Goal: Task Accomplishment & Management: Use online tool/utility

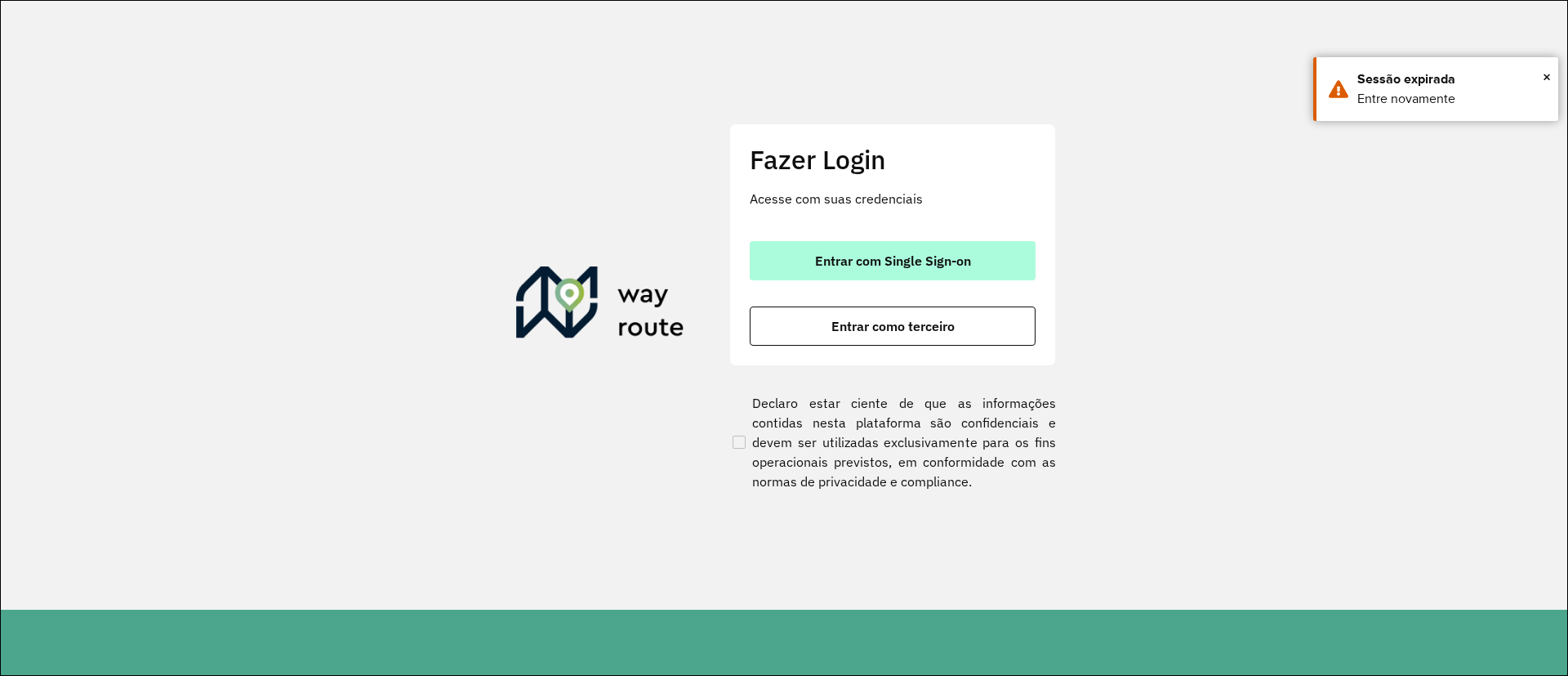
click at [964, 241] on button "Entrar com Single Sign-on" at bounding box center [892, 261] width 286 height 39
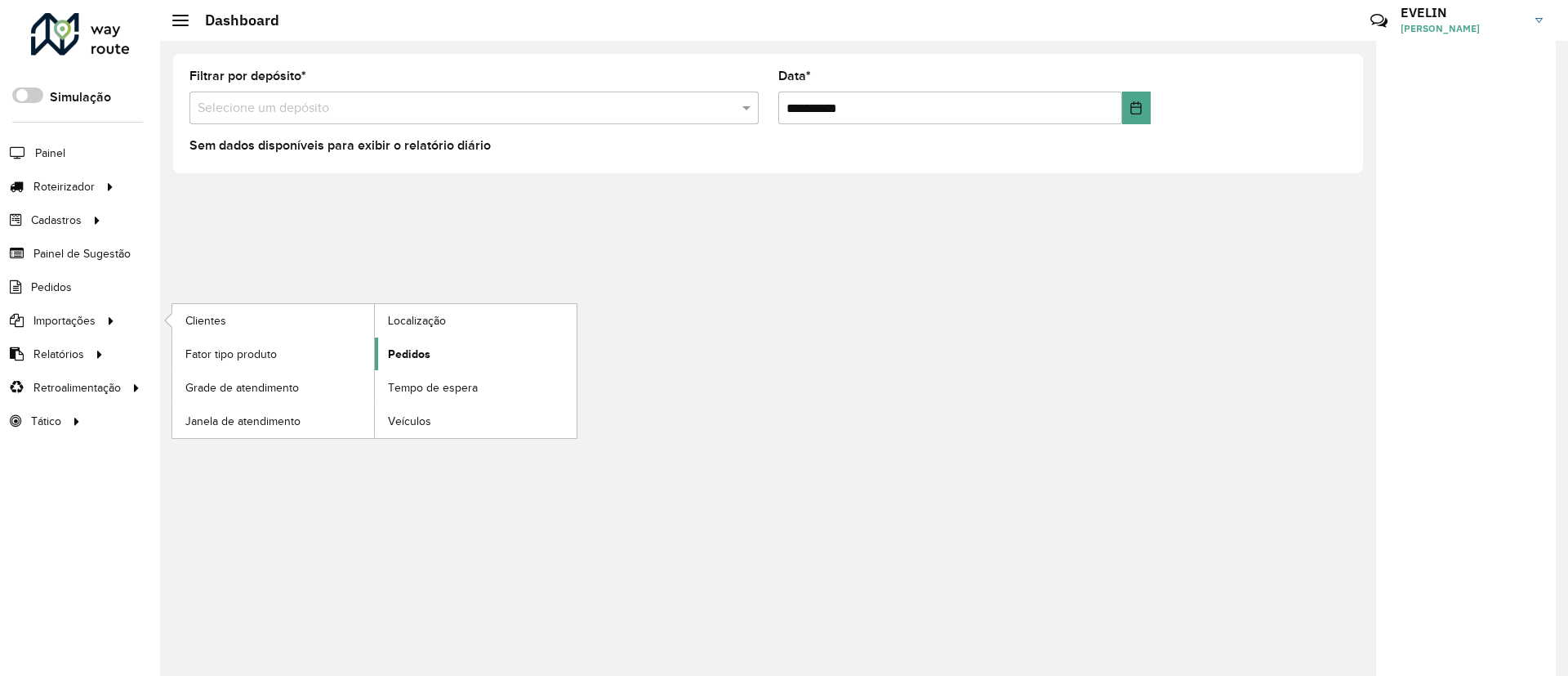
click at [442, 356] on link "Pedidos" at bounding box center [475, 353] width 202 height 32
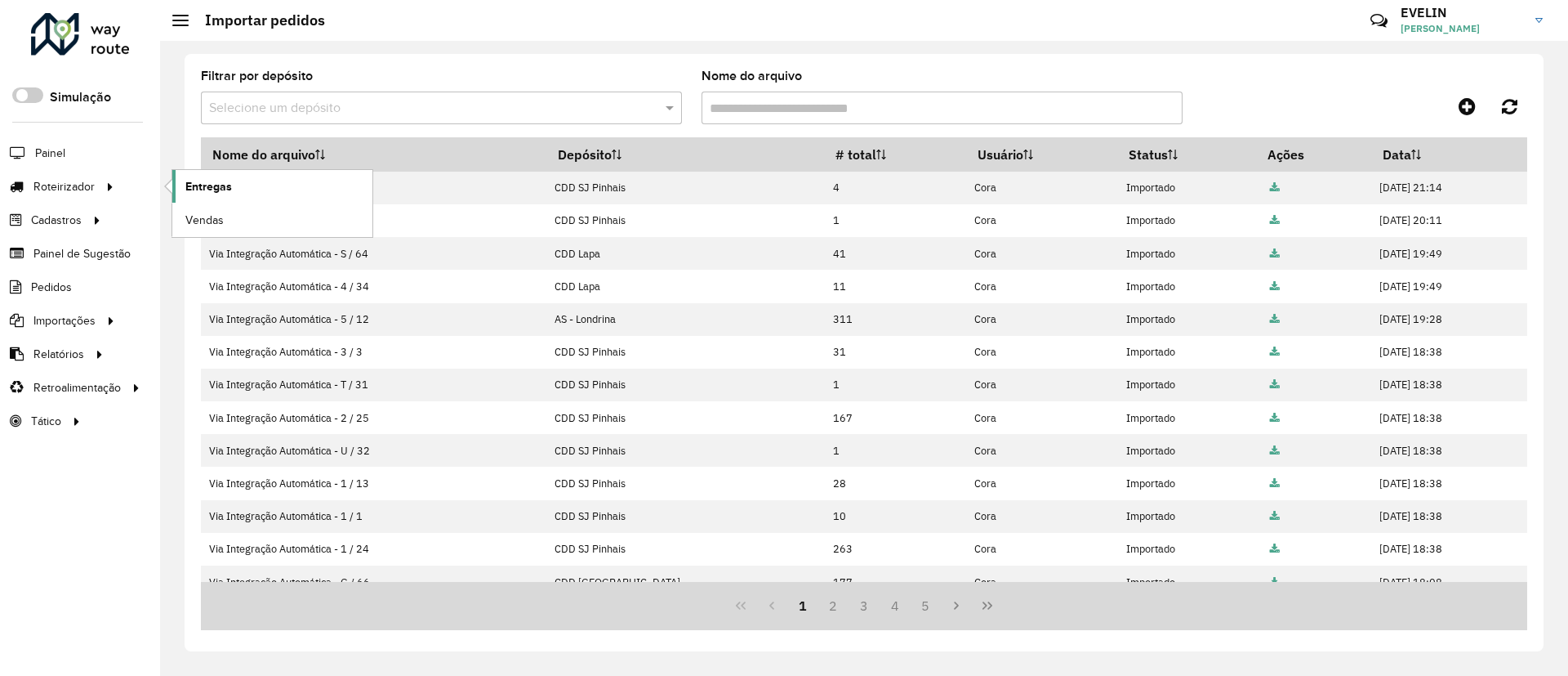
click at [254, 182] on link "Entregas" at bounding box center [271, 186] width 200 height 32
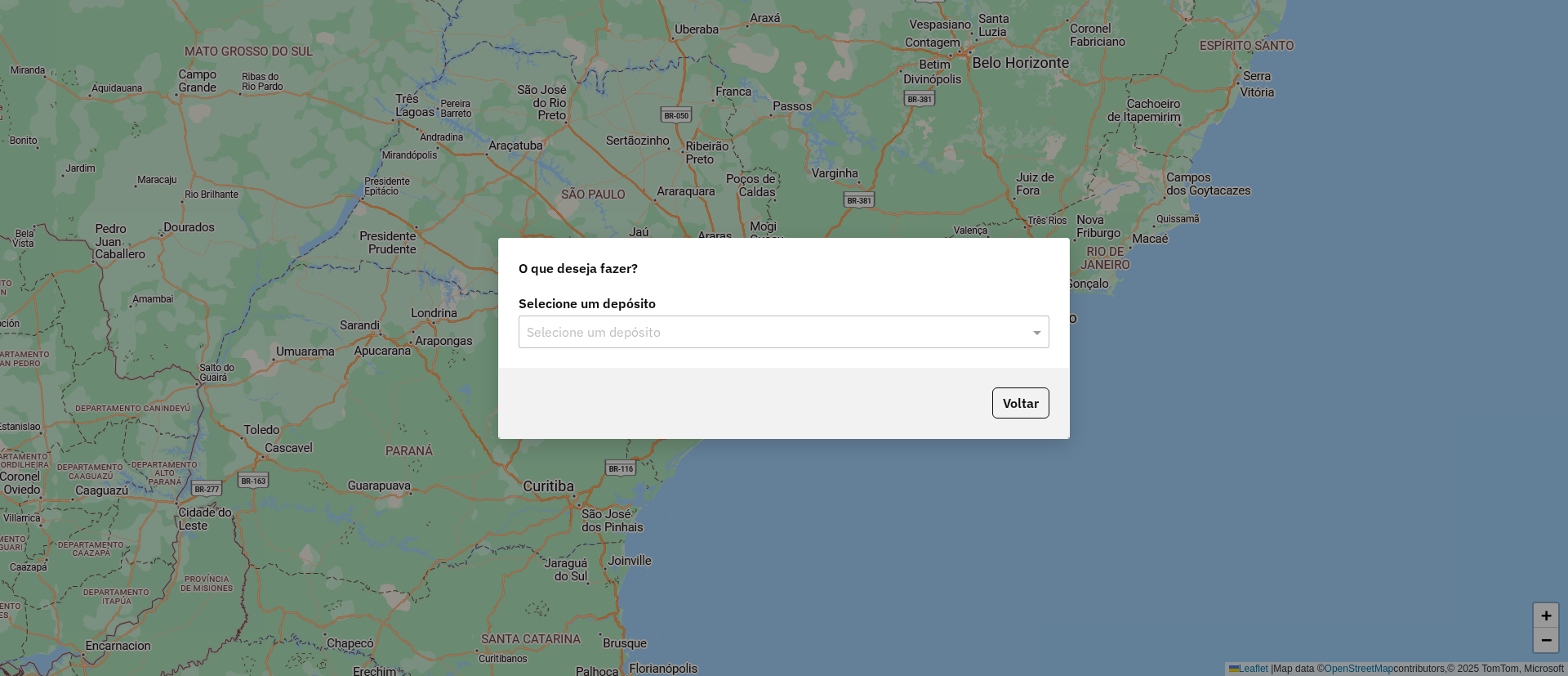
type input "*"
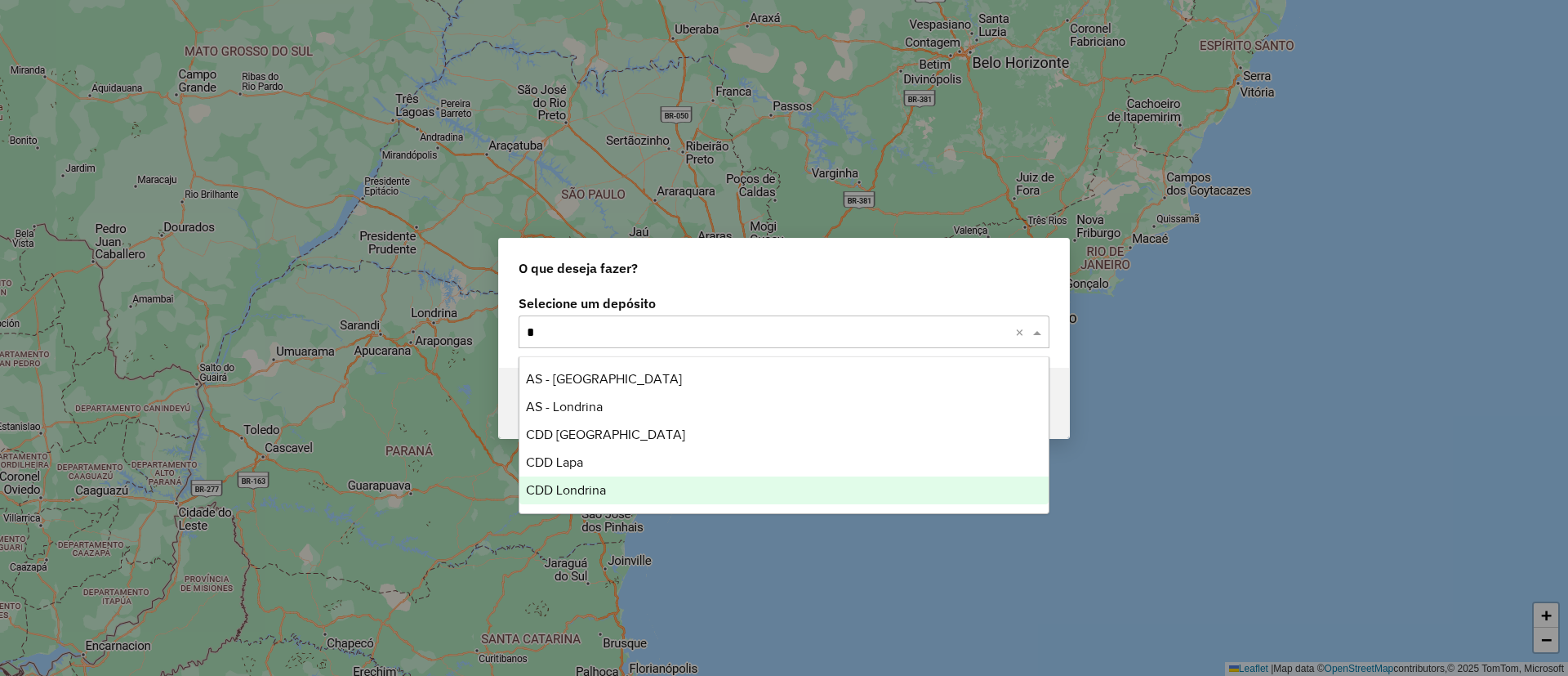
click at [556, 499] on div "CDD Londrina" at bounding box center [784, 490] width 530 height 28
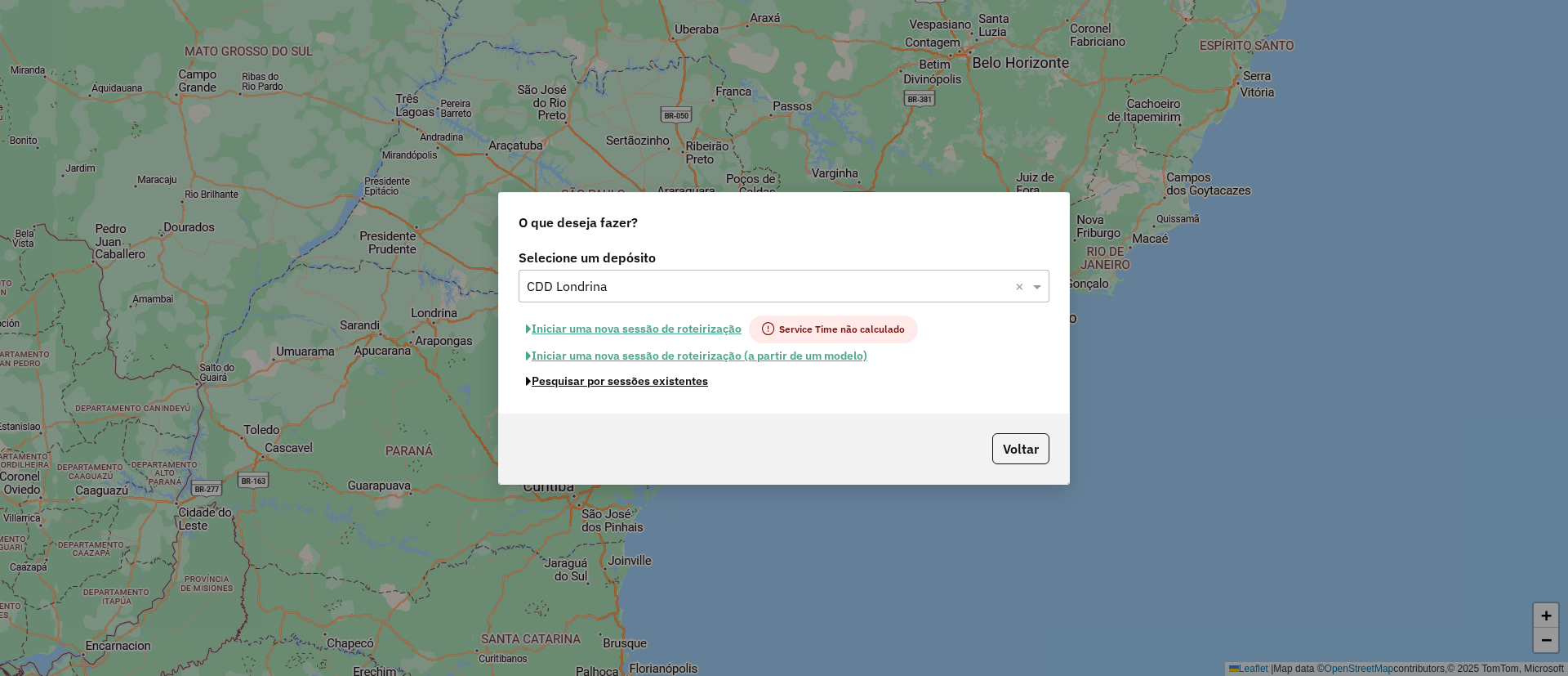
click at [605, 378] on button "Pesquisar por sessões existentes" at bounding box center [617, 381] width 197 height 25
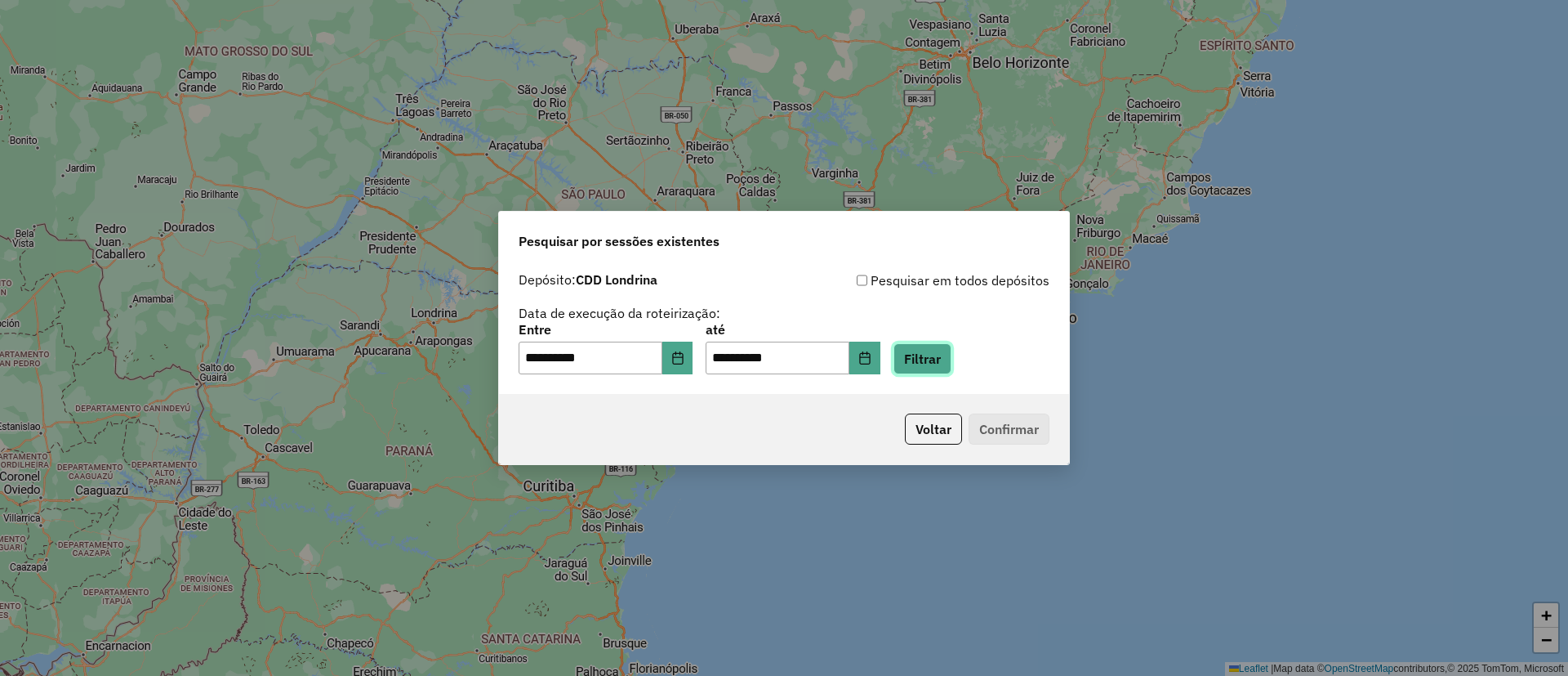
drag, startPoint x: 945, startPoint y: 360, endPoint x: 934, endPoint y: 364, distance: 11.7
click at [946, 360] on button "Filtrar" at bounding box center [922, 359] width 58 height 31
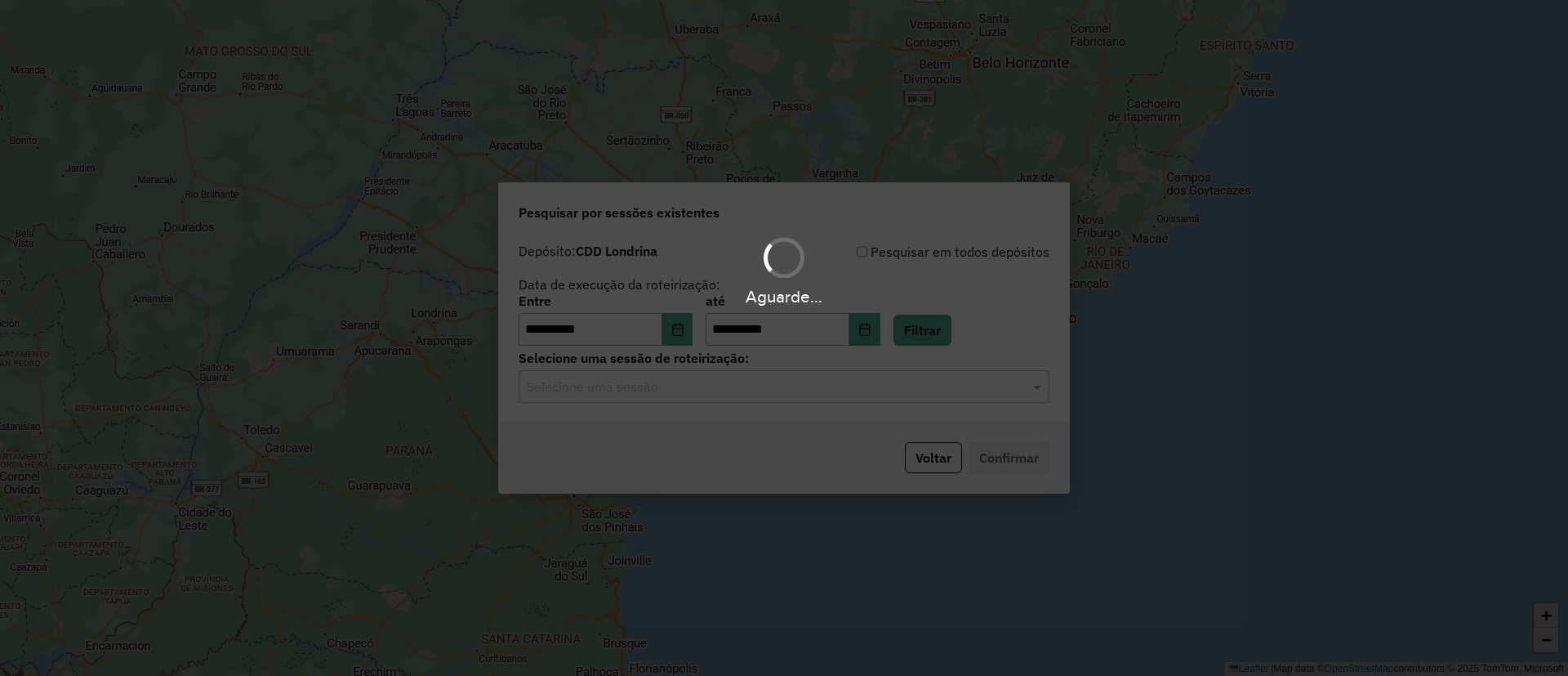
click at [690, 393] on hb-app "**********" at bounding box center [784, 338] width 1568 height 676
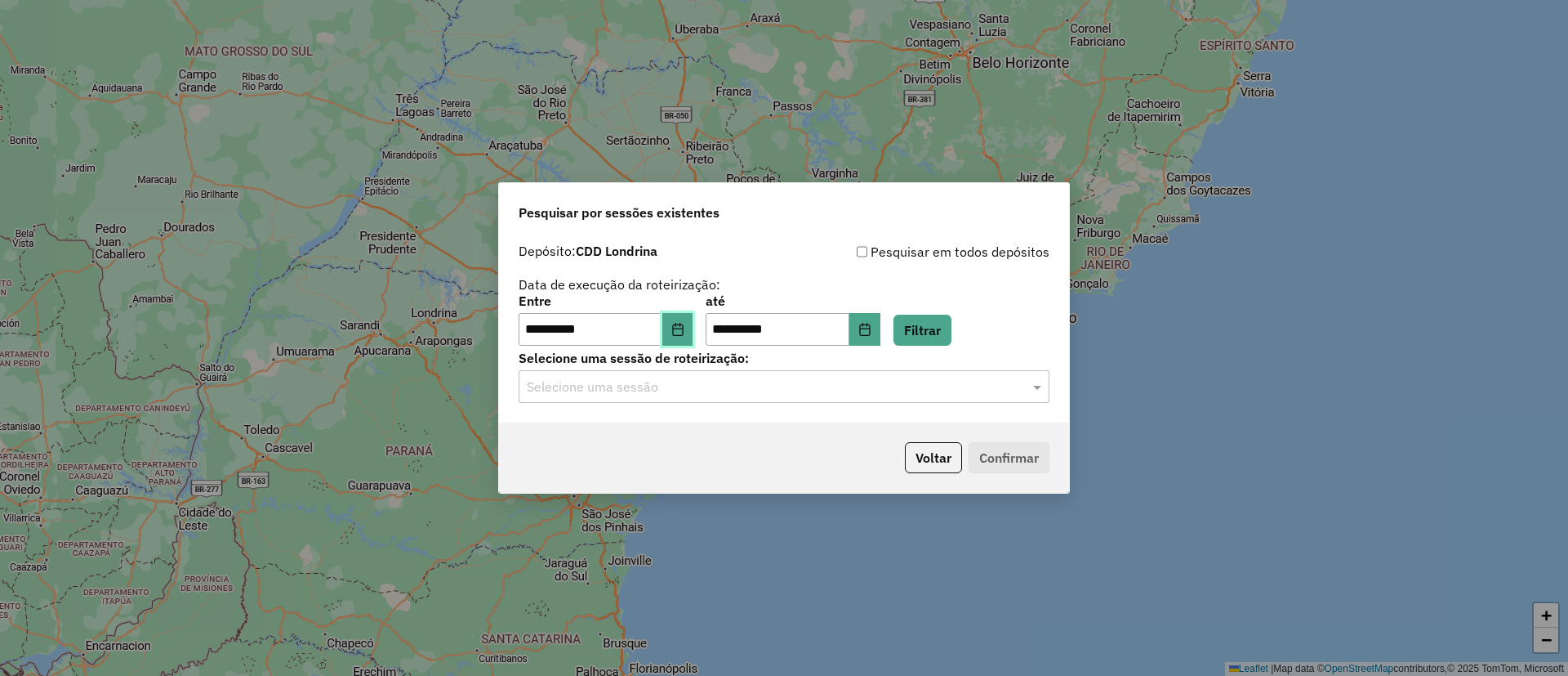
click at [683, 335] on icon "Choose Date" at bounding box center [677, 329] width 13 height 13
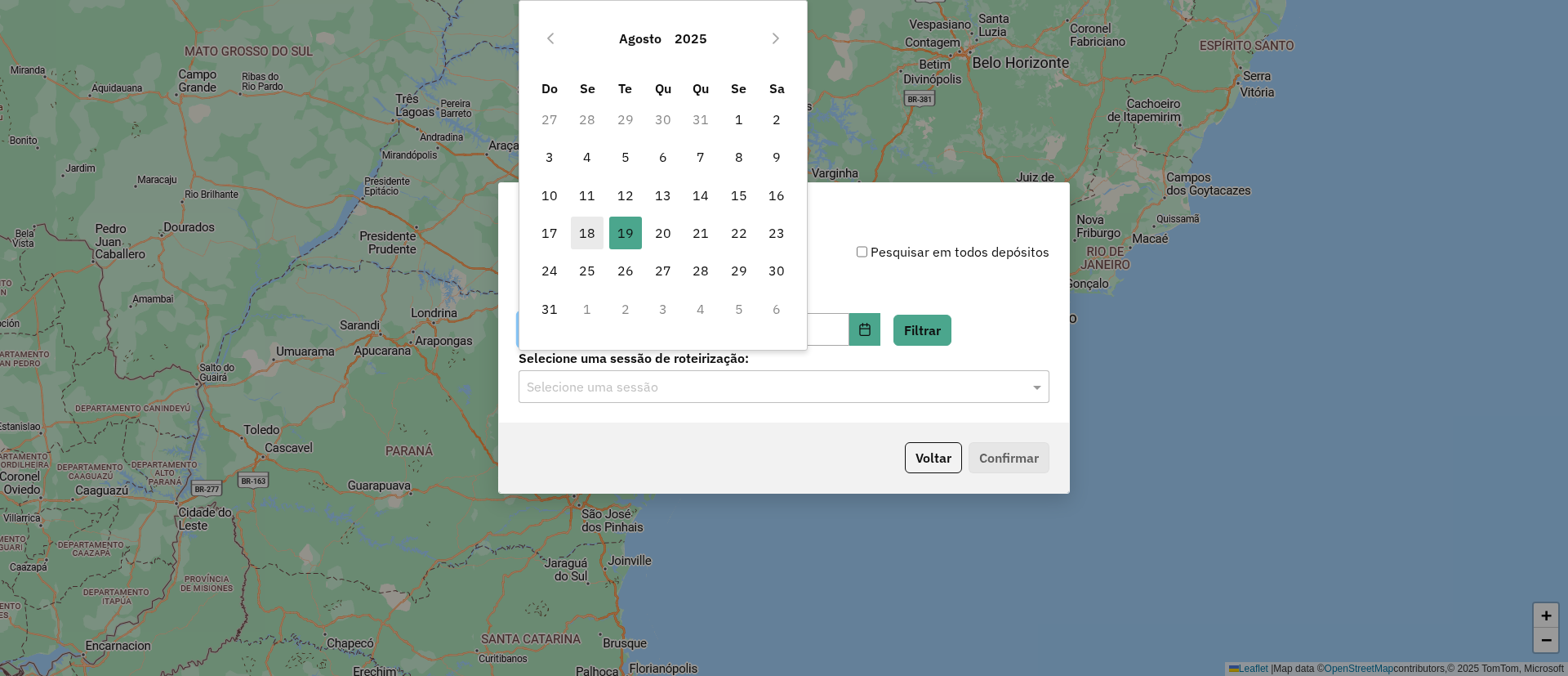
click at [590, 230] on span "18" at bounding box center [587, 233] width 32 height 32
type input "**********"
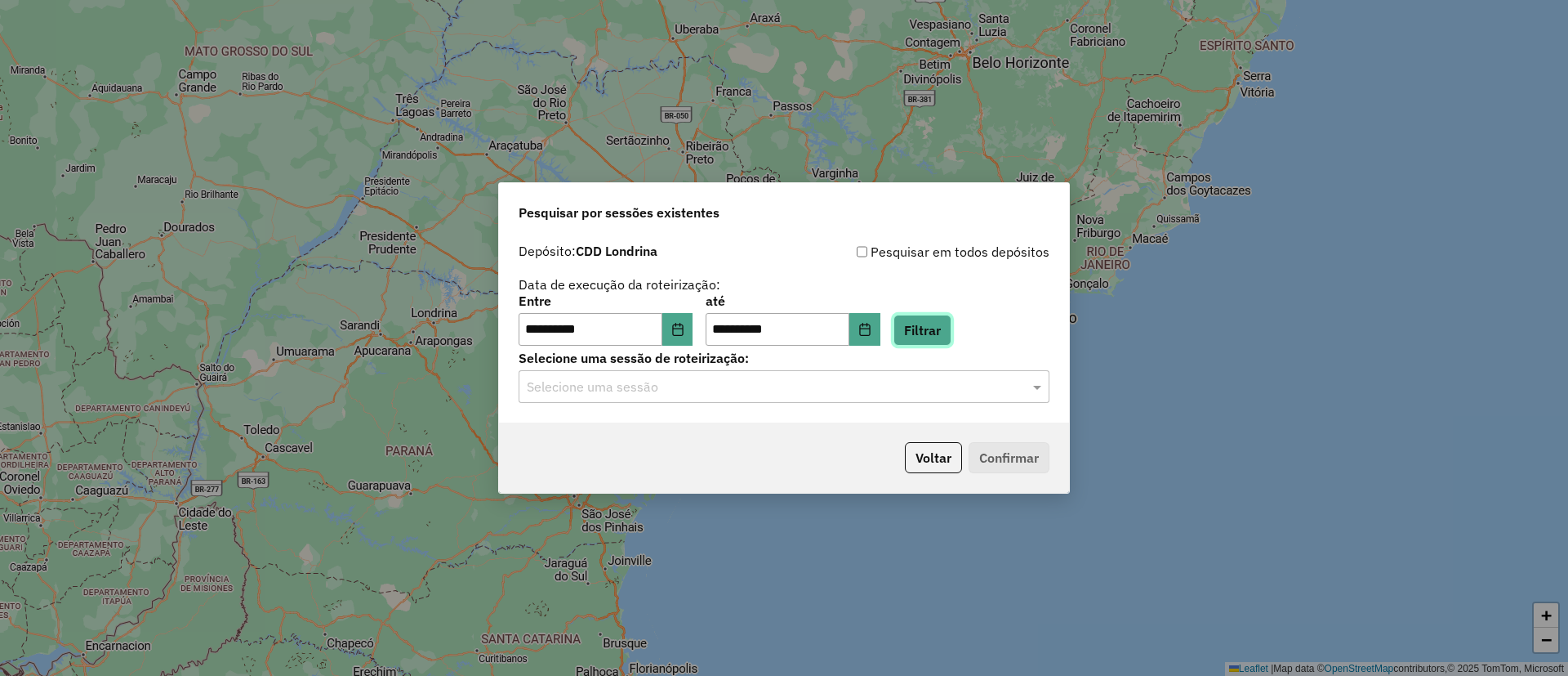
click at [950, 330] on button "Filtrar" at bounding box center [922, 330] width 58 height 31
click at [636, 393] on input "text" at bounding box center [768, 387] width 482 height 20
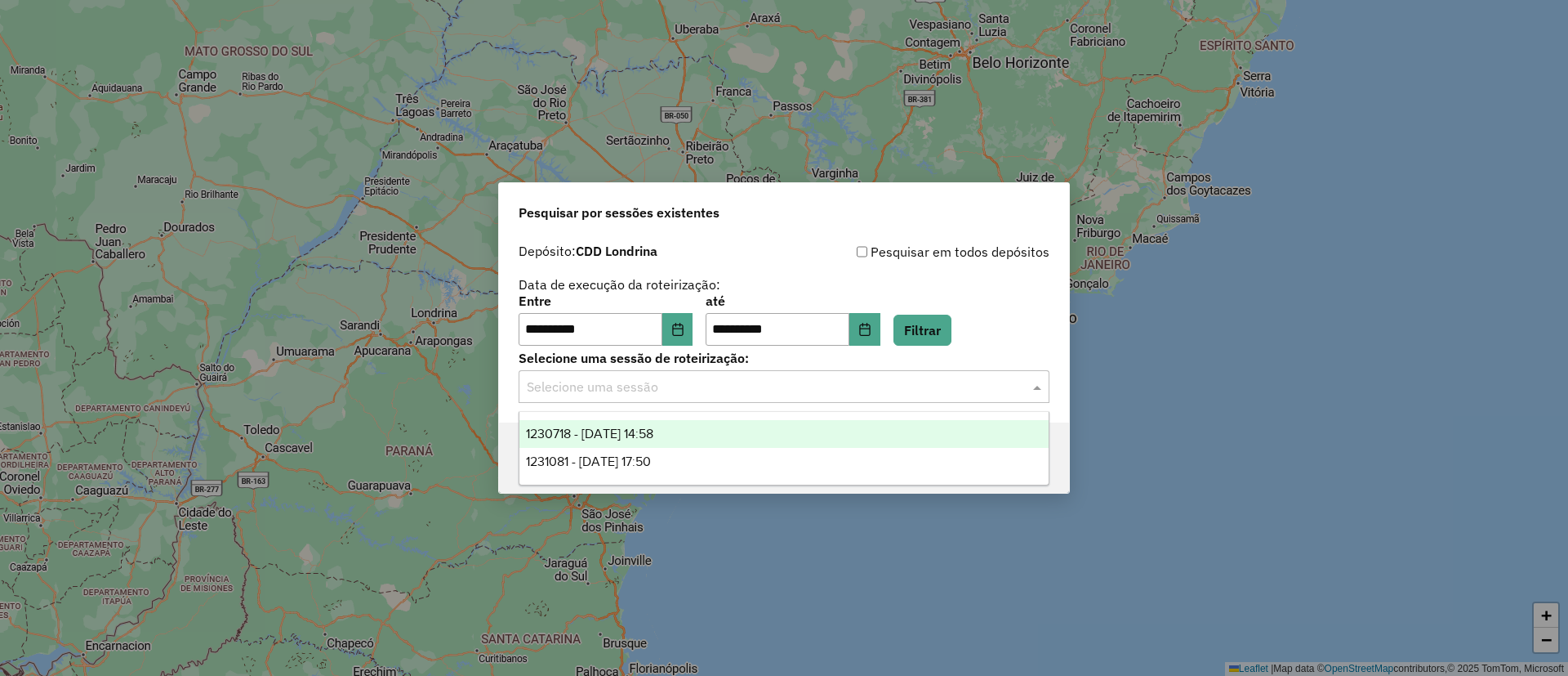
click at [617, 431] on span "1230718 - 18/08/2025 14:58" at bounding box center [590, 433] width 127 height 13
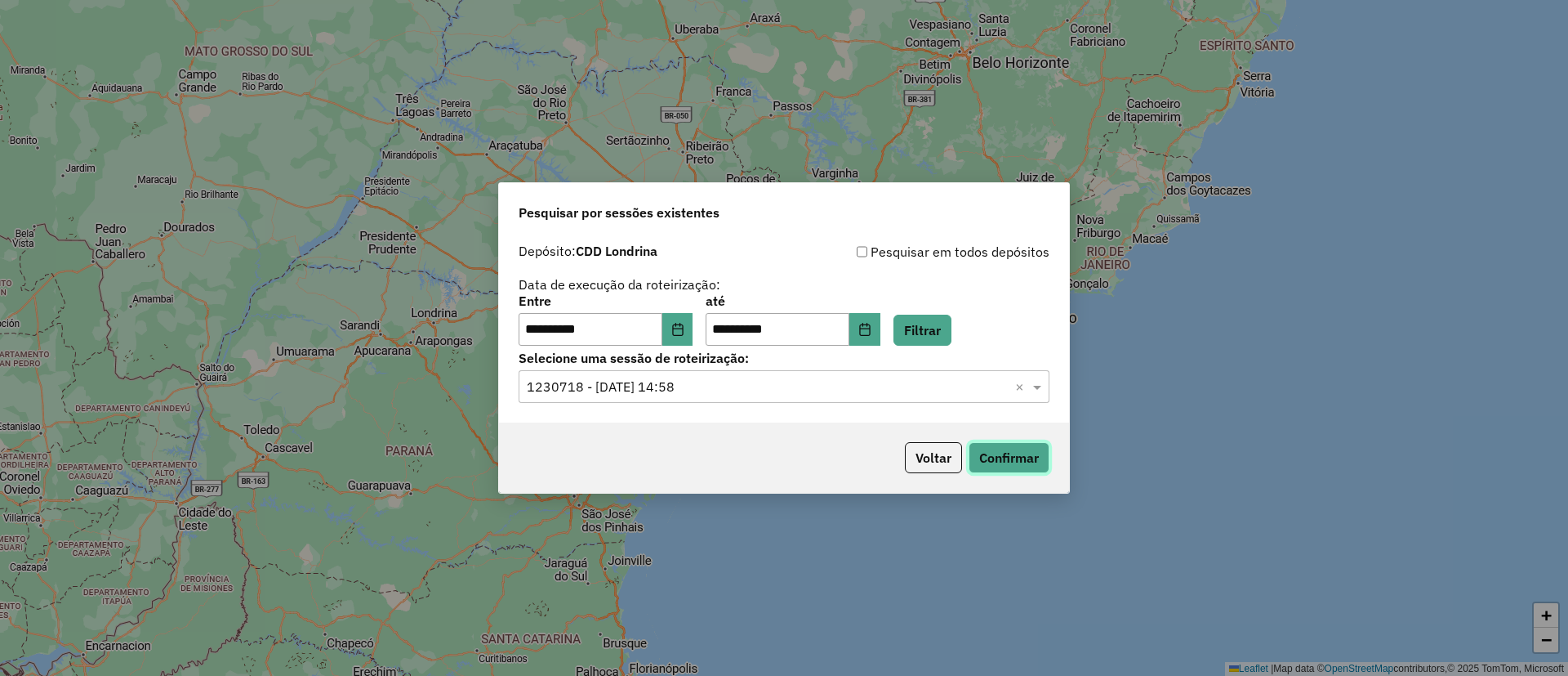
click at [994, 464] on button "Confirmar" at bounding box center [1009, 457] width 81 height 31
click at [965, 386] on input "text" at bounding box center [768, 387] width 482 height 20
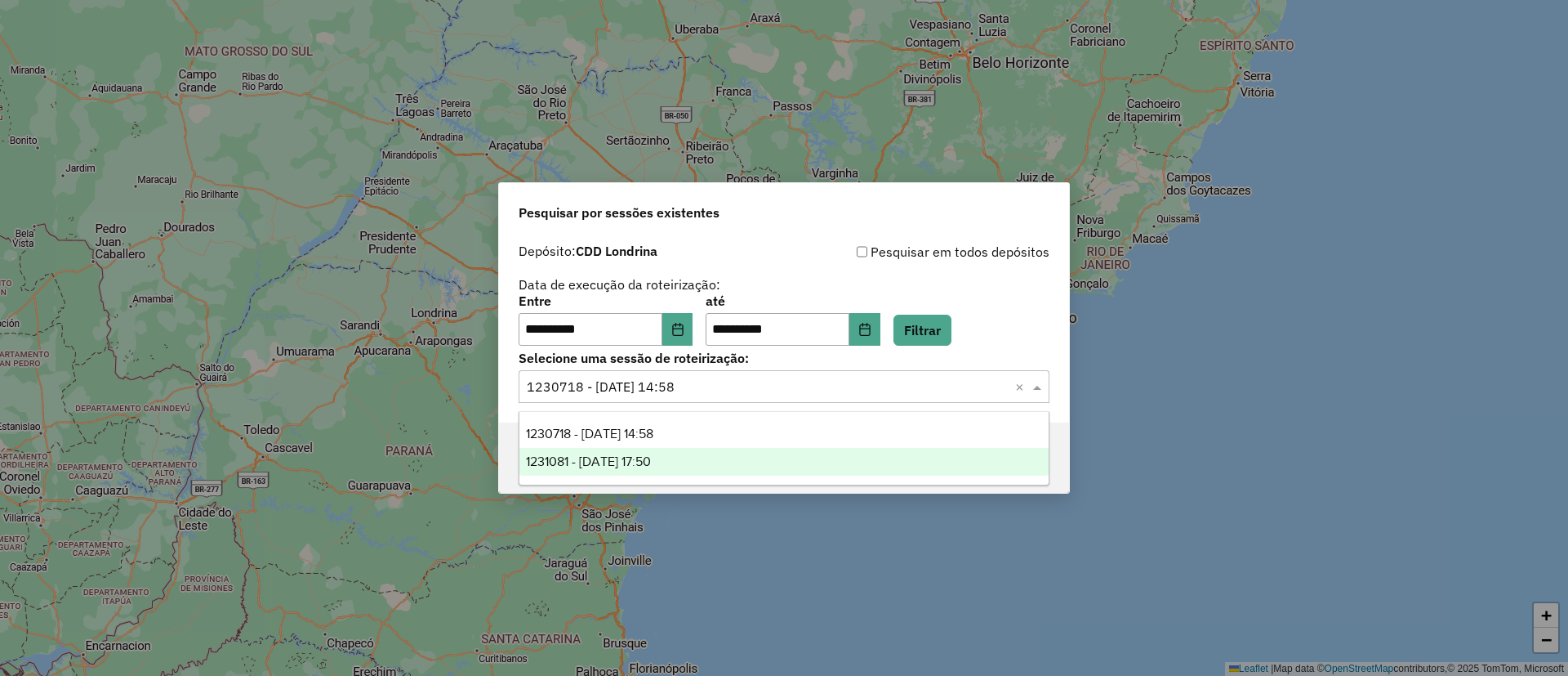
click at [694, 455] on div "1231081 - 19/08/2025 17:50" at bounding box center [784, 462] width 530 height 28
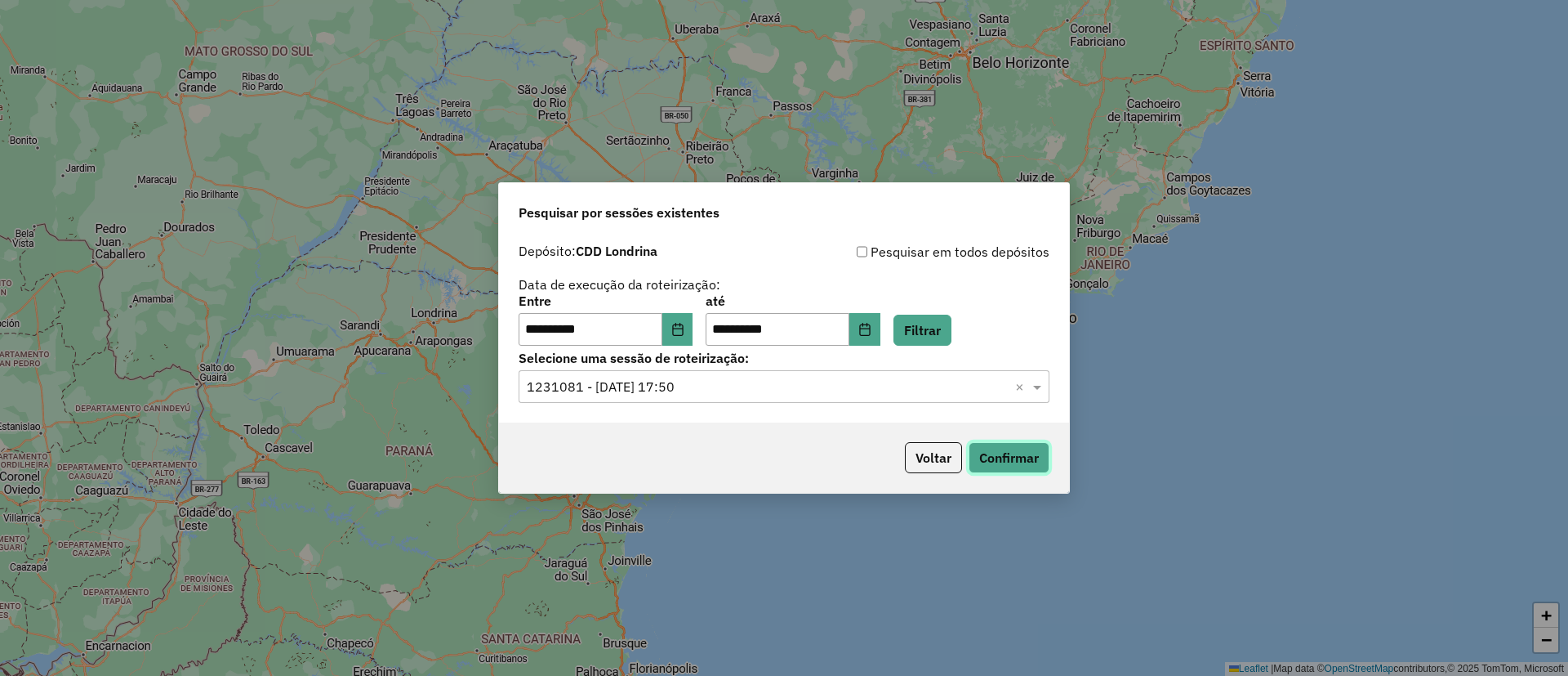
click at [1004, 448] on button "Confirmar" at bounding box center [1009, 457] width 81 height 31
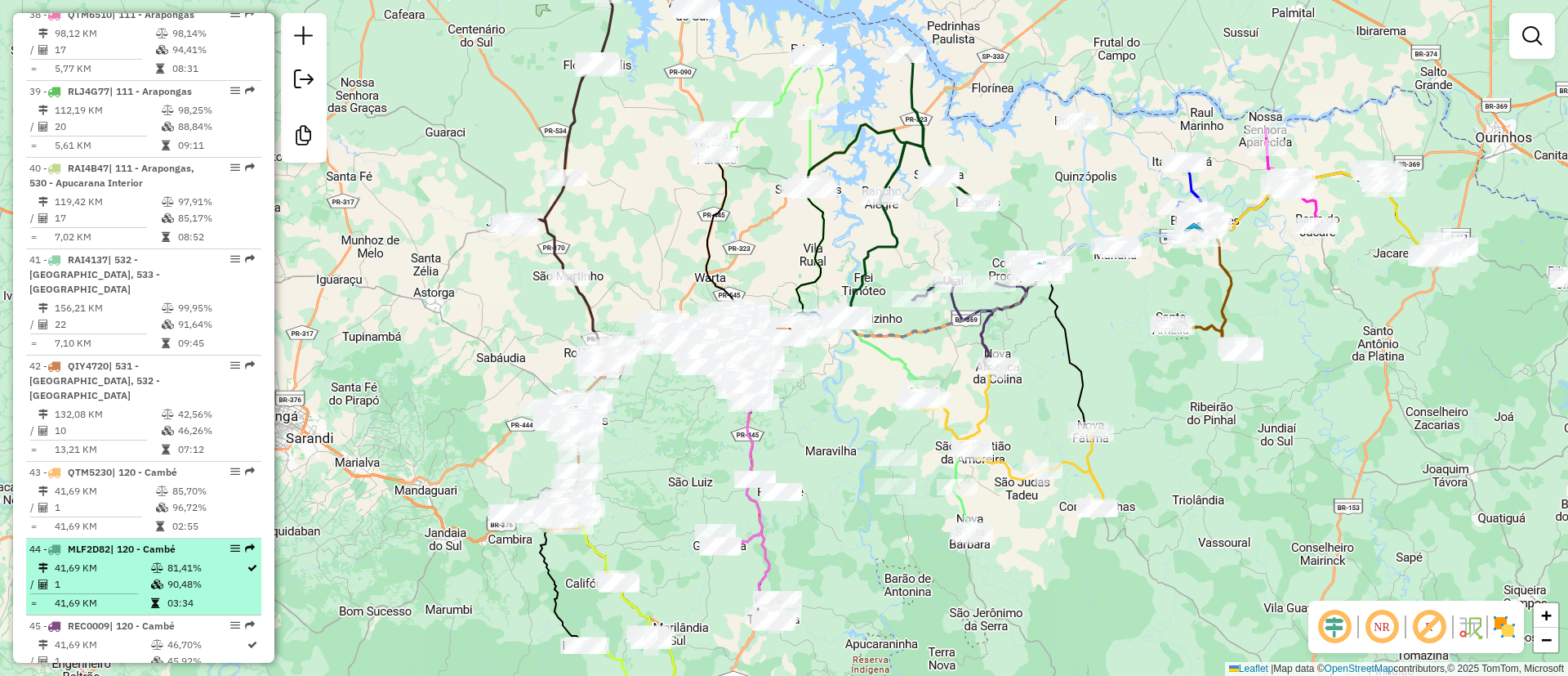
scroll to position [4168, 0]
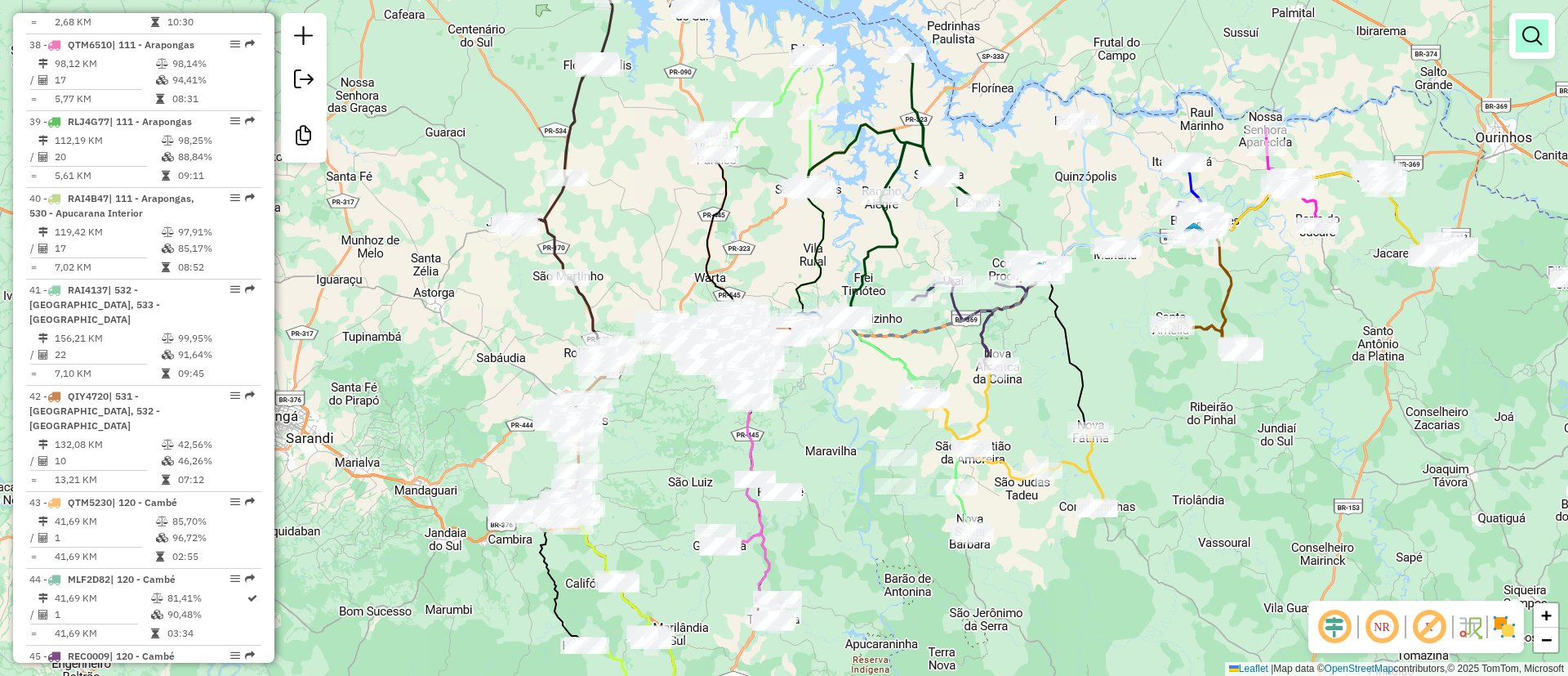
click at [1537, 33] on em at bounding box center [1532, 36] width 20 height 20
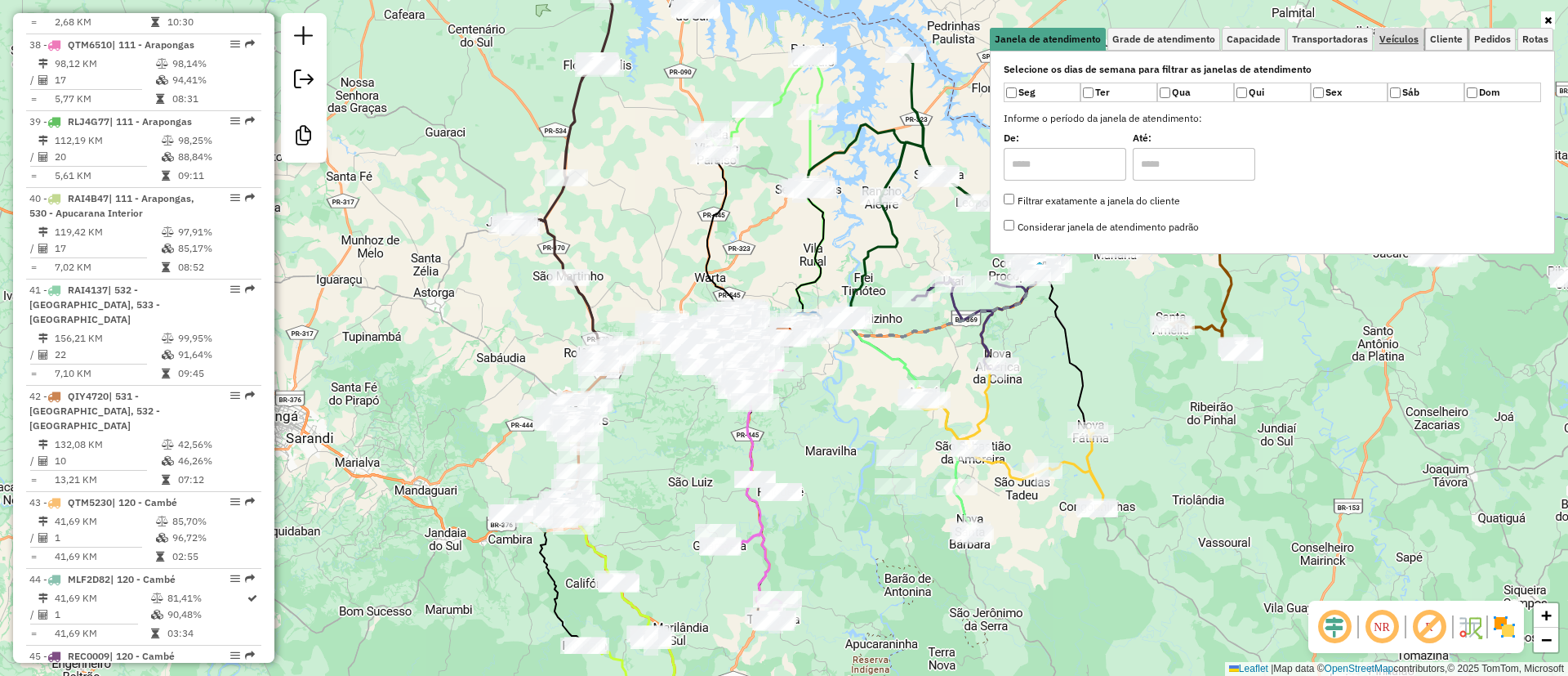
click at [1446, 38] on span "Cliente" at bounding box center [1446, 39] width 32 height 10
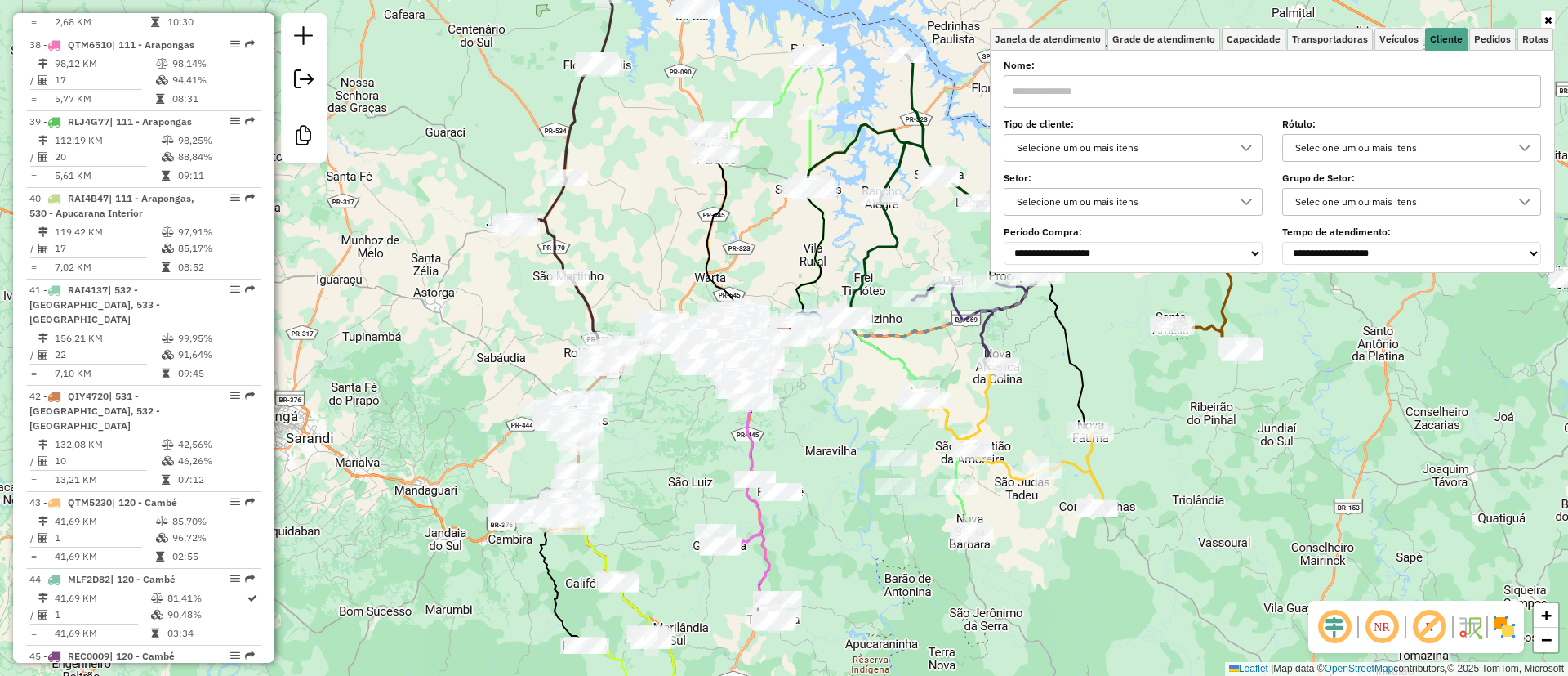
drag, startPoint x: 1145, startPoint y: 148, endPoint x: 1131, endPoint y: 153, distance: 14.9
click at [1145, 151] on div "Selecione um ou mais itens" at bounding box center [1120, 147] width 220 height 26
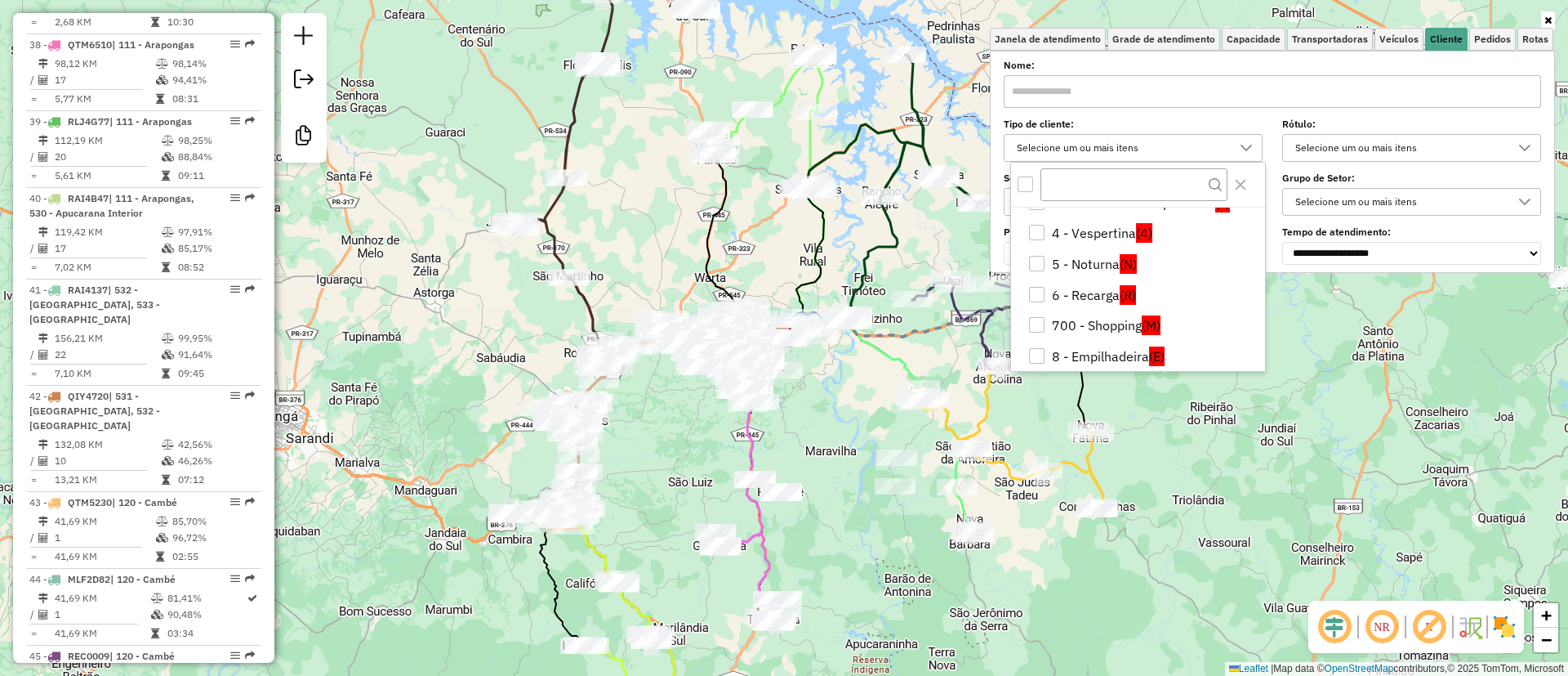
scroll to position [123, 0]
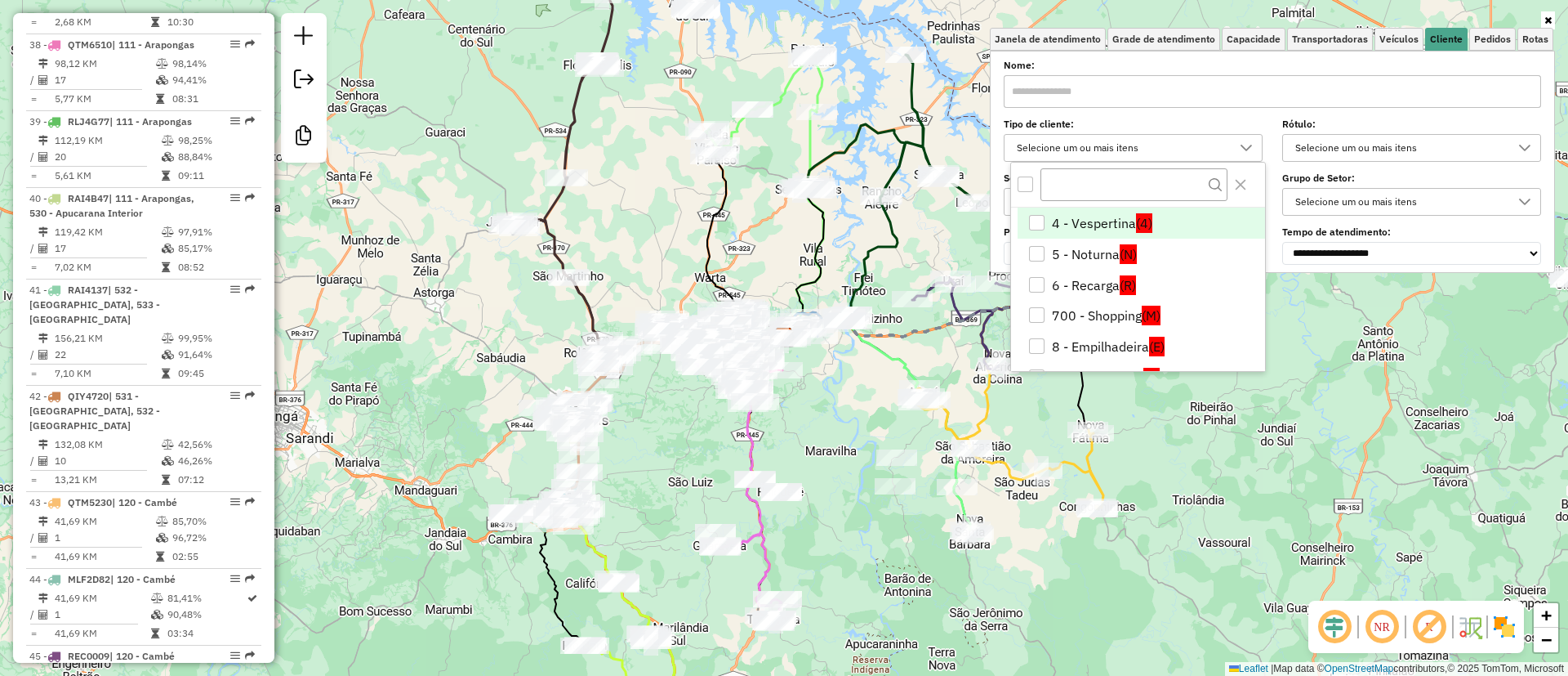
click at [1094, 223] on li "4 - Vespertina (4)" at bounding box center [1142, 223] width 247 height 31
click at [1087, 257] on li "5 - Noturna (N)" at bounding box center [1142, 254] width 247 height 31
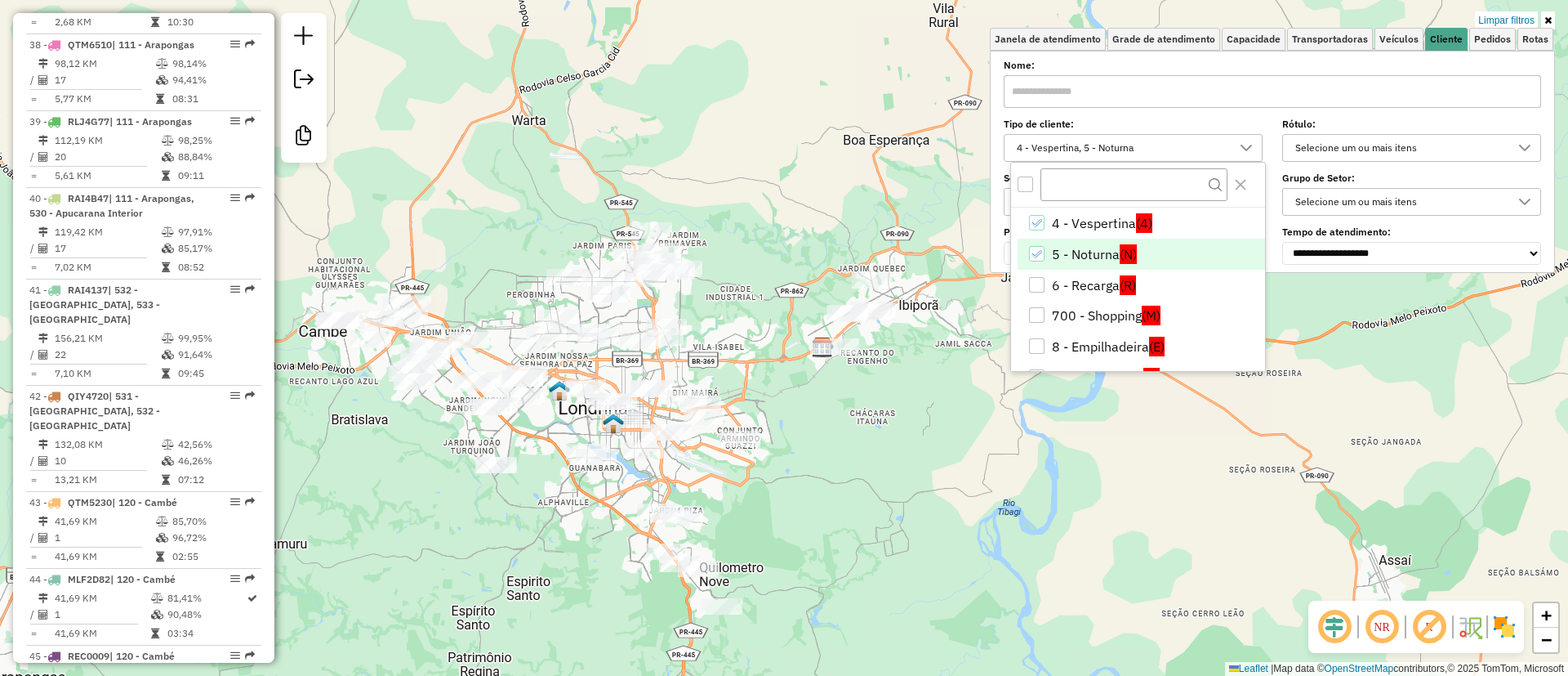
drag, startPoint x: 781, startPoint y: 326, endPoint x: 733, endPoint y: 325, distance: 48.0
click at [733, 325] on div "Limpar filtros Janela de atendimento Grade de atendimento Capacidade Transporta…" at bounding box center [784, 338] width 1568 height 676
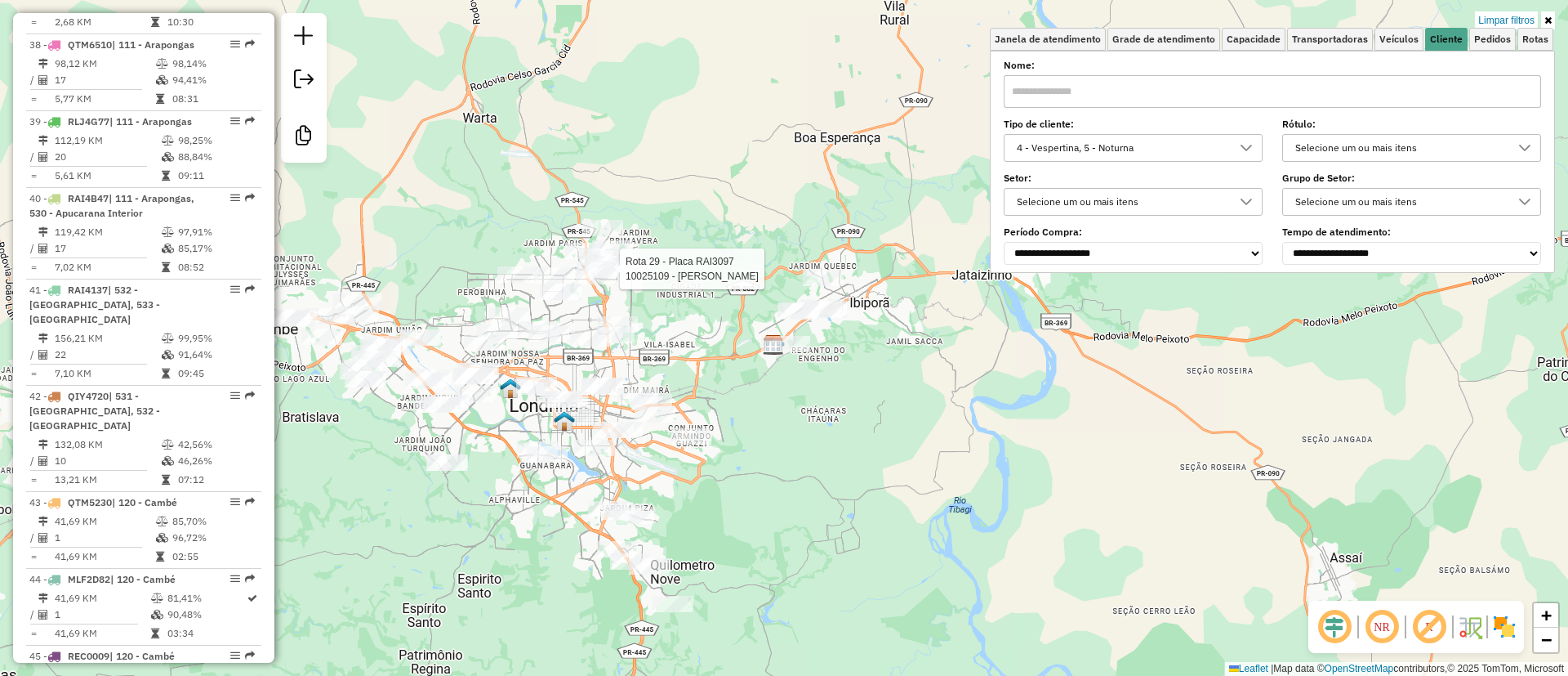
select select "**********"
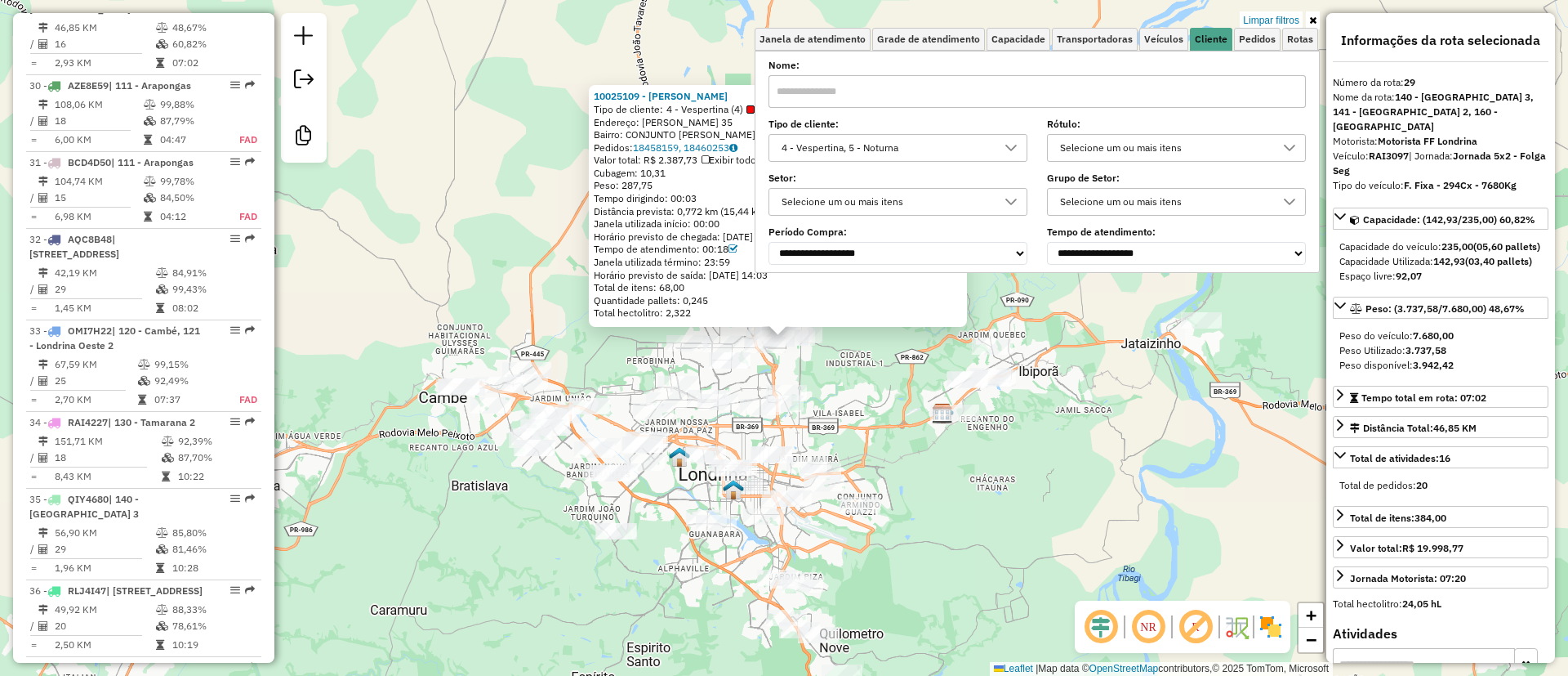
scroll to position [3277, 0]
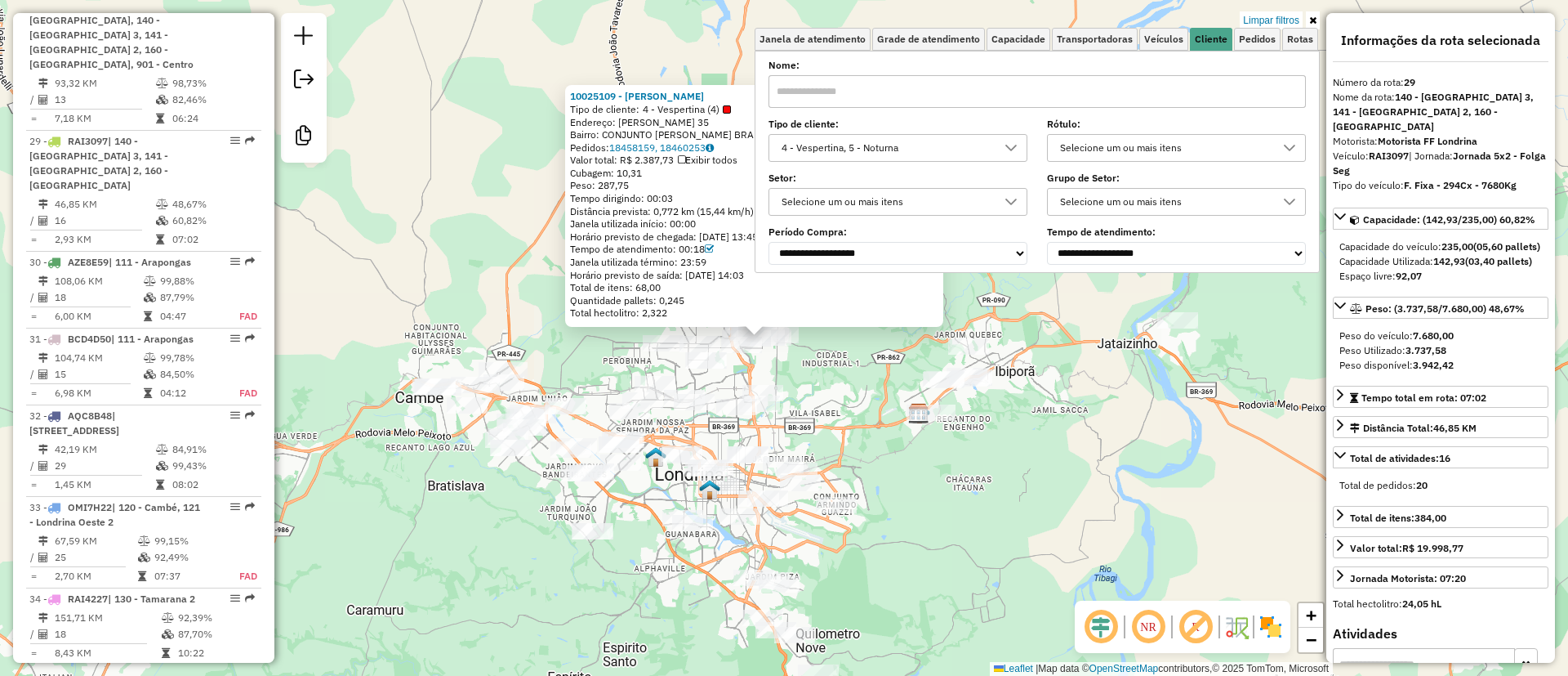
drag, startPoint x: 1067, startPoint y: 522, endPoint x: 1049, endPoint y: 516, distance: 19.0
click at [1056, 518] on div "10025109 - RAFAEL MULLER TABACA Tipo de cliente: 4 - Vespertina (4) Endereço: R…" at bounding box center [784, 338] width 1568 height 676
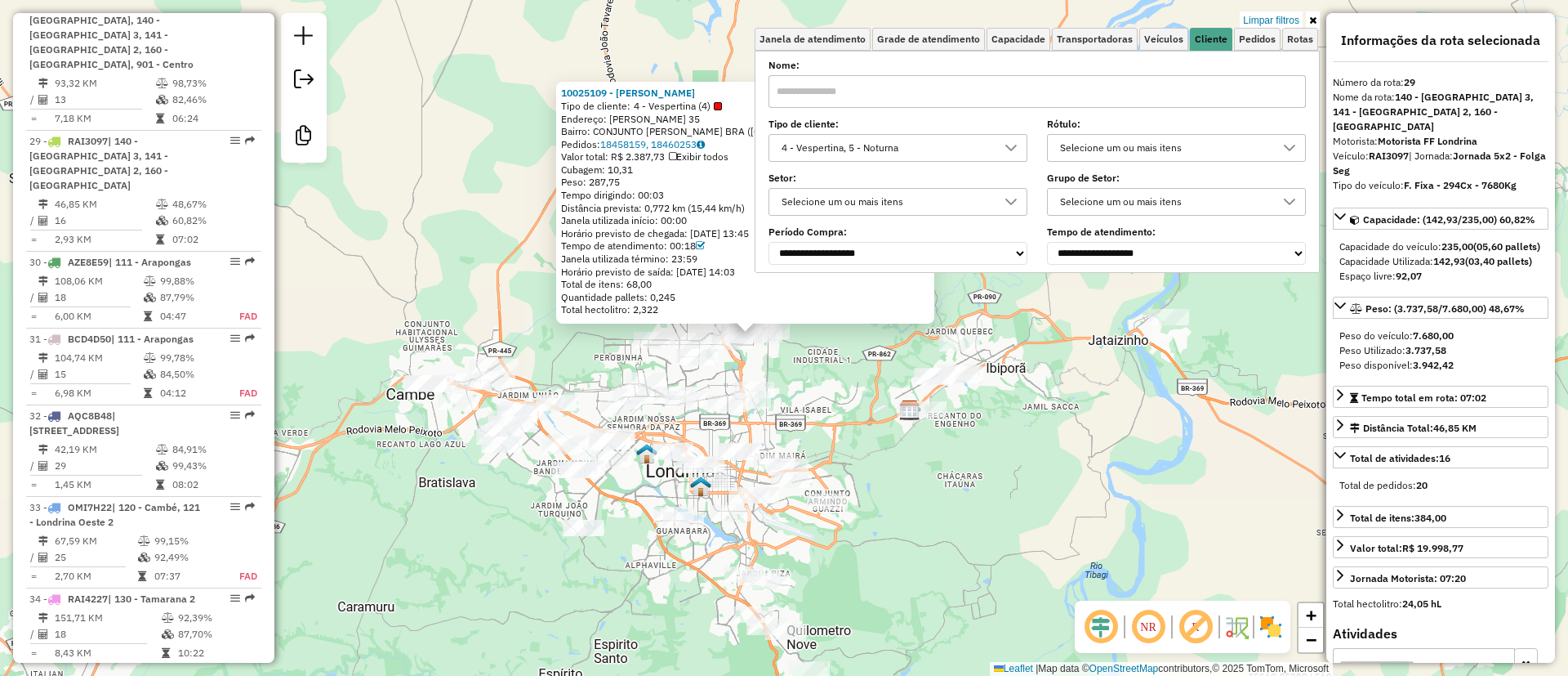
click at [1108, 397] on div "10025109 - RAFAEL MULLER TABACA Tipo de cliente: 4 - Vespertina (4) Endereço: R…" at bounding box center [784, 338] width 1568 height 676
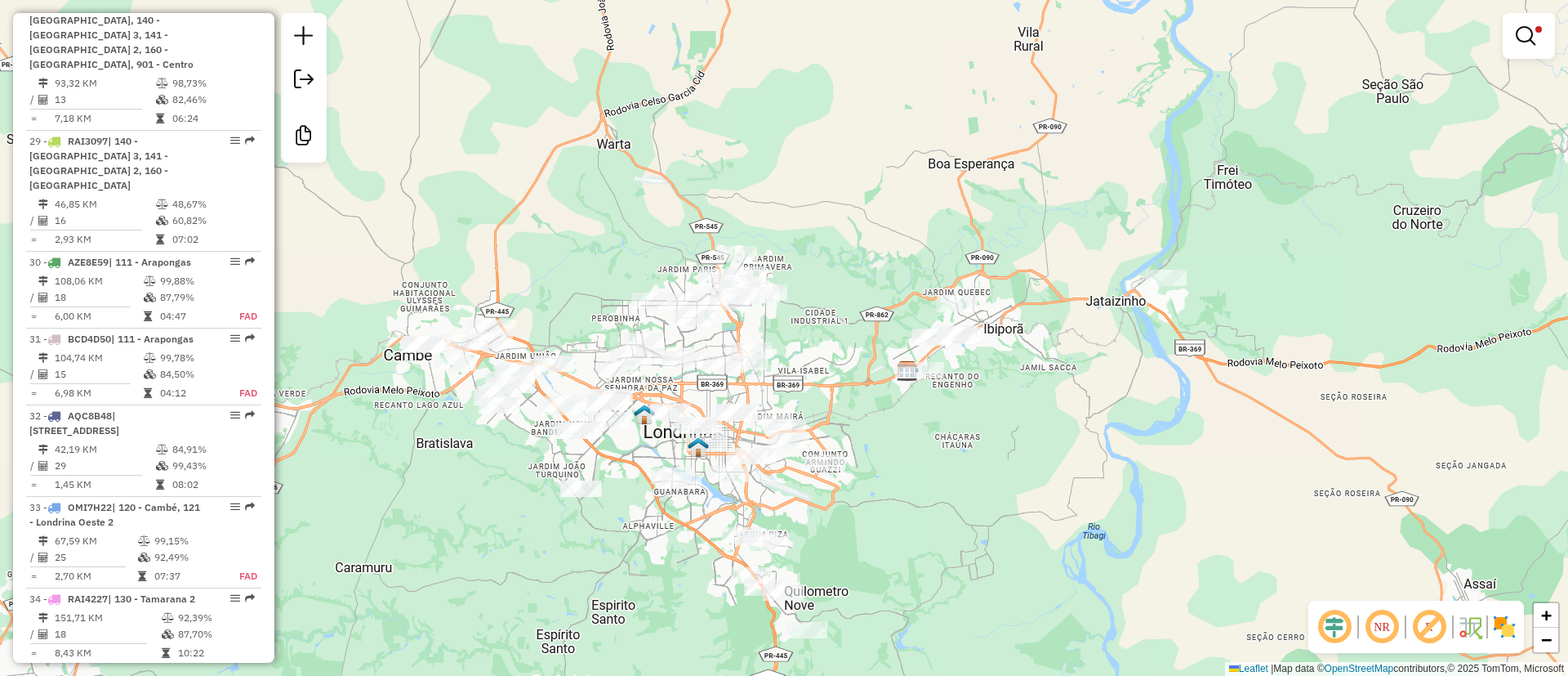
click at [823, 186] on div "Limpar filtros Janela de atendimento Grade de atendimento Capacidade Transporta…" at bounding box center [784, 338] width 1568 height 676
click at [909, 377] on div at bounding box center [918, 369] width 49 height 16
select select "**********"
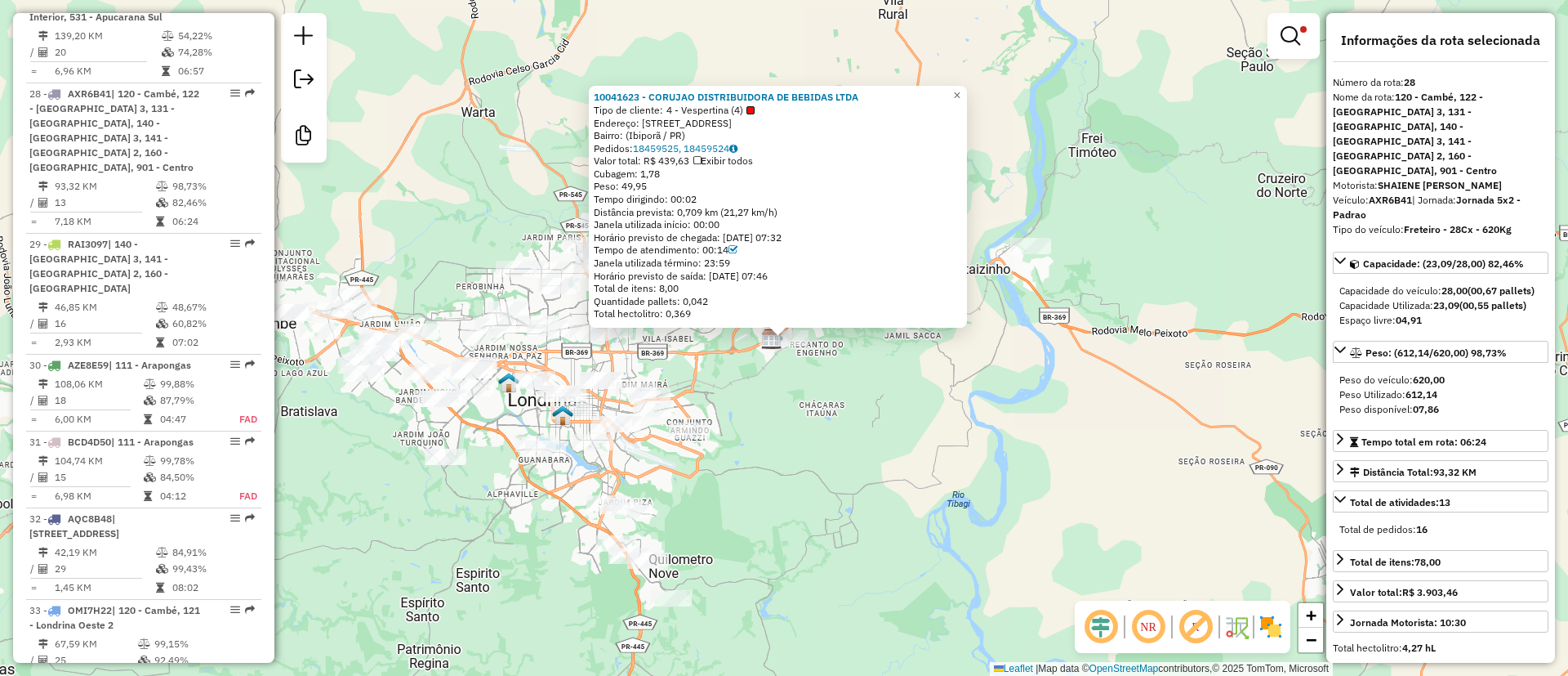
scroll to position [3142, 0]
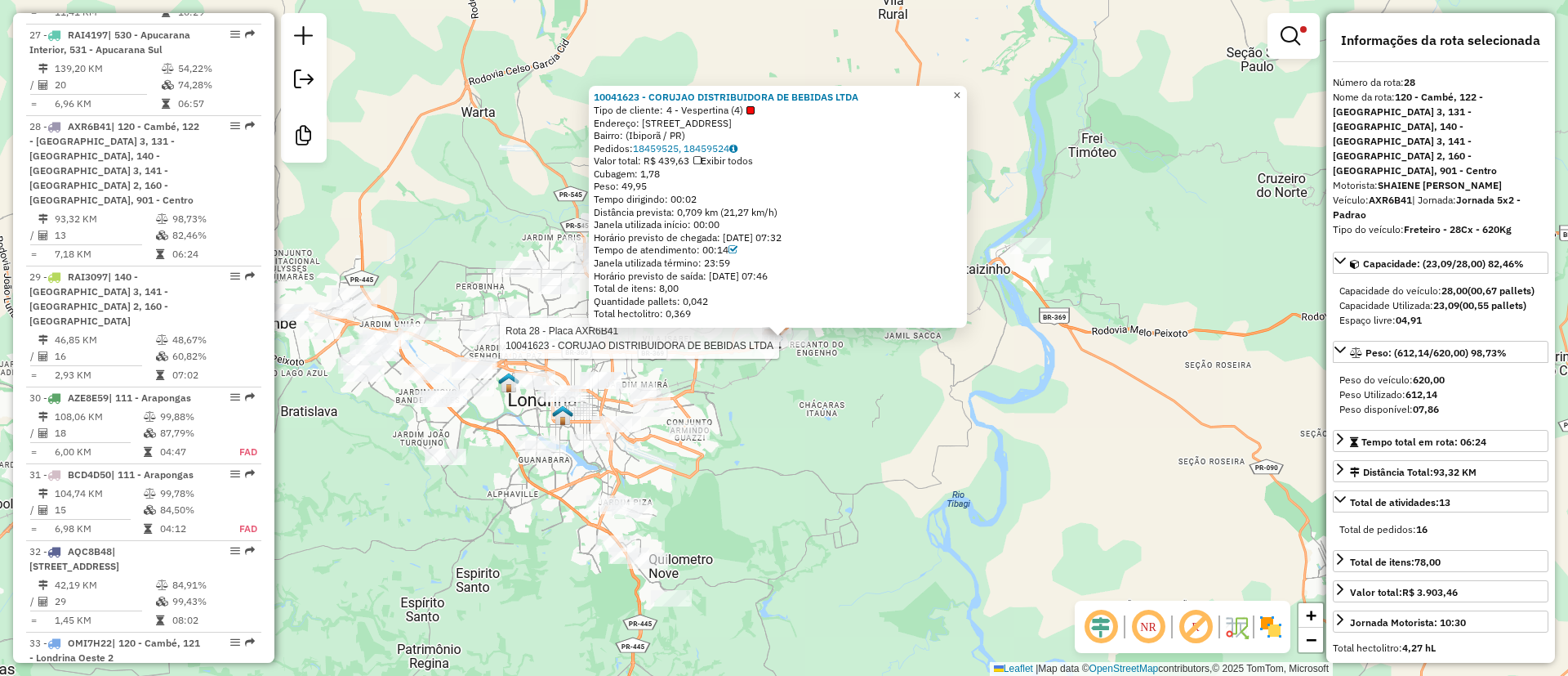
click at [961, 91] on span "×" at bounding box center [957, 94] width 7 height 13
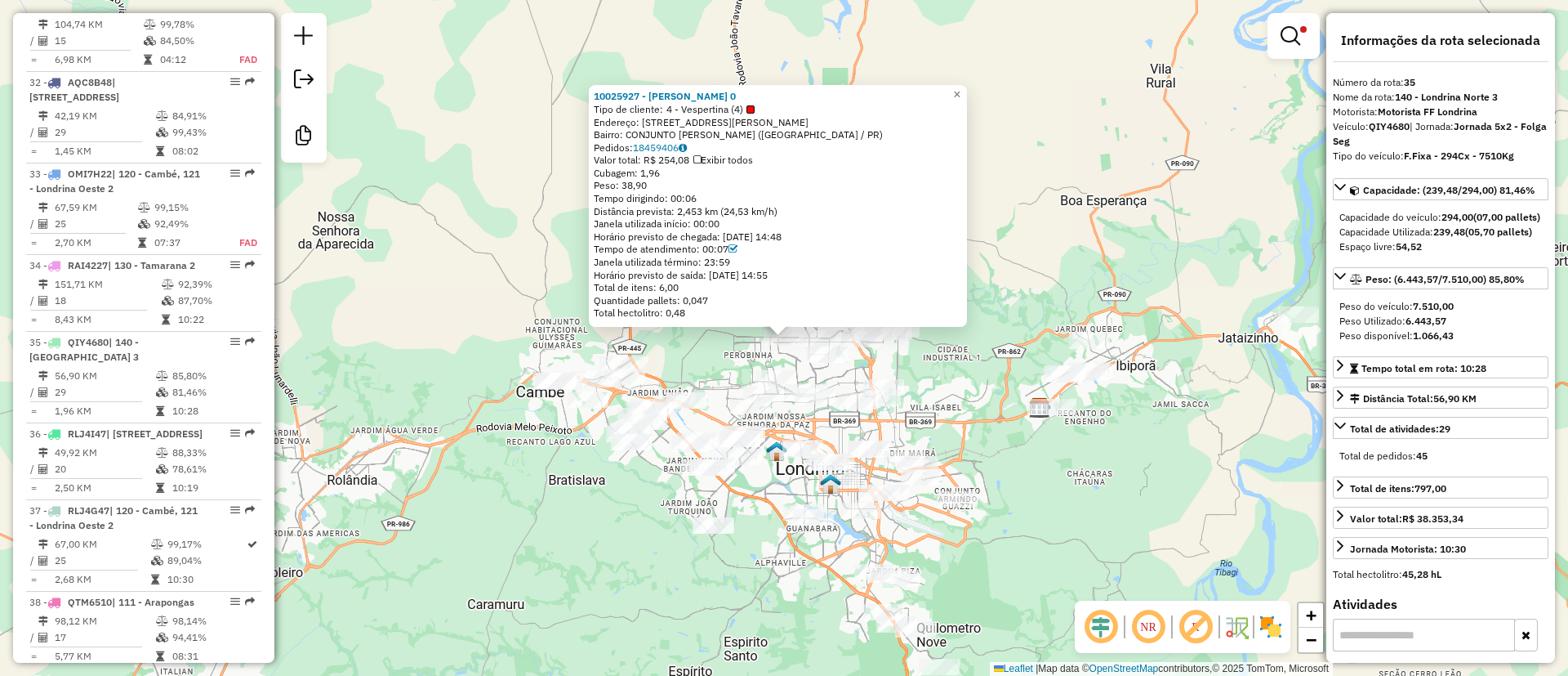
scroll to position [3811, 0]
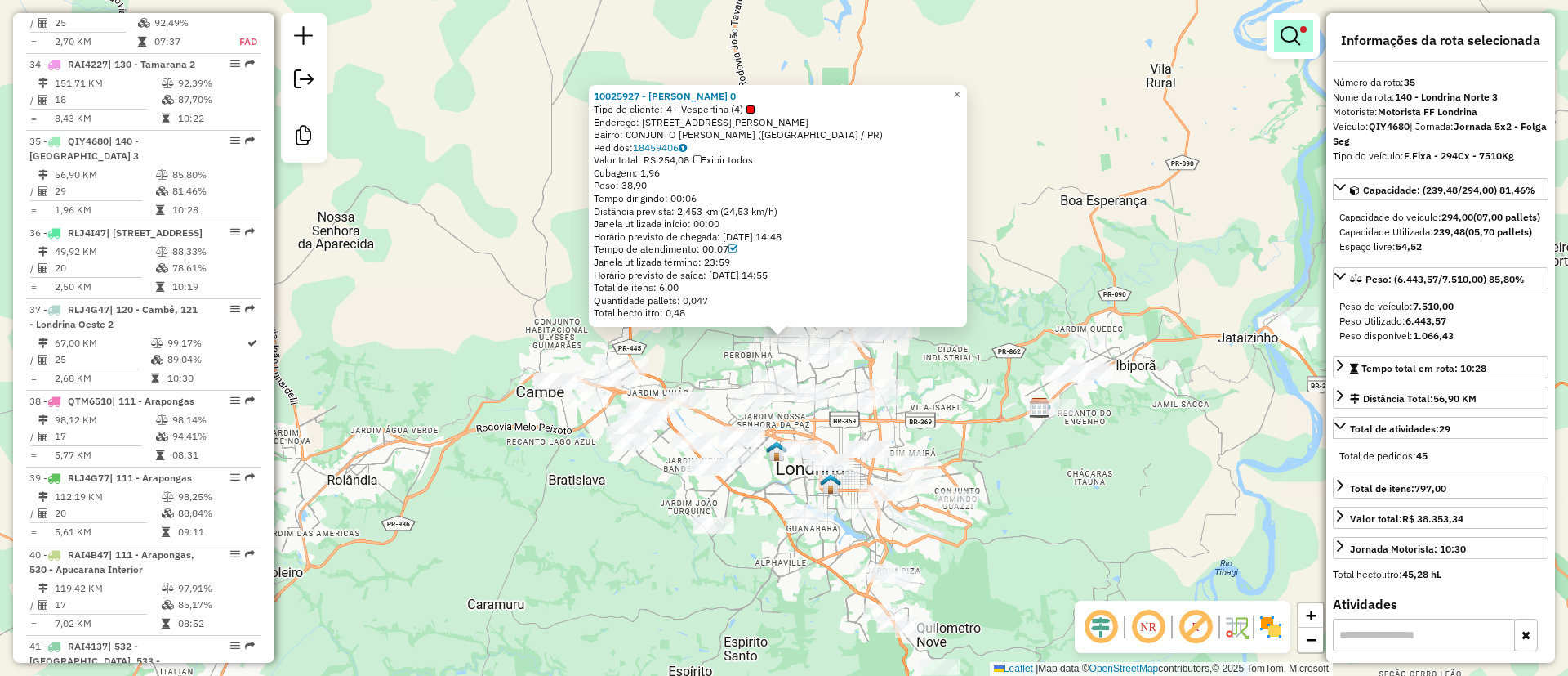
click at [1297, 35] on em at bounding box center [1290, 36] width 20 height 20
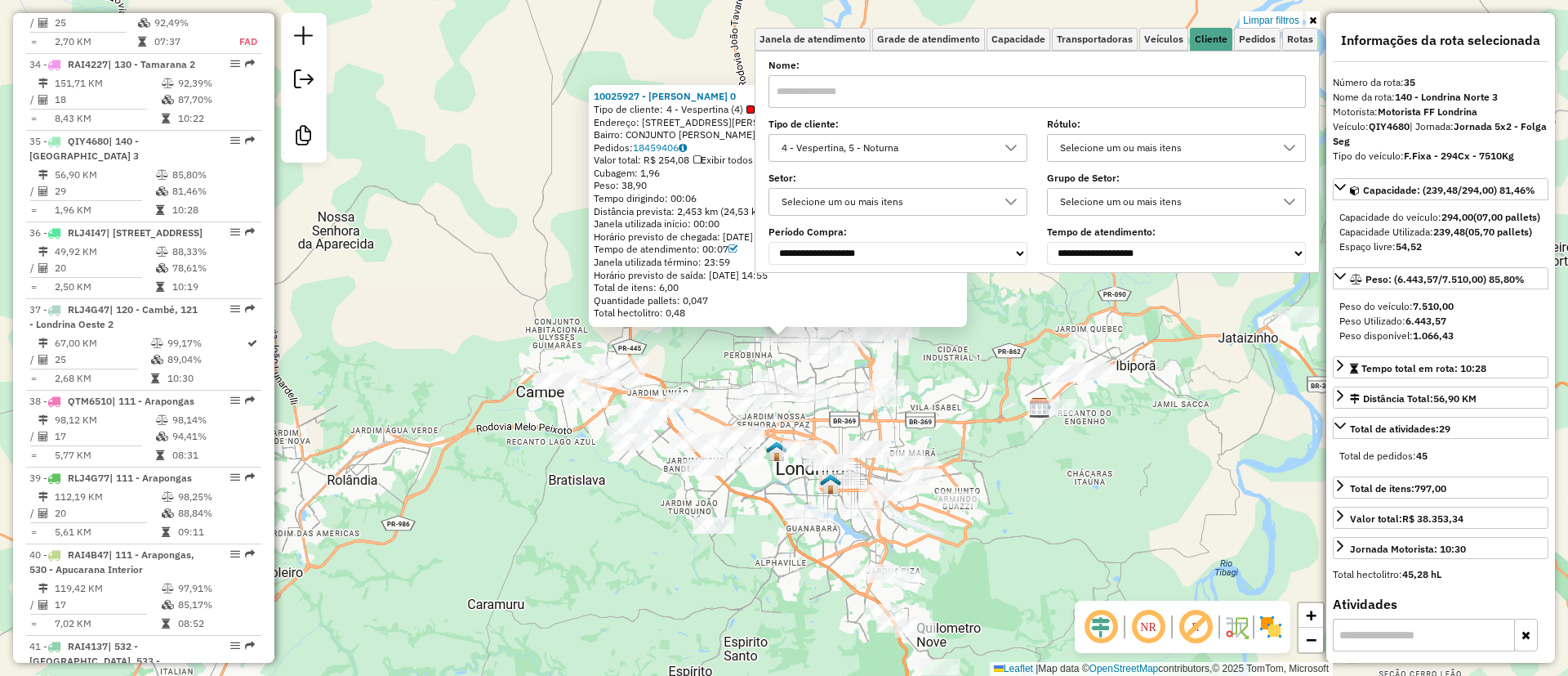
click at [948, 161] on div "4 - Vespertina, 5 - Noturna" at bounding box center [898, 147] width 259 height 28
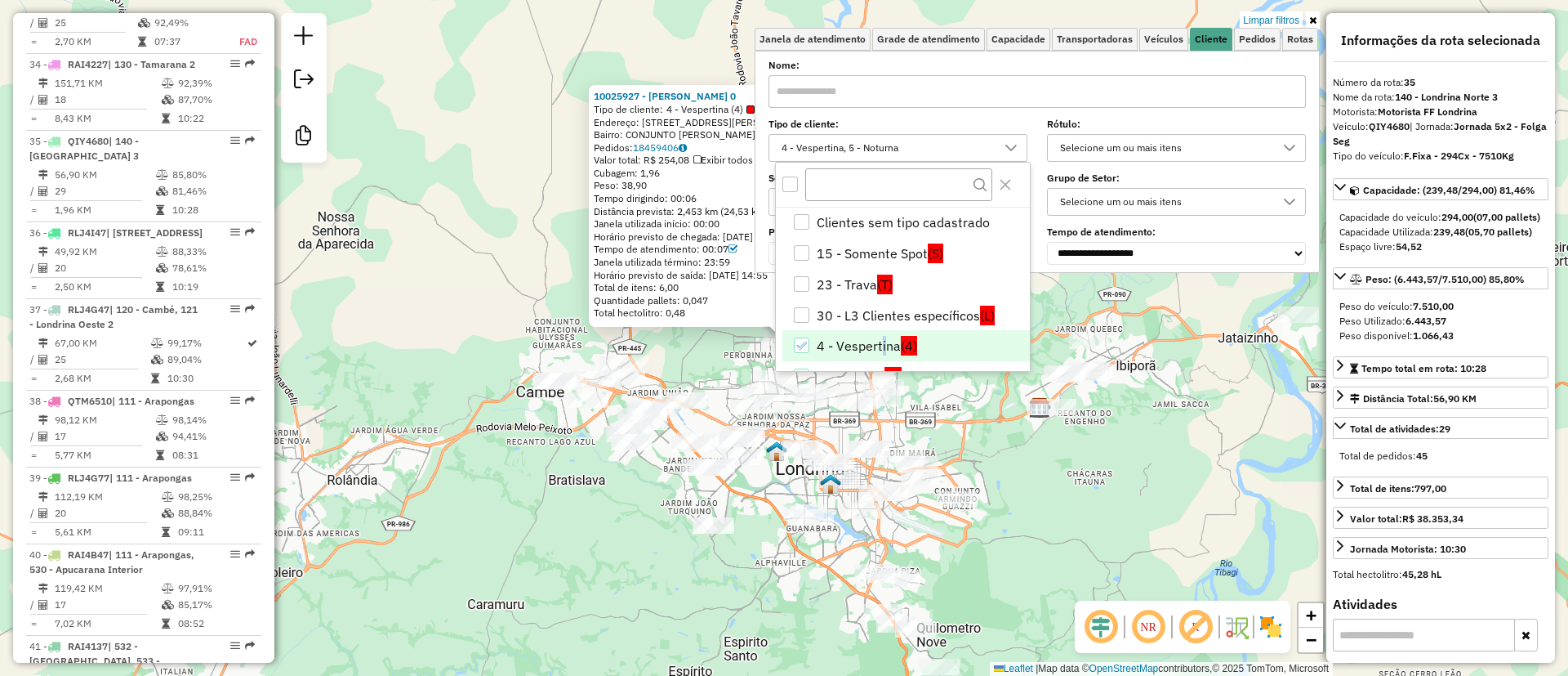
click at [882, 338] on li "4 - Vespertina (4)" at bounding box center [906, 345] width 247 height 31
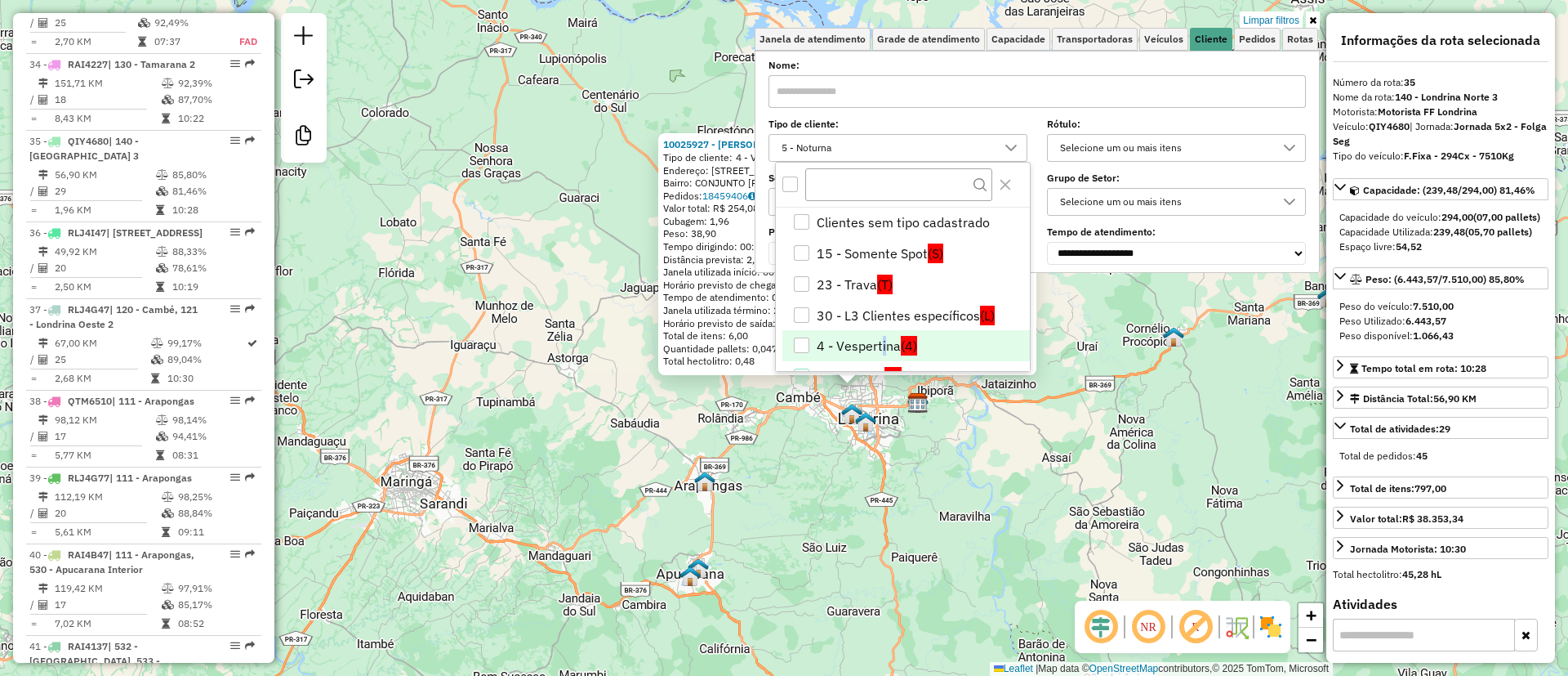
click at [1150, 395] on div "10025927 - TULIO CESAR VALLES 0 Tipo de cliente: 4 - Vespertina (4) Endereço: A…" at bounding box center [784, 338] width 1568 height 676
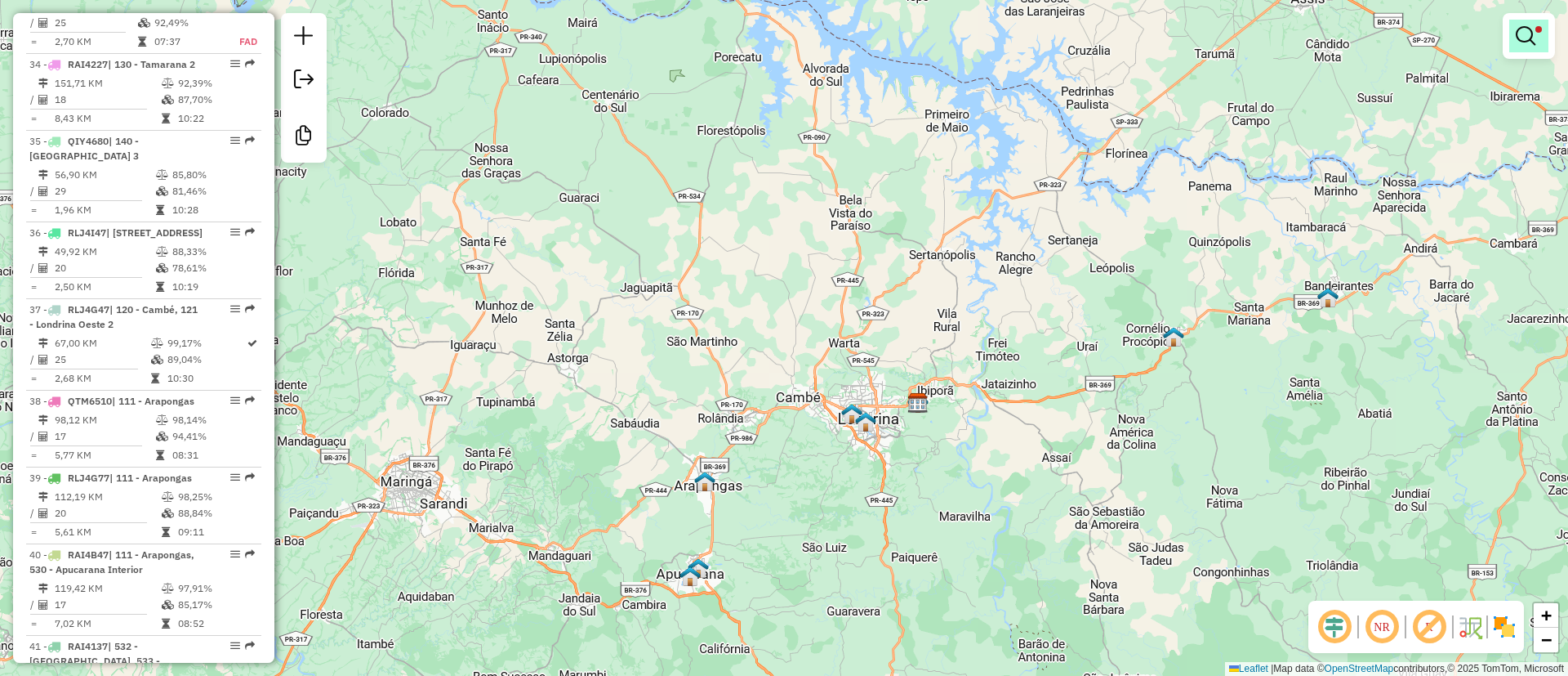
click at [1534, 34] on em at bounding box center [1526, 36] width 20 height 20
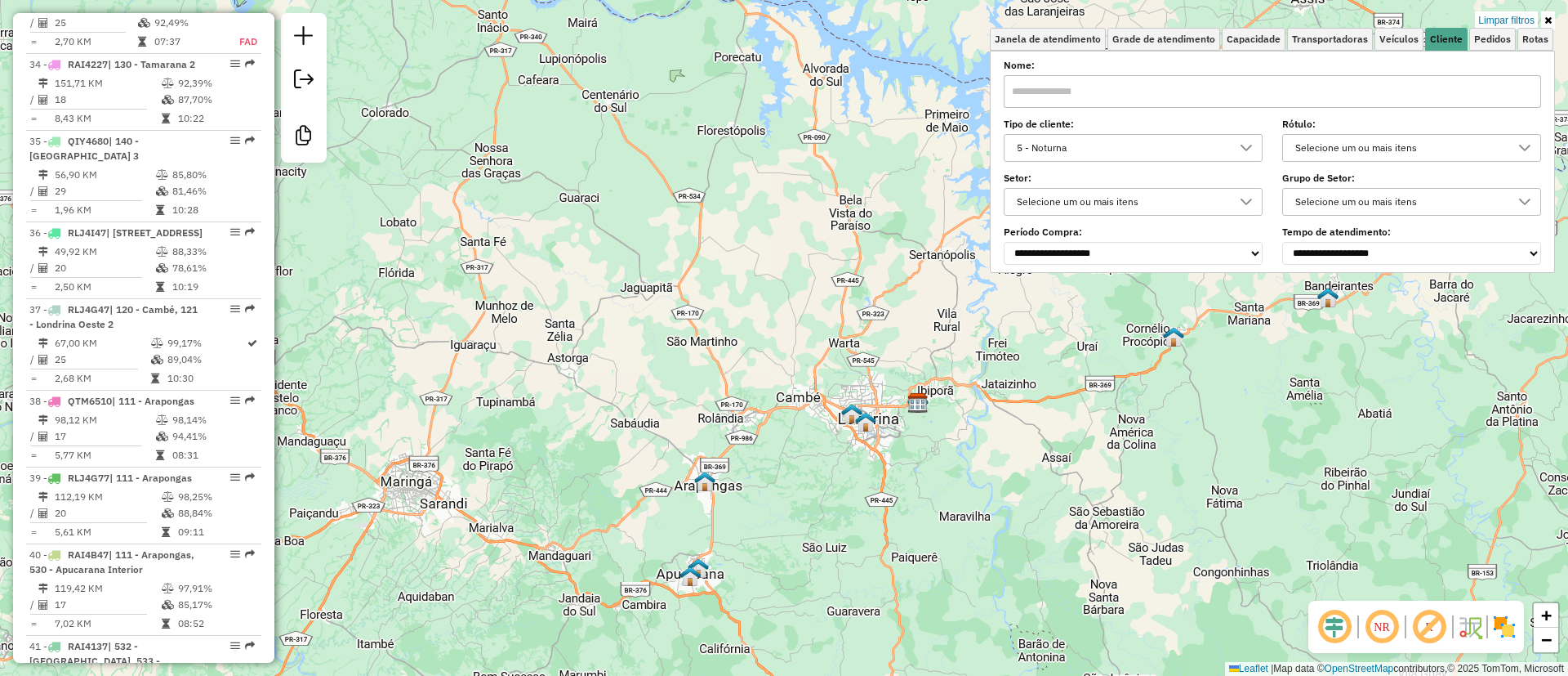
click at [1186, 147] on div "5 - Noturna" at bounding box center [1120, 147] width 220 height 26
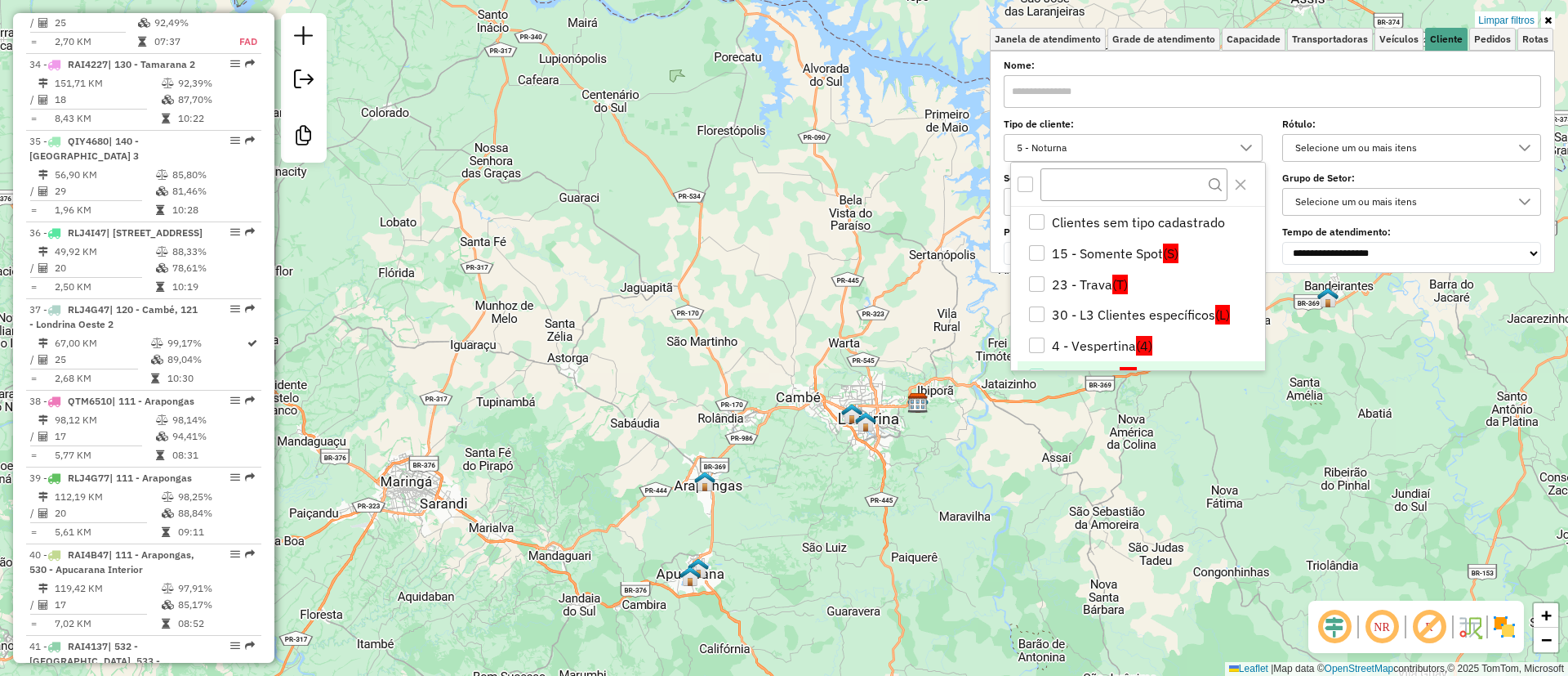
scroll to position [22, 0]
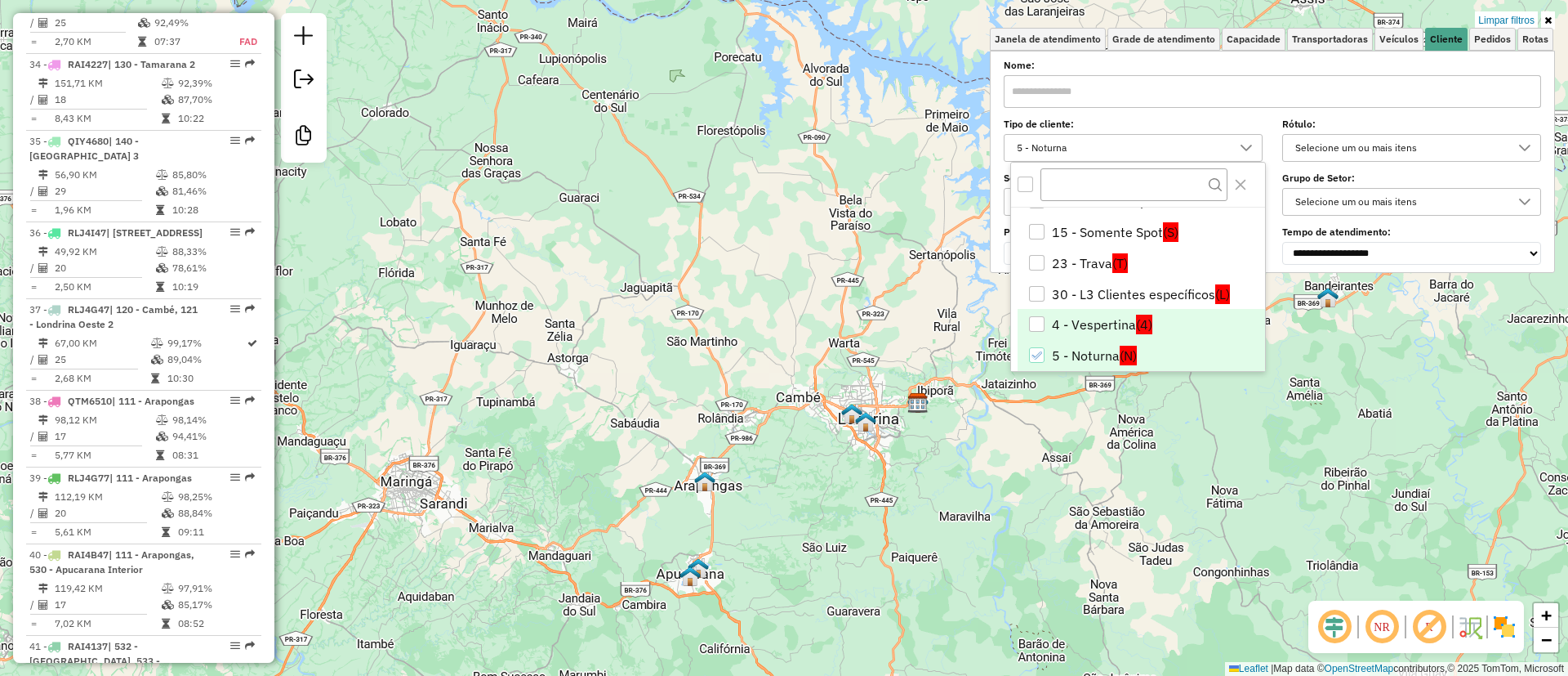
click at [1067, 319] on li "4 - Vespertina (4)" at bounding box center [1142, 325] width 247 height 31
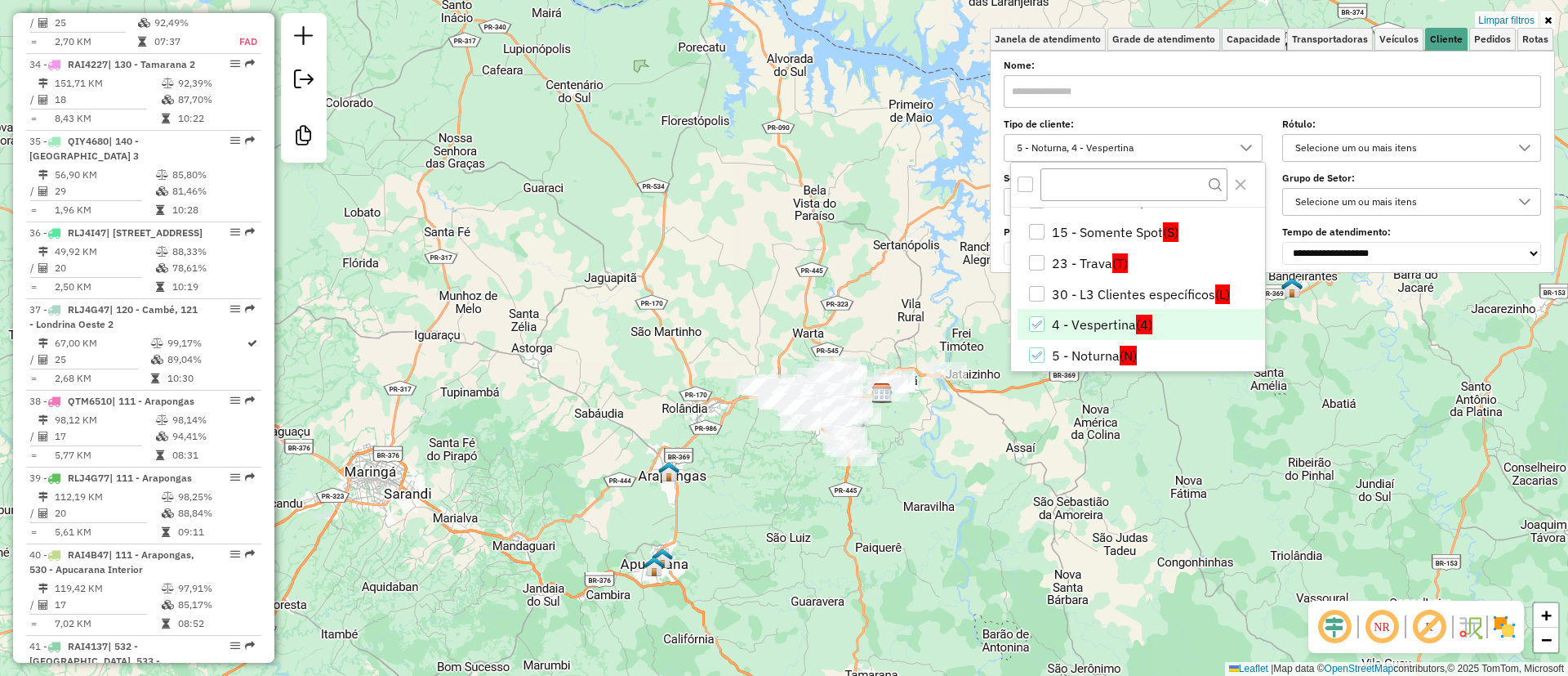
drag, startPoint x: 780, startPoint y: 298, endPoint x: 695, endPoint y: 277, distance: 87.6
click at [695, 277] on div "Limpar filtros Janela de atendimento Grade de atendimento Capacidade Transporta…" at bounding box center [784, 338] width 1568 height 676
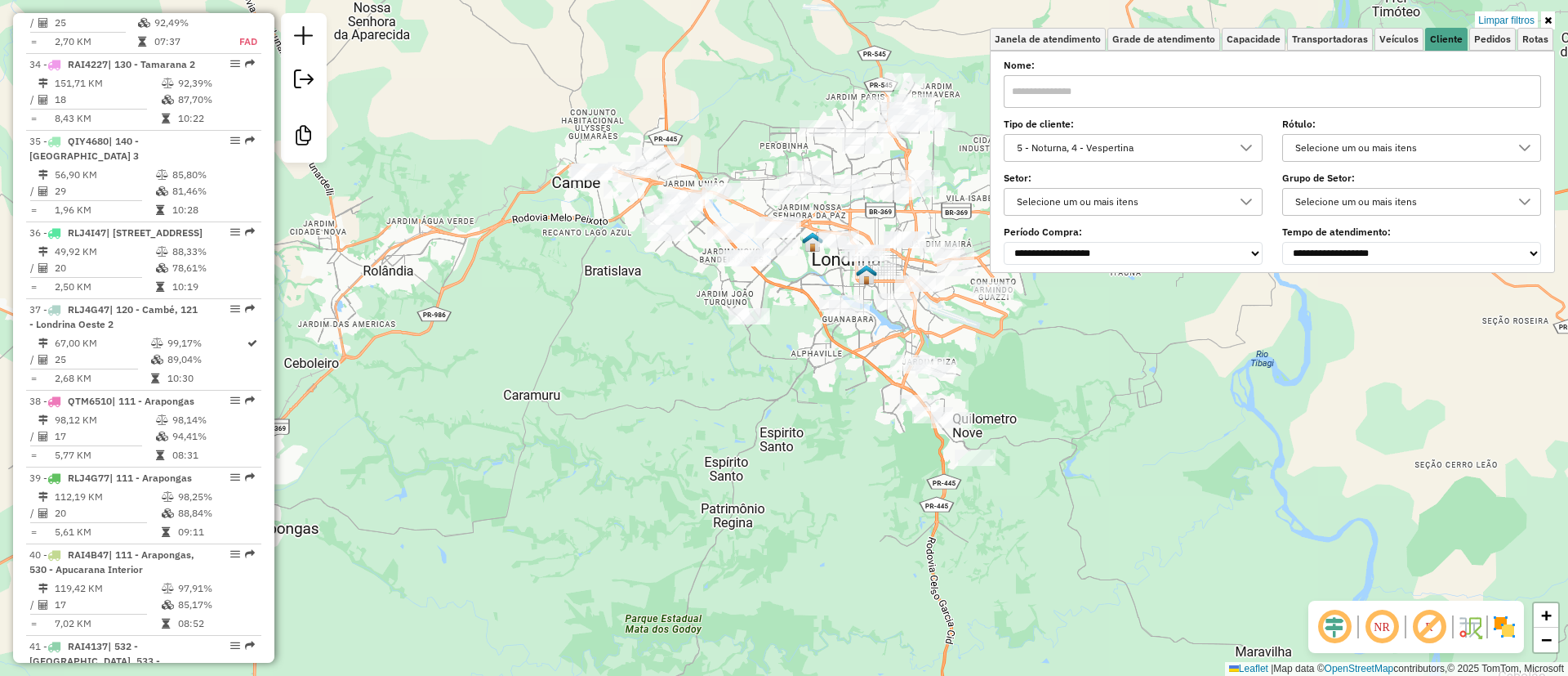
click at [1436, 627] on em at bounding box center [1429, 627] width 39 height 39
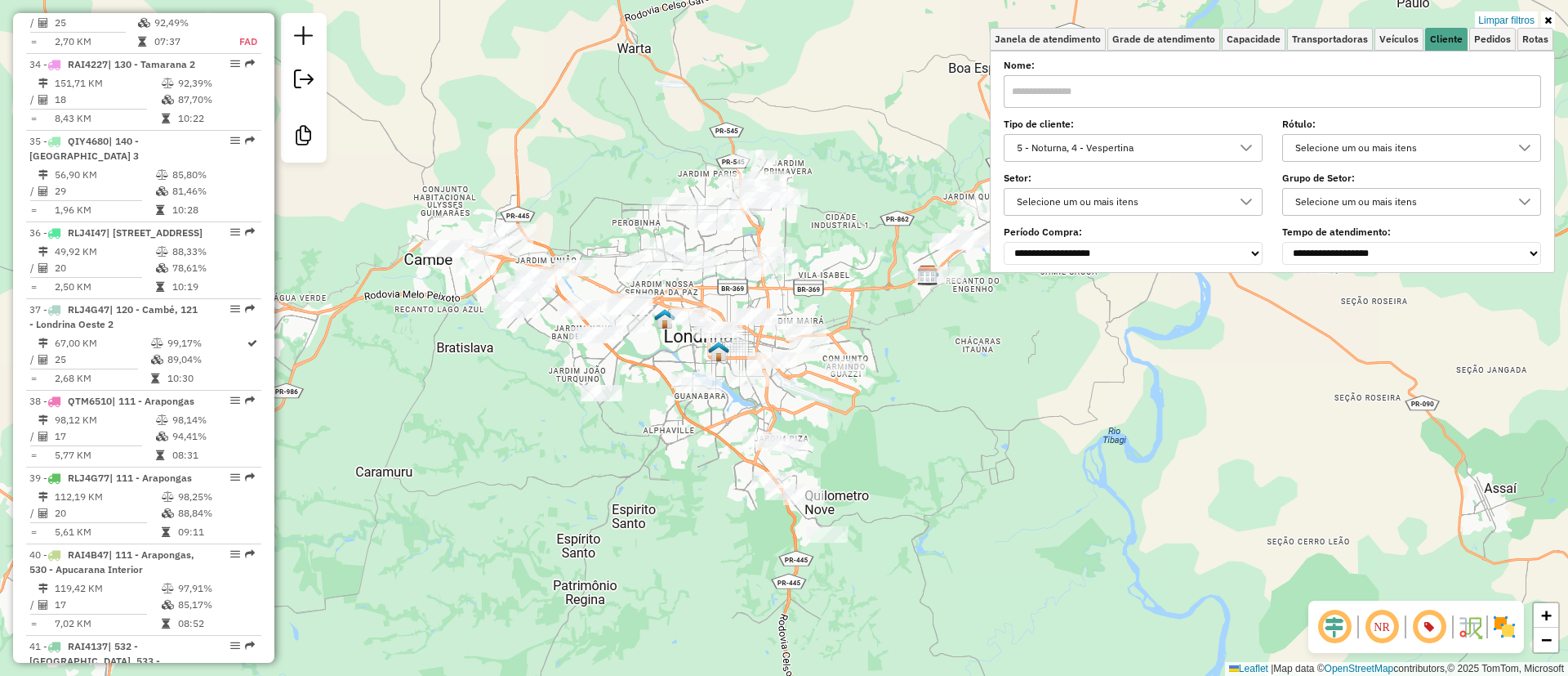
drag, startPoint x: 1092, startPoint y: 440, endPoint x: 995, endPoint y: 505, distance: 116.8
click at [995, 505] on div "Limpar filtros Janela de atendimento Grade de atendimento Capacidade Transporta…" at bounding box center [784, 338] width 1568 height 676
select select "**********"
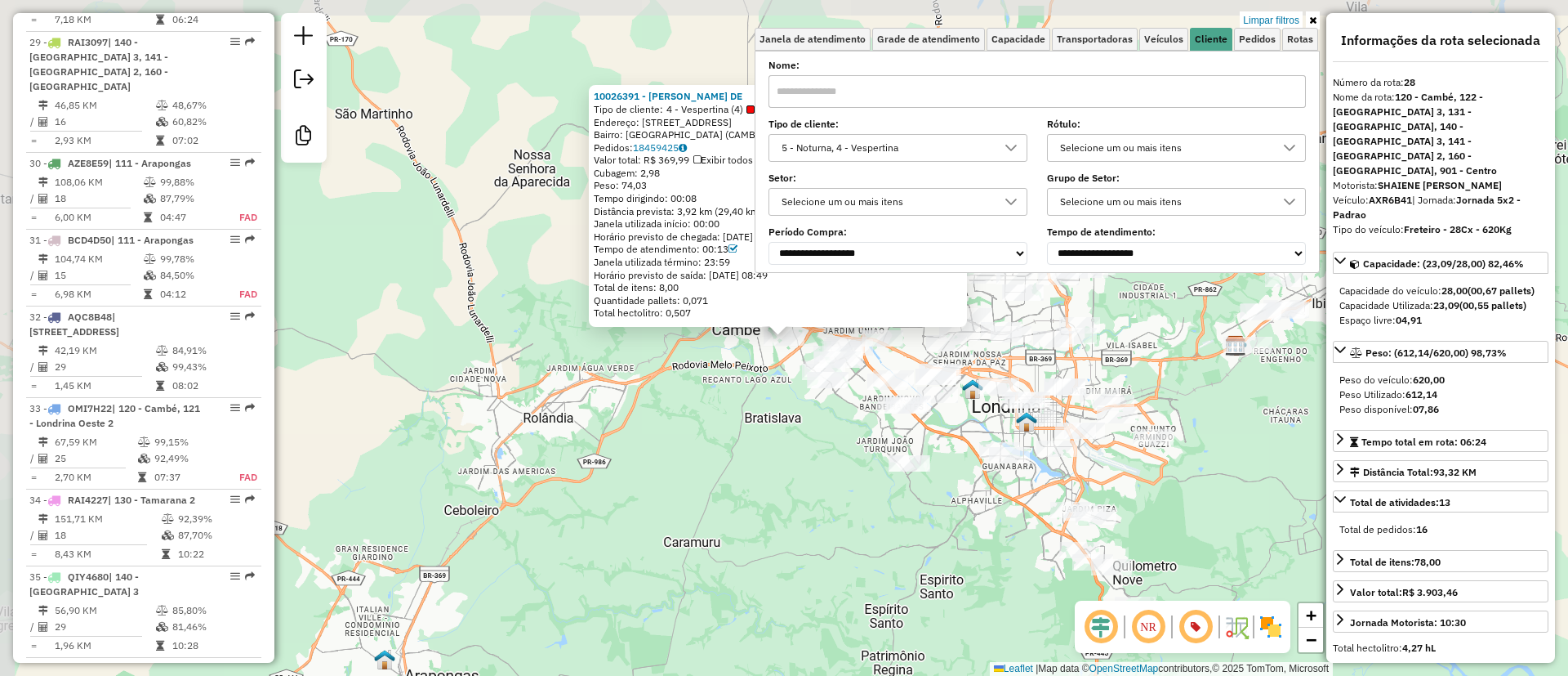
scroll to position [3142, 0]
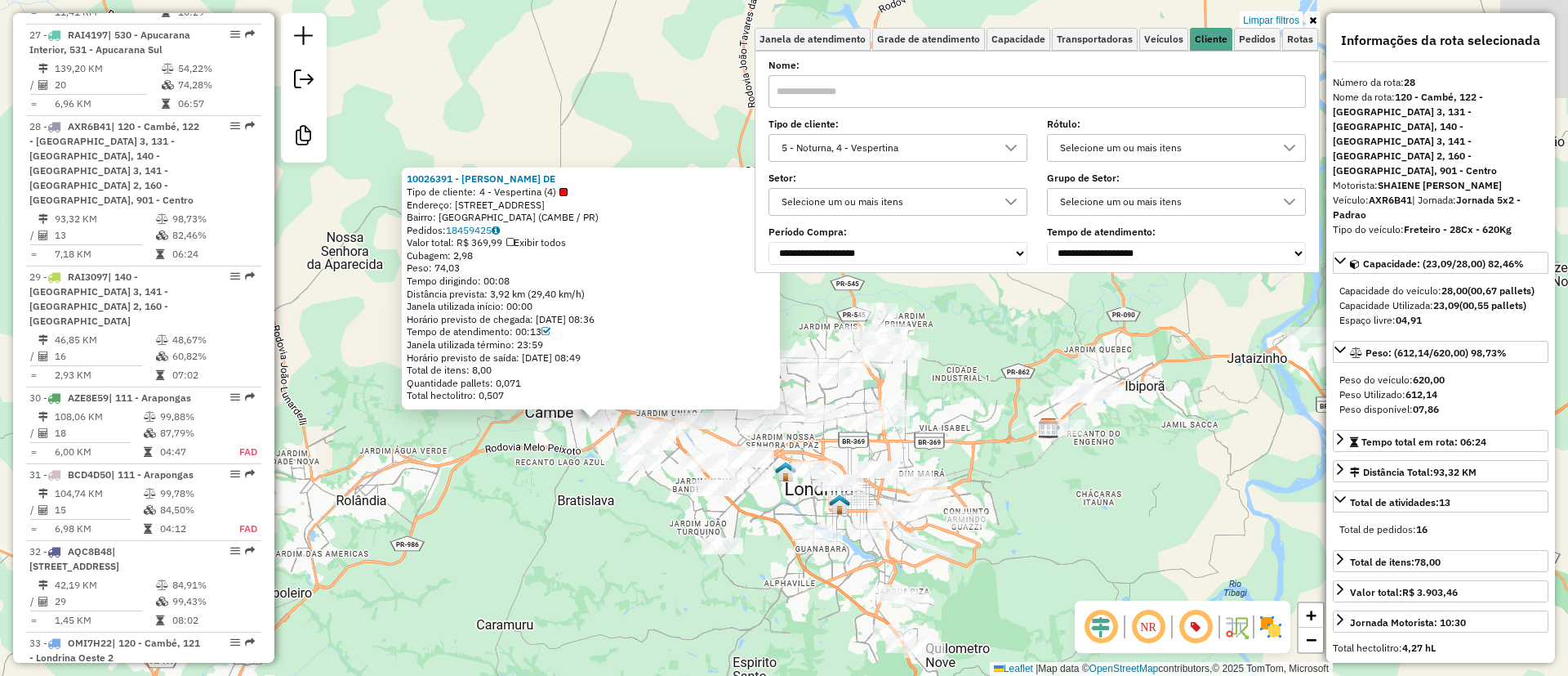
drag, startPoint x: 540, startPoint y: 384, endPoint x: 301, endPoint y: 454, distance: 249.0
click at [306, 457] on div "10026391 - JULIANE OLIVEIRA DE Tipo de cliente: 4 - Vespertina (4) Endereço: R …" at bounding box center [784, 338] width 1568 height 676
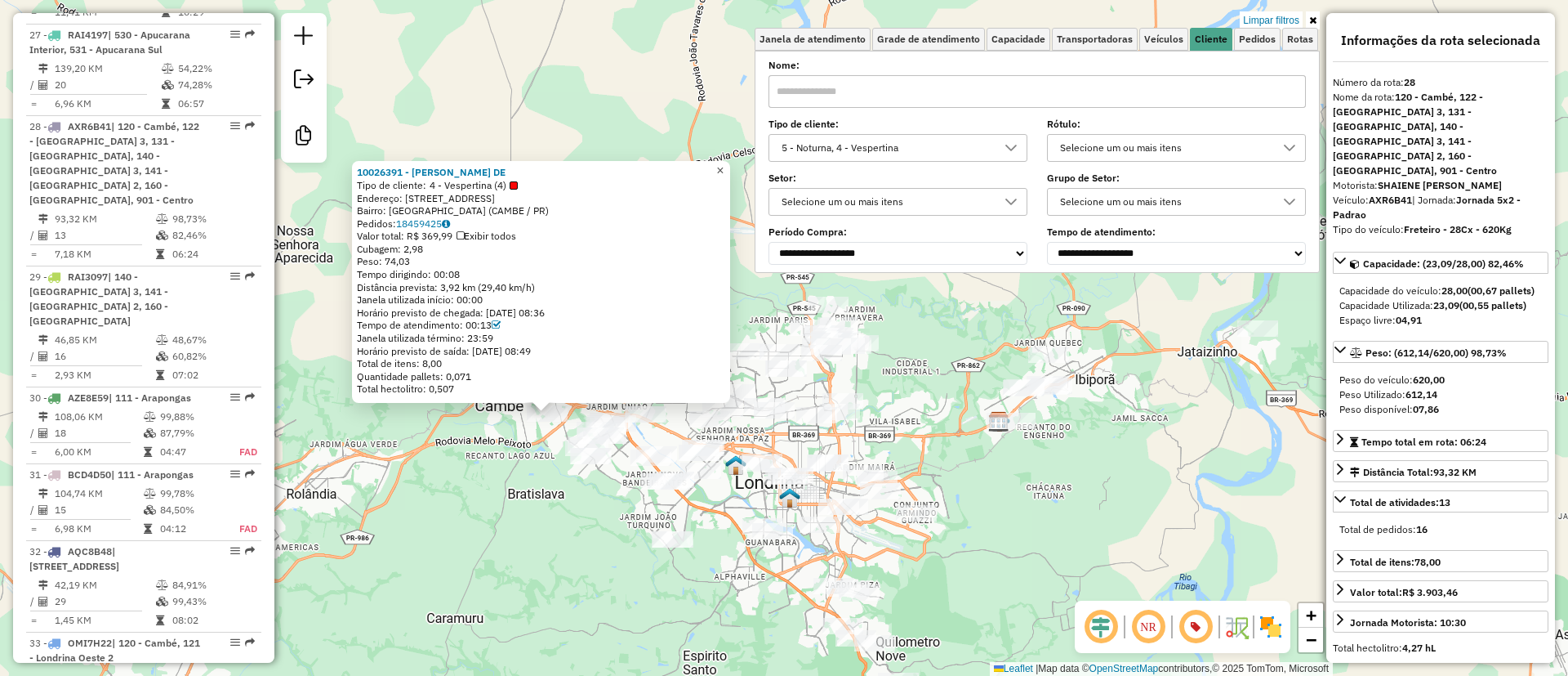
click at [724, 166] on span "×" at bounding box center [719, 169] width 7 height 13
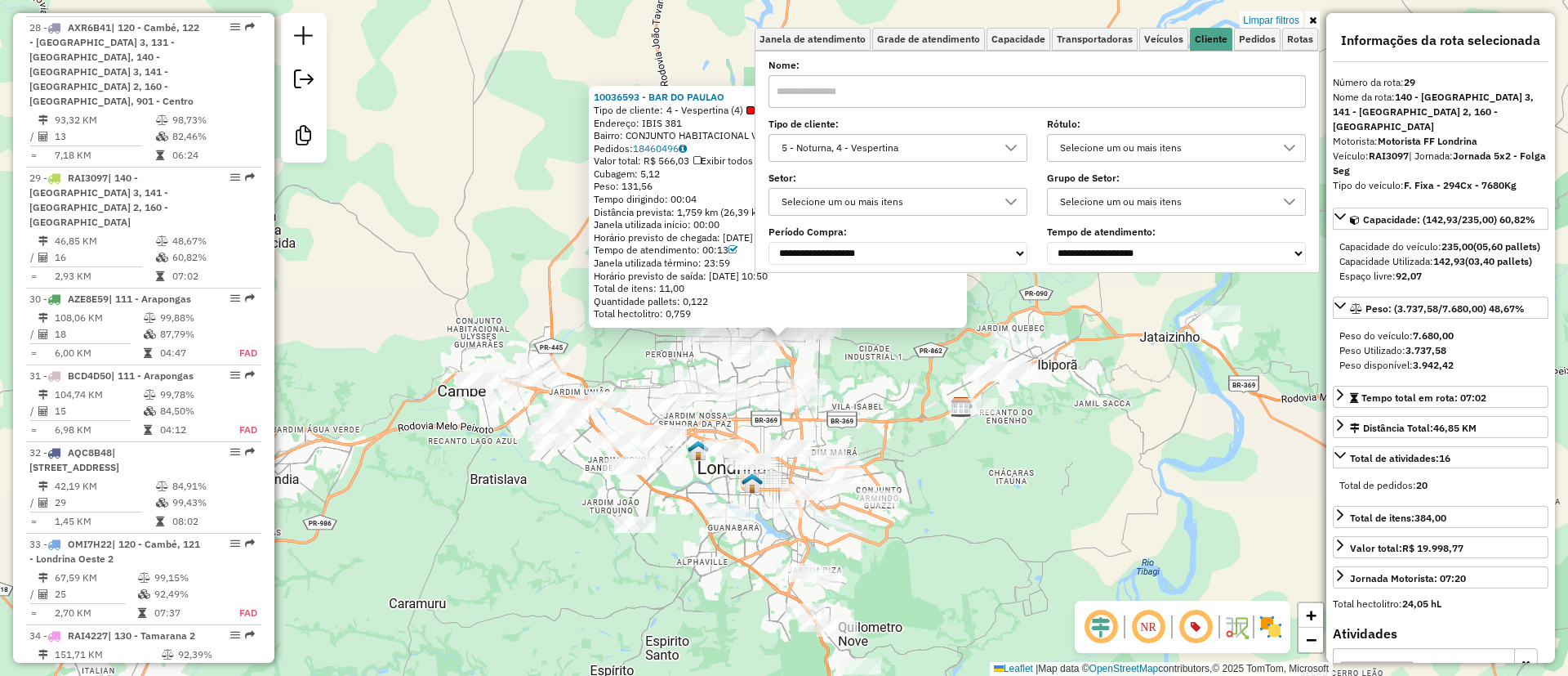
scroll to position [3277, 0]
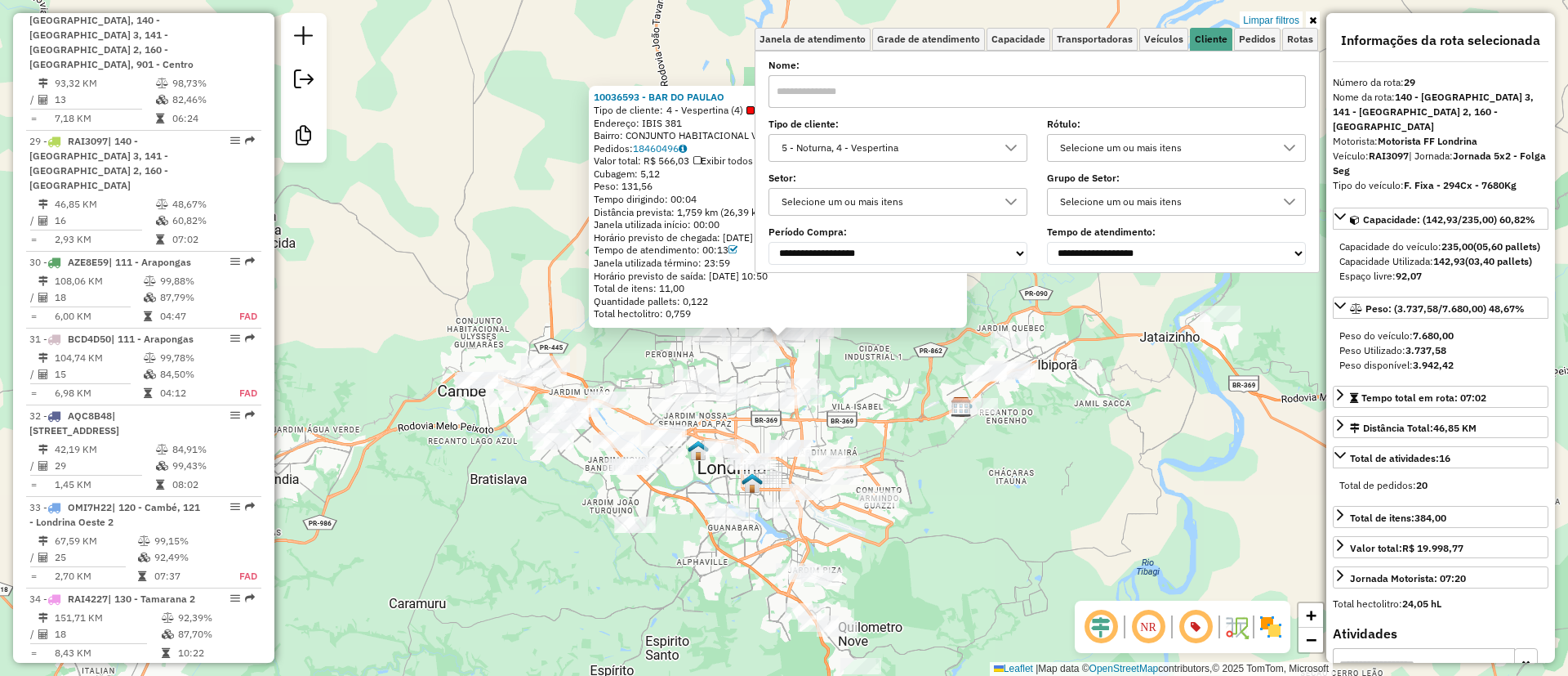
click at [880, 371] on div "10036593 - BAR DO PAULAO Tipo de cliente: 4 - Vespertina (4) Endereço: IBIS 381…" at bounding box center [784, 338] width 1568 height 676
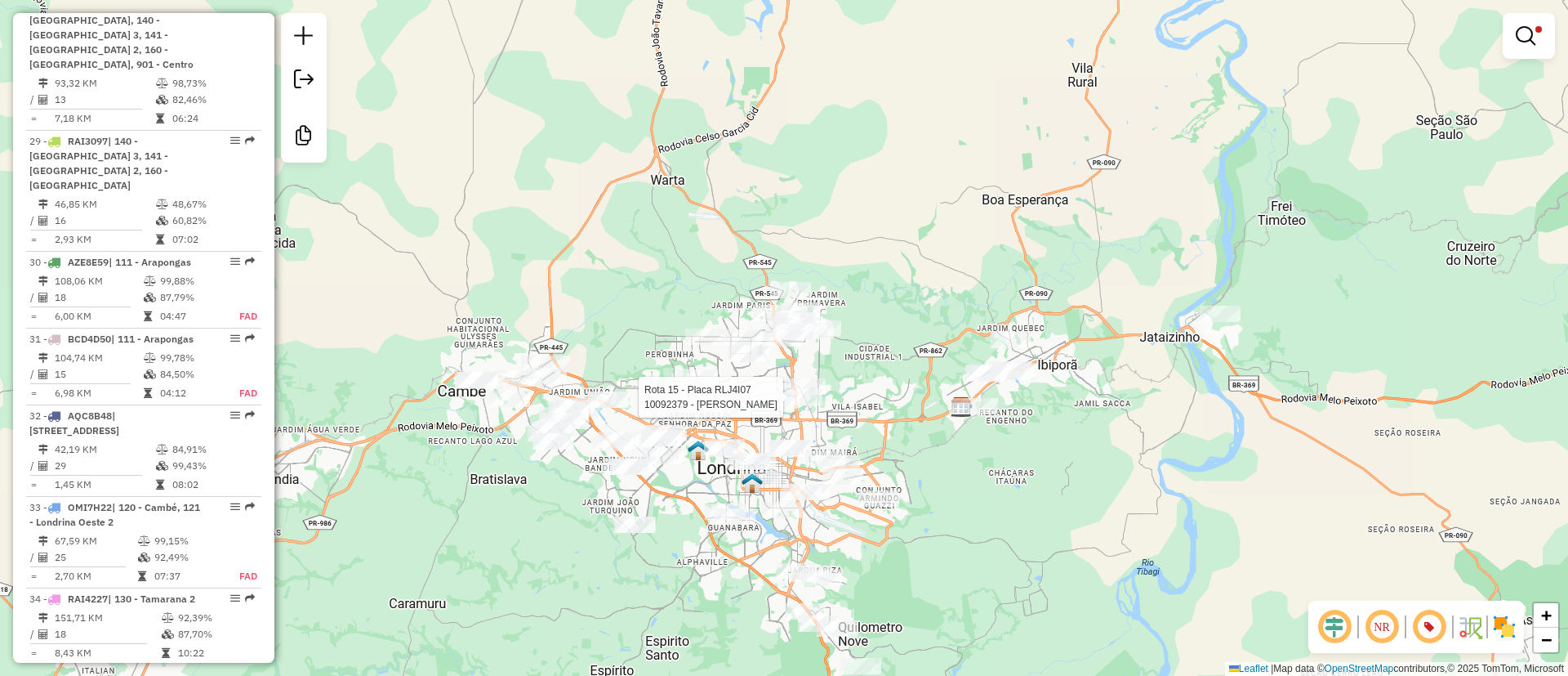
select select "**********"
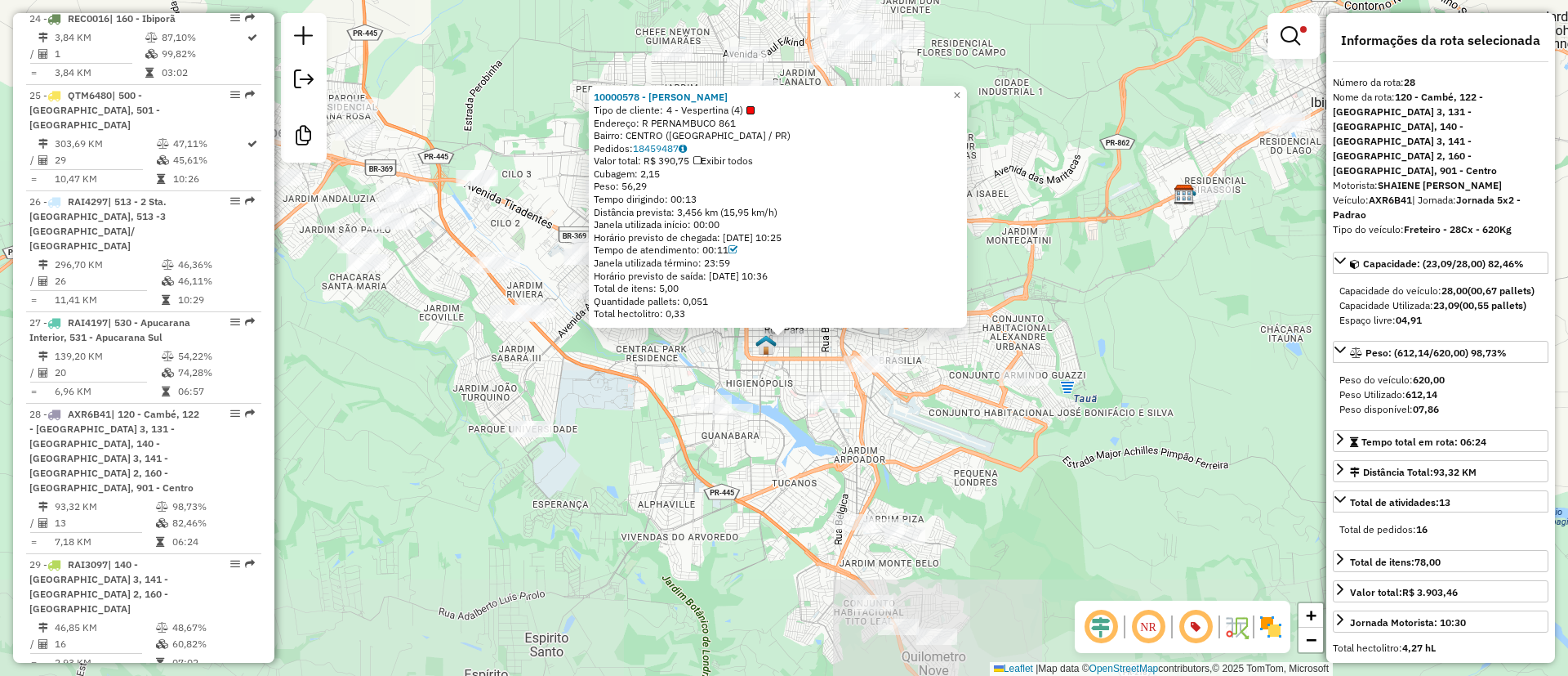
scroll to position [3142, 0]
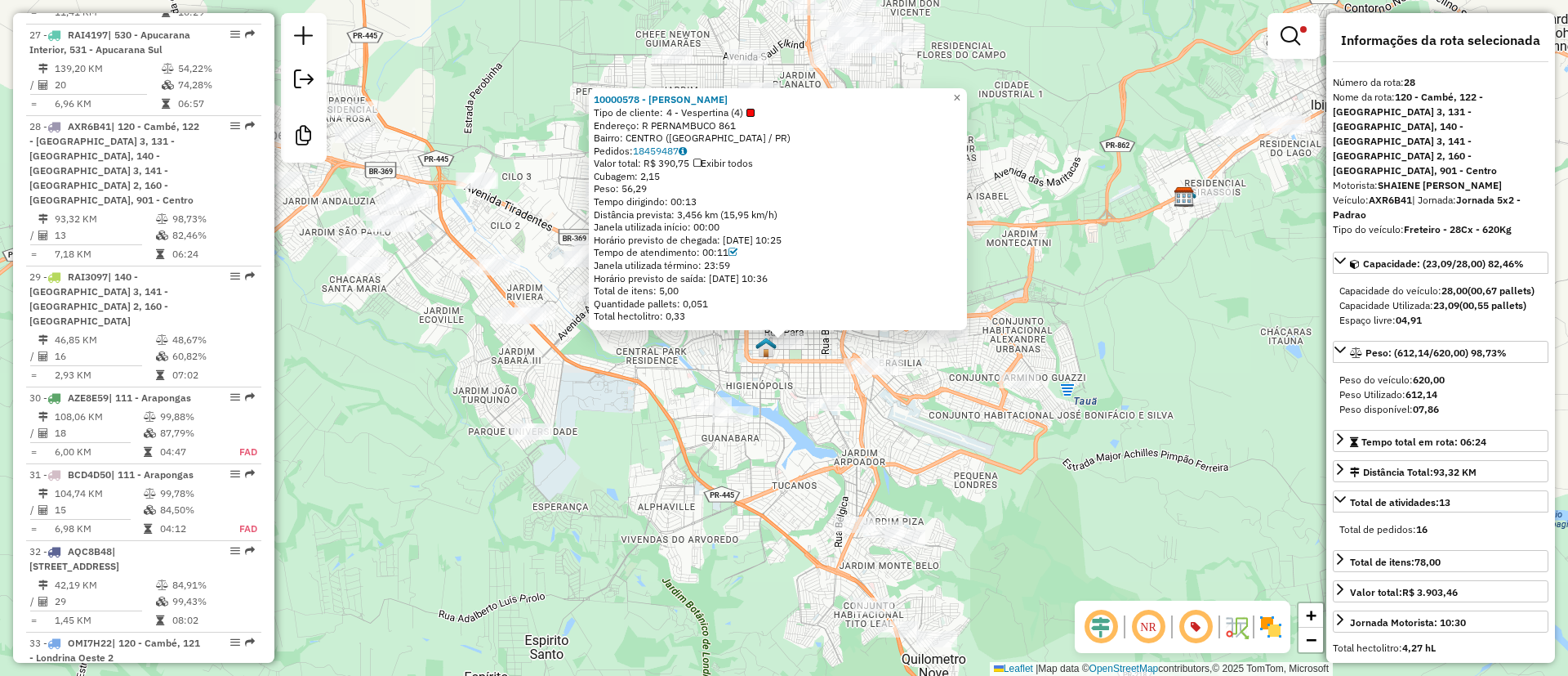
drag, startPoint x: 735, startPoint y: 500, endPoint x: 718, endPoint y: 568, distance: 70.1
click at [719, 569] on div "10000578 - ARLINDO CHUJI TANIYA Tipo de cliente: 4 - Vespertina (4) Endereço: R…" at bounding box center [784, 338] width 1568 height 676
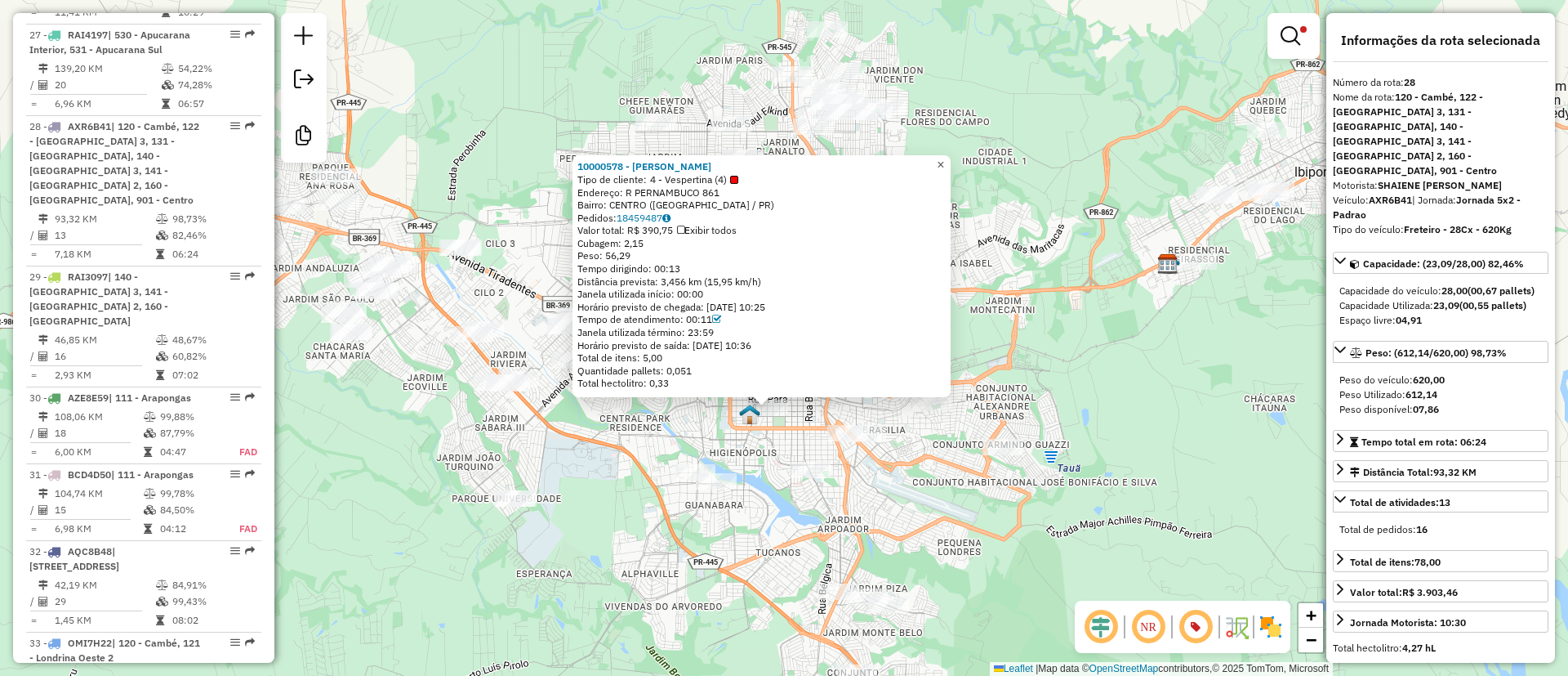
click at [944, 163] on span "×" at bounding box center [941, 164] width 7 height 13
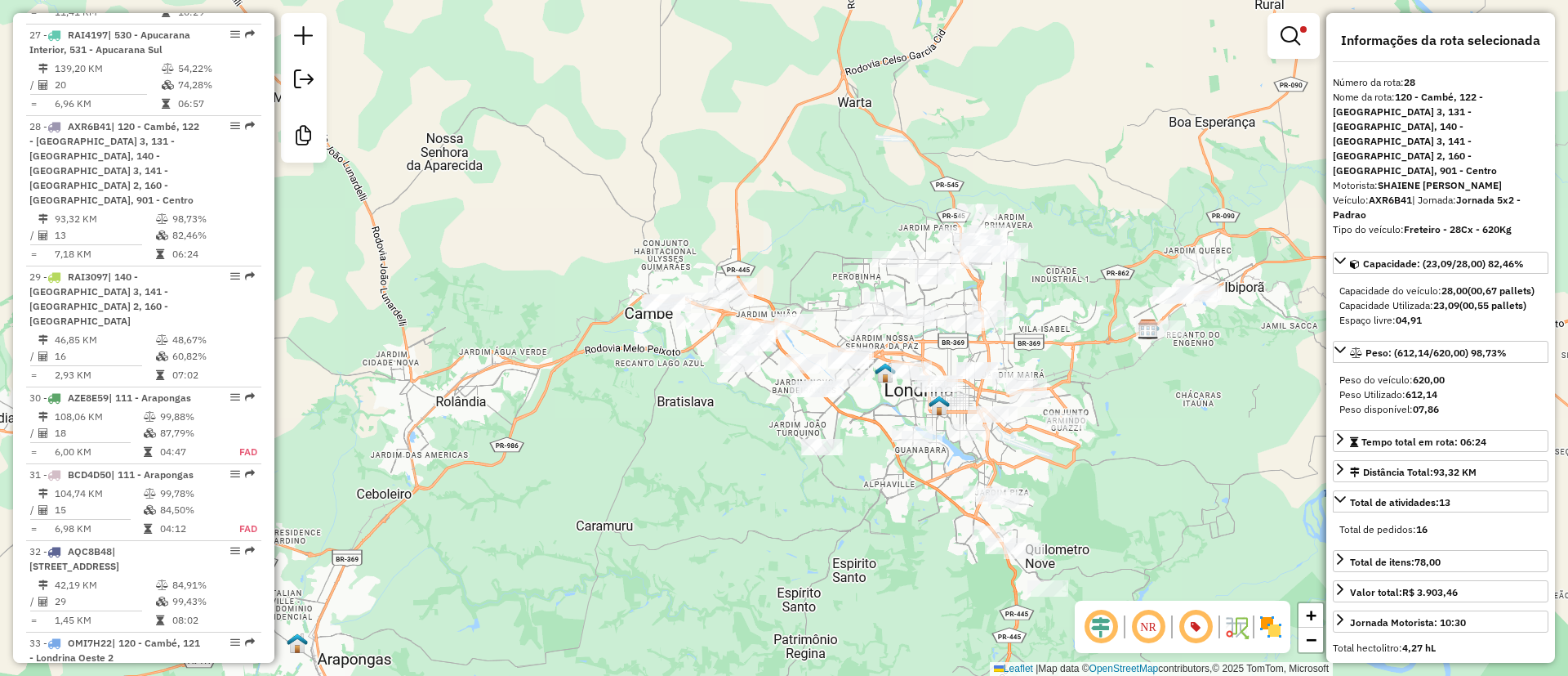
drag, startPoint x: 638, startPoint y: 170, endPoint x: 780, endPoint y: 166, distance: 142.1
click at [637, 169] on div "Limpar filtros Janela de atendimento Grade de atendimento Capacidade Transporta…" at bounding box center [784, 338] width 1568 height 676
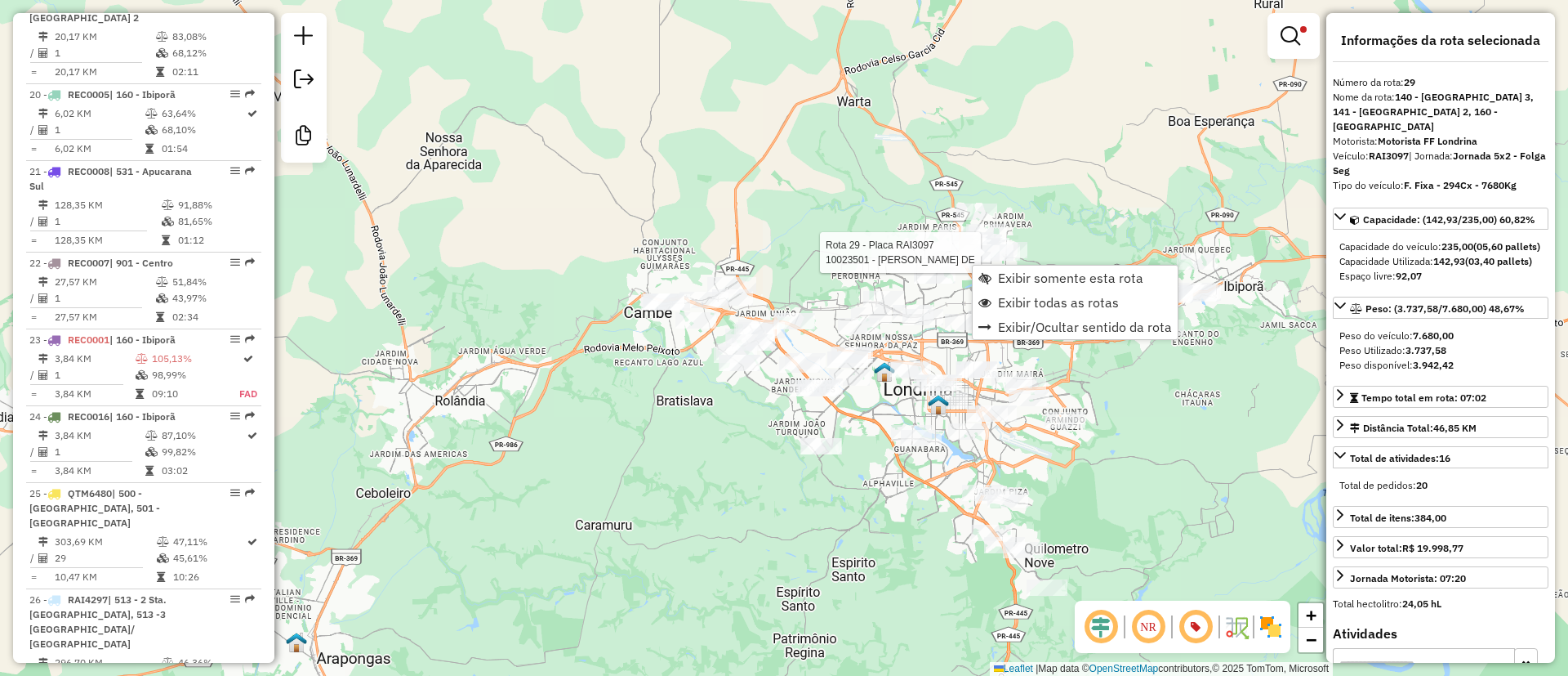
scroll to position [3277, 0]
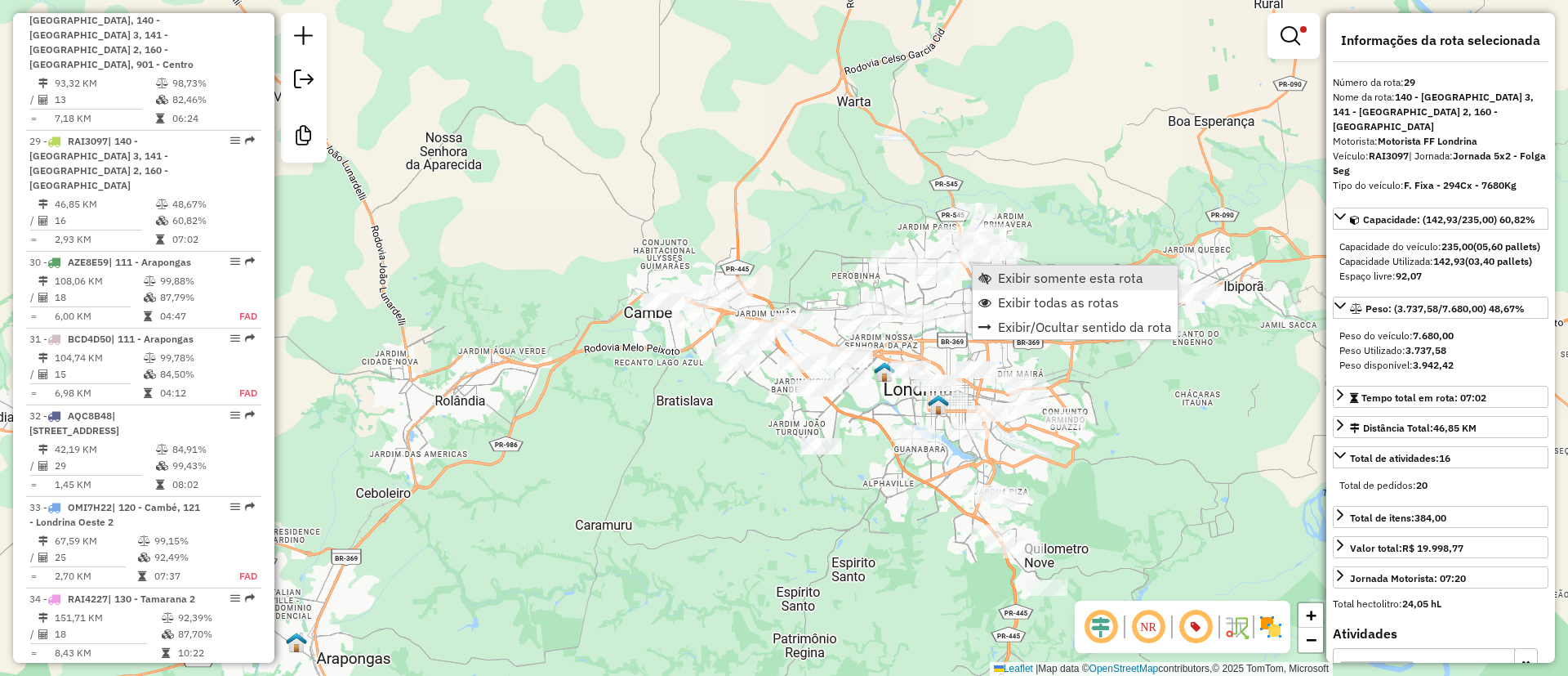
click at [1038, 275] on span "Exibir somente esta rota" at bounding box center [1071, 278] width 145 height 13
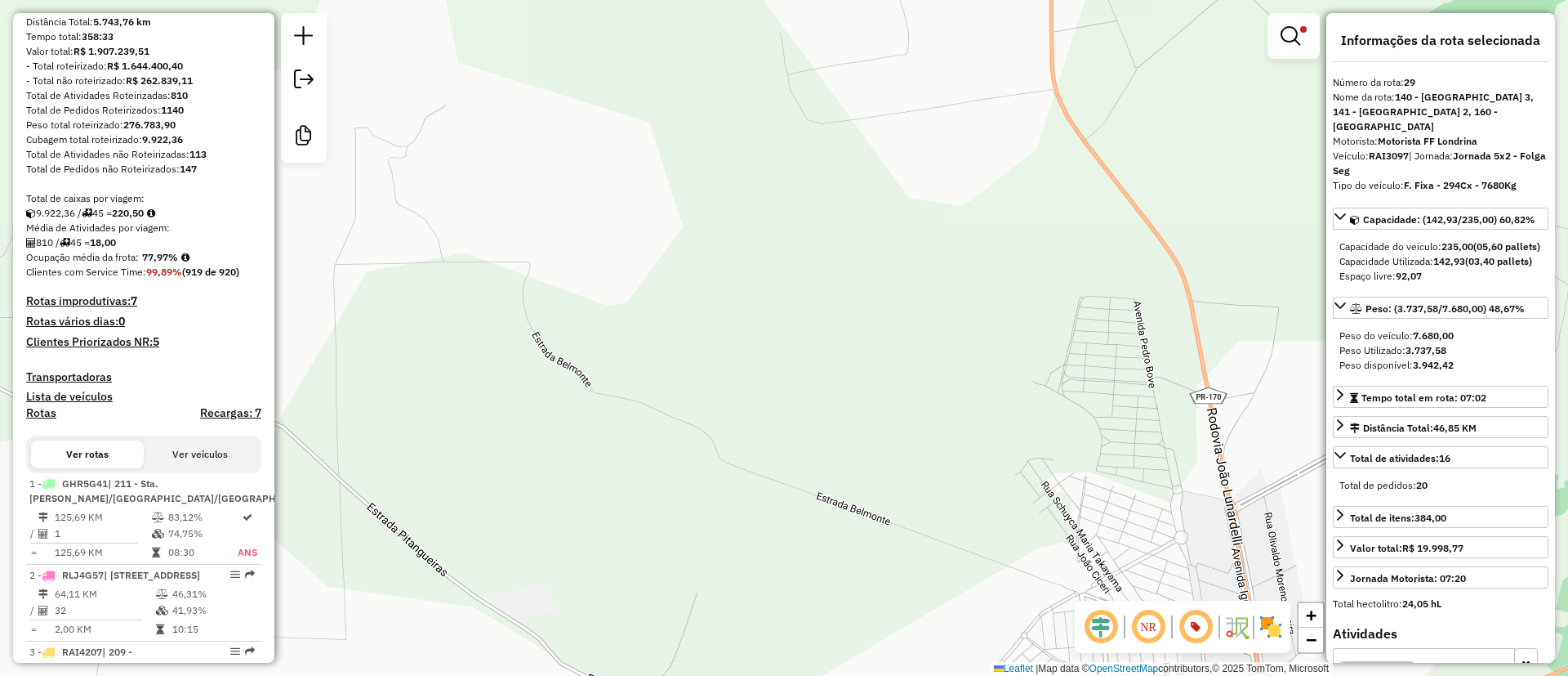
scroll to position [0, 0]
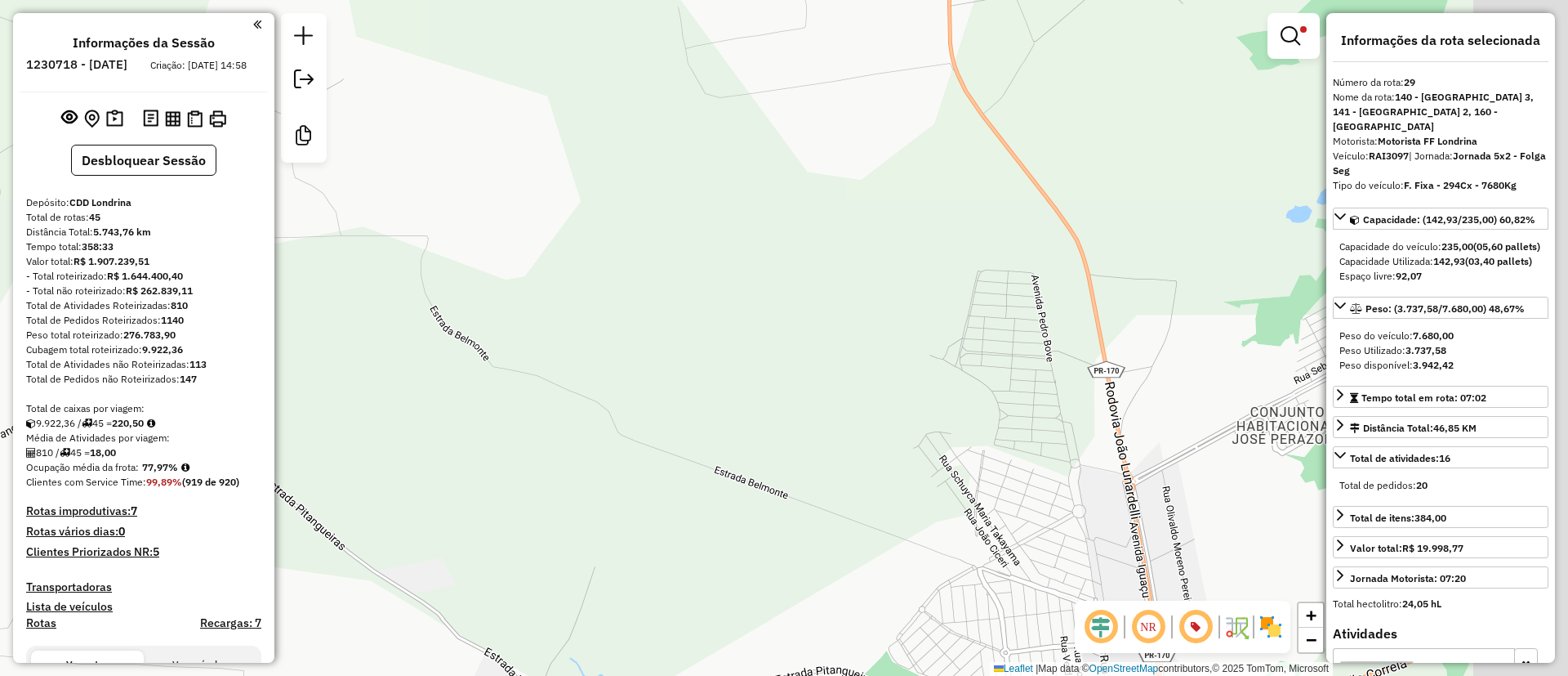
click at [512, 246] on div "Limpar filtros Janela de atendimento Grade de atendimento Capacidade Transporta…" at bounding box center [784, 338] width 1568 height 676
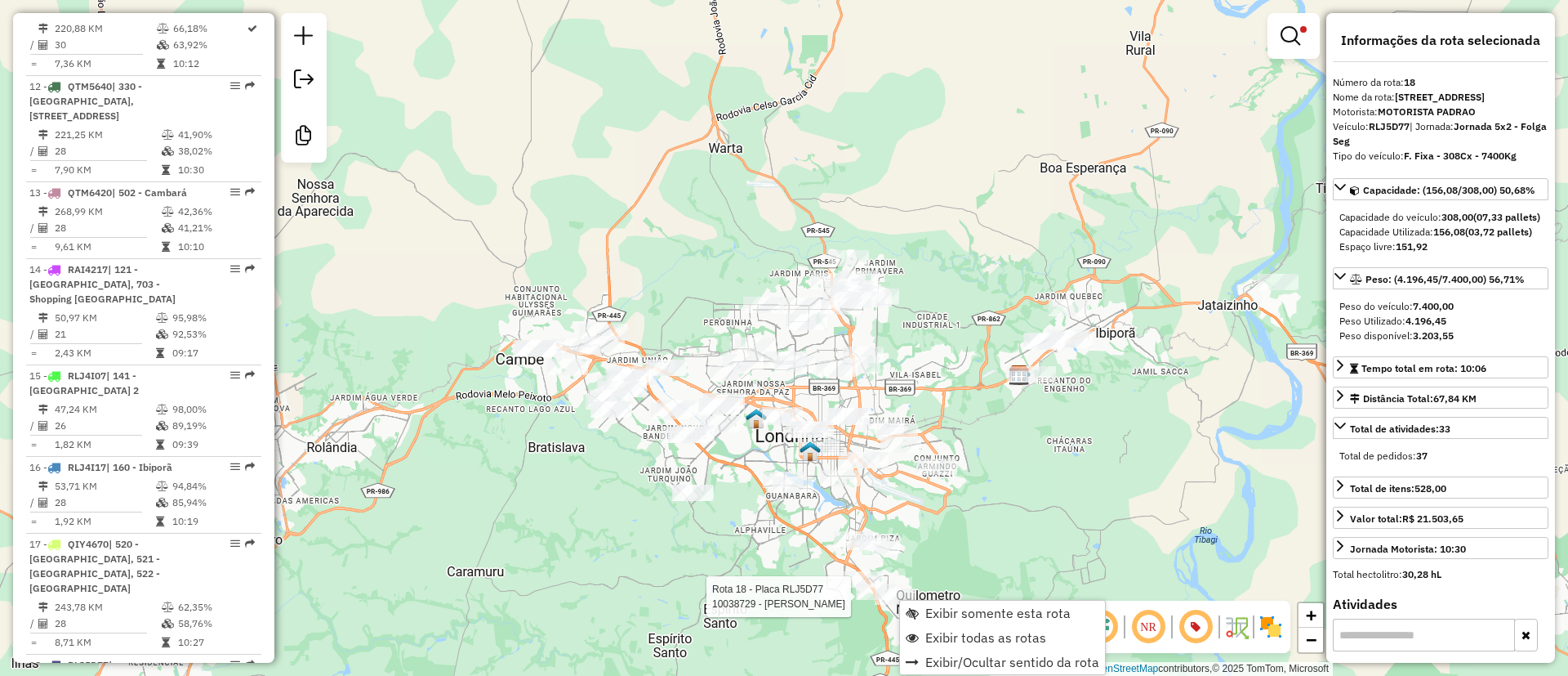
scroll to position [2270, 0]
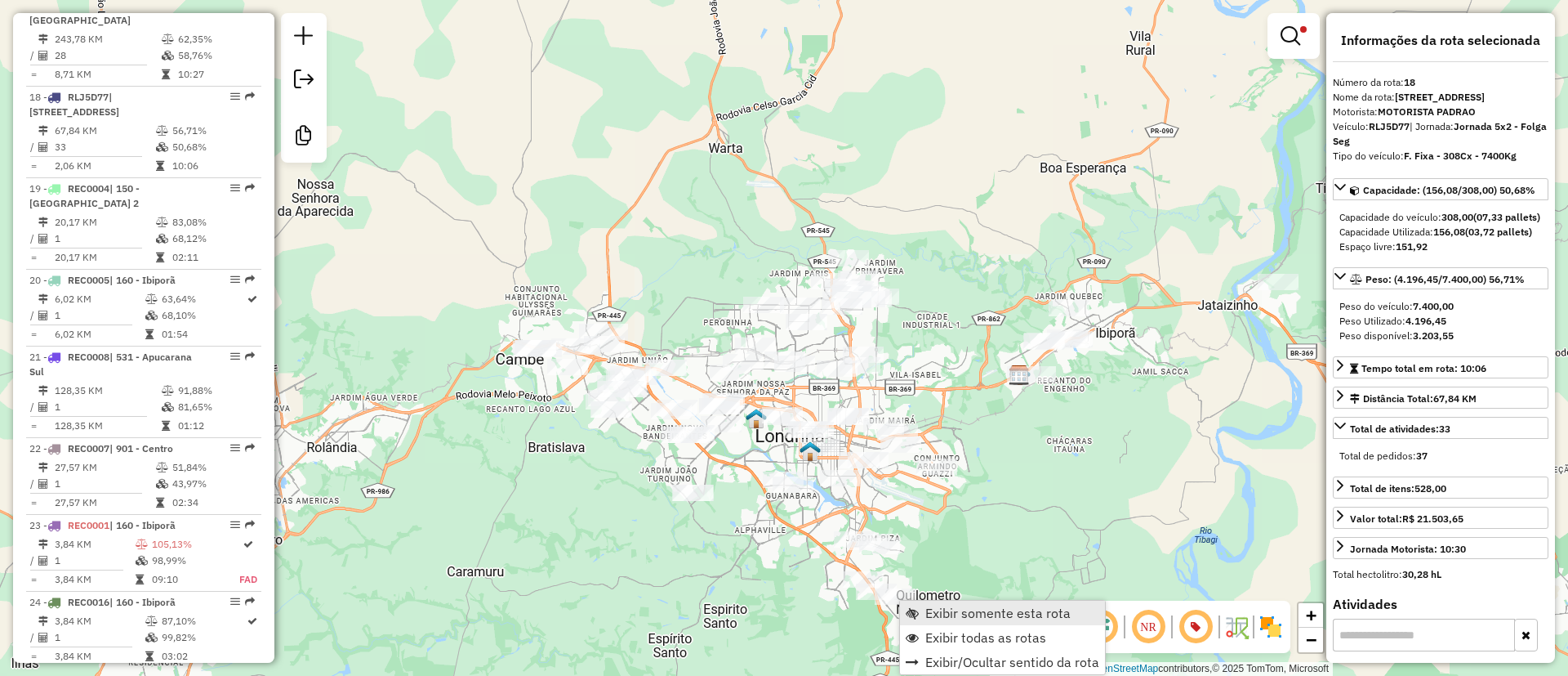
click at [940, 621] on link "Exibir somente esta rota" at bounding box center [1002, 612] width 205 height 24
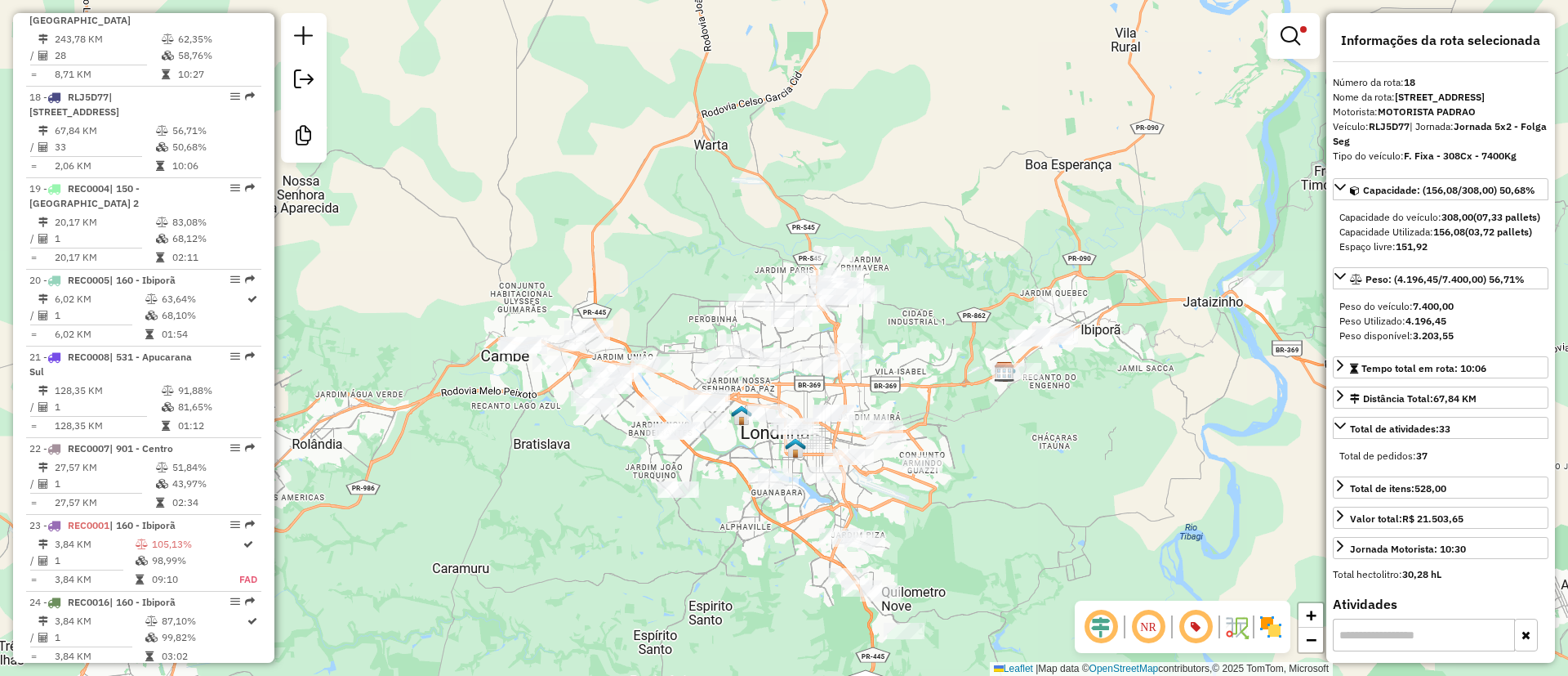
drag, startPoint x: 974, startPoint y: 518, endPoint x: 960, endPoint y: 514, distance: 14.6
click at [960, 514] on div "Limpar filtros Janela de atendimento Grade de atendimento Capacidade Transporta…" at bounding box center [784, 338] width 1568 height 676
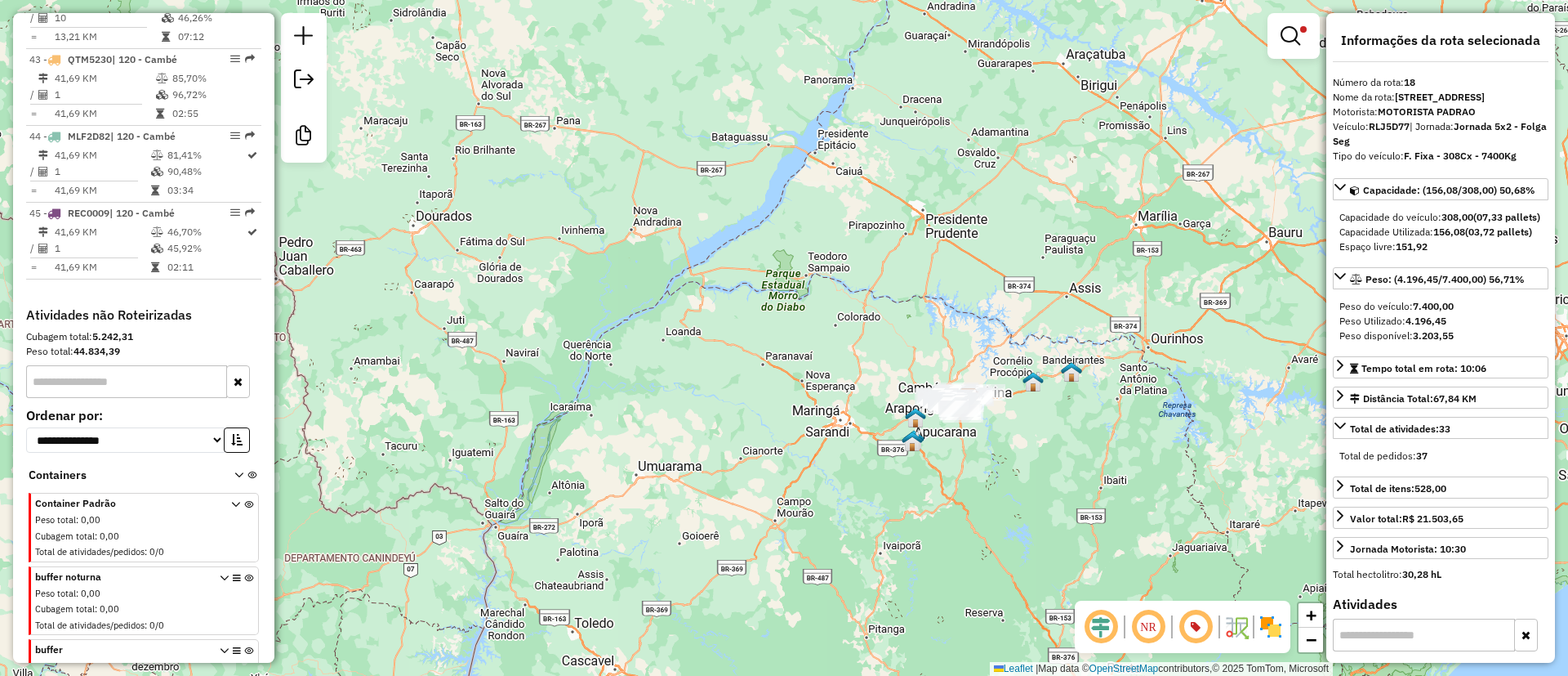
scroll to position [4614, 0]
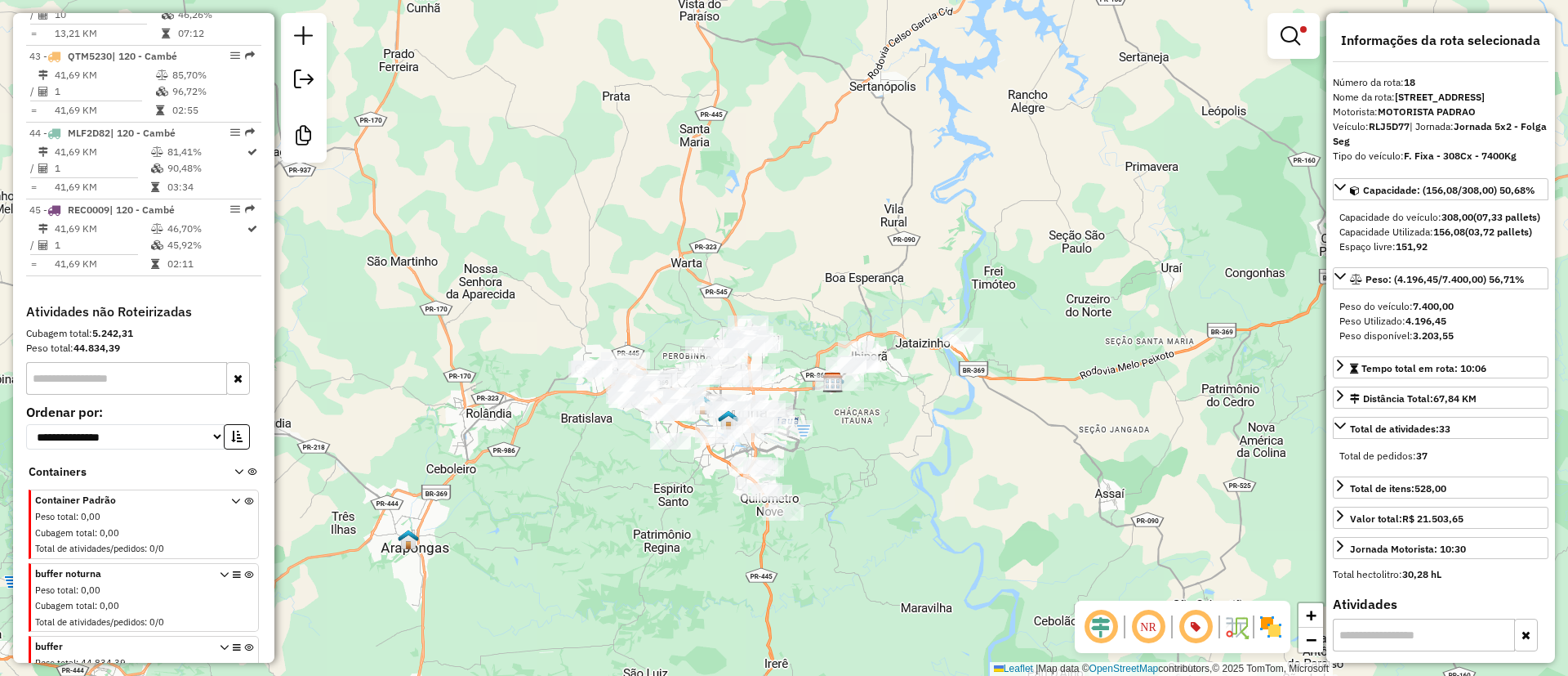
drag, startPoint x: 656, startPoint y: 218, endPoint x: 580, endPoint y: 166, distance: 92.1
click at [580, 168] on div "Limpar filtros Janela de atendimento Grade de atendimento Capacidade Transporta…" at bounding box center [784, 338] width 1568 height 676
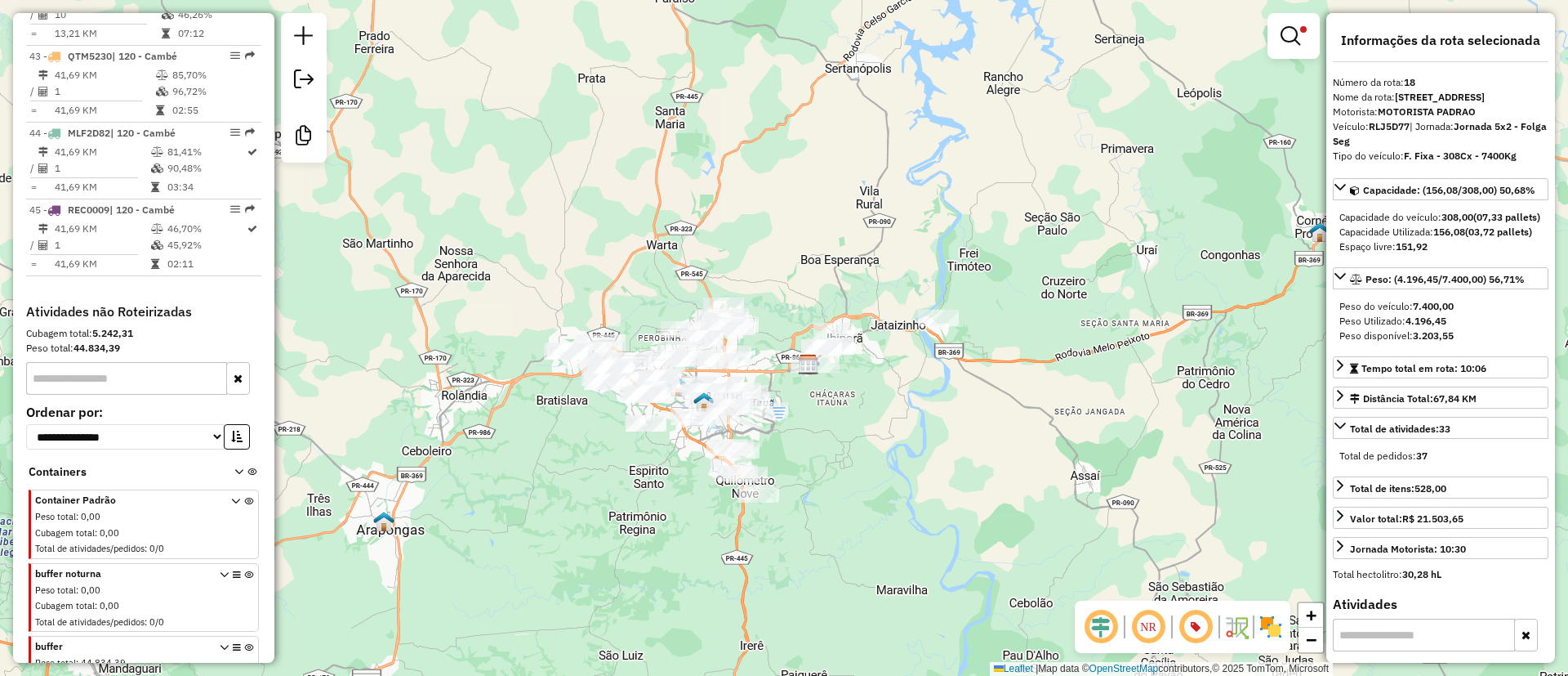
click at [1288, 31] on em at bounding box center [1290, 36] width 20 height 20
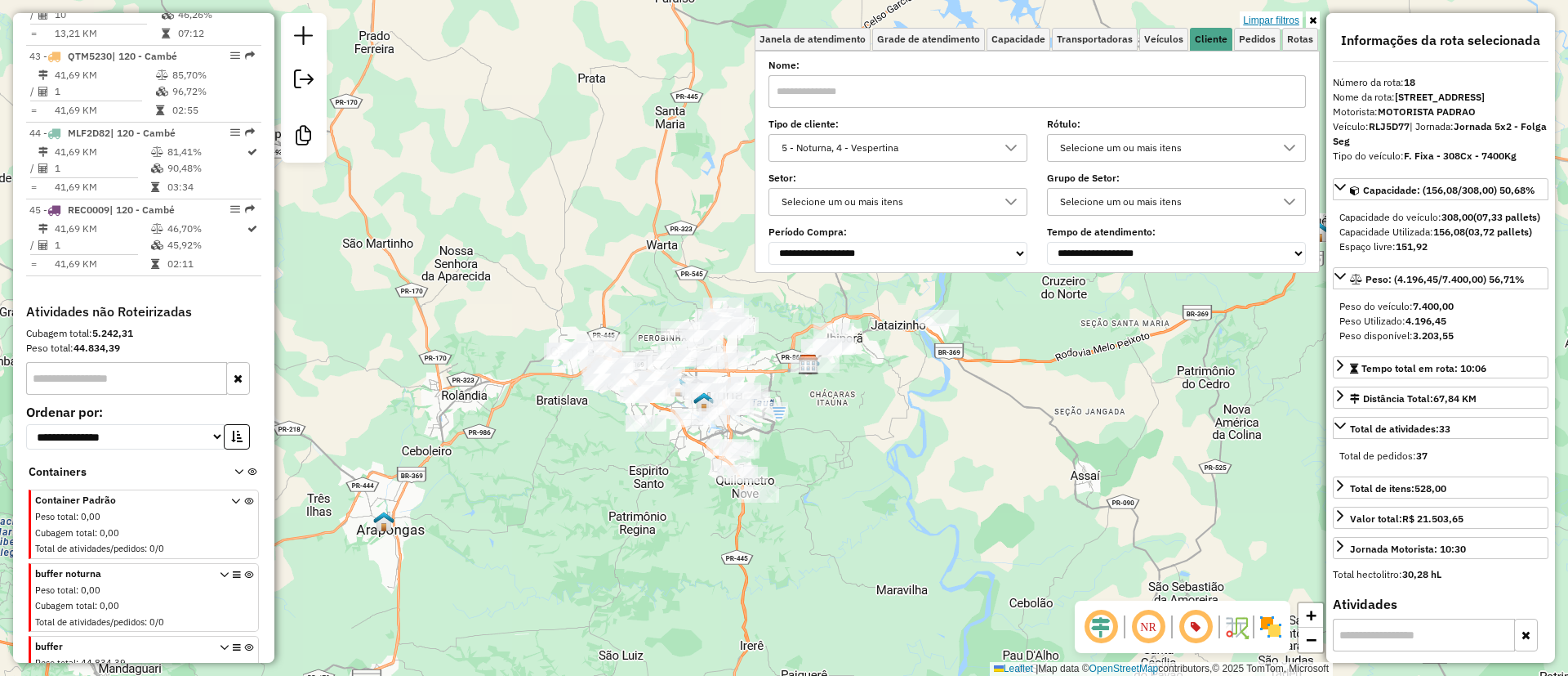
click at [1277, 13] on link "Limpar filtros" at bounding box center [1271, 21] width 63 height 18
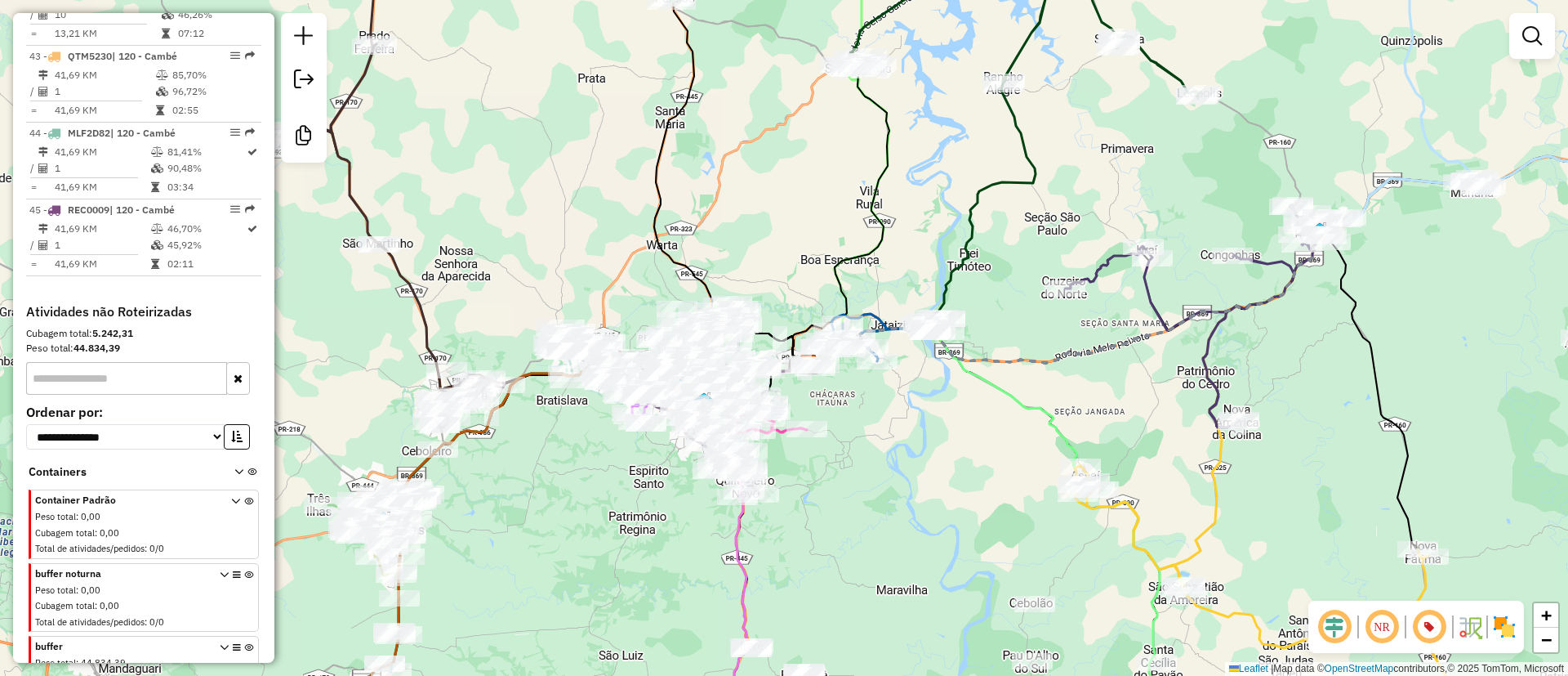
select select "**********"
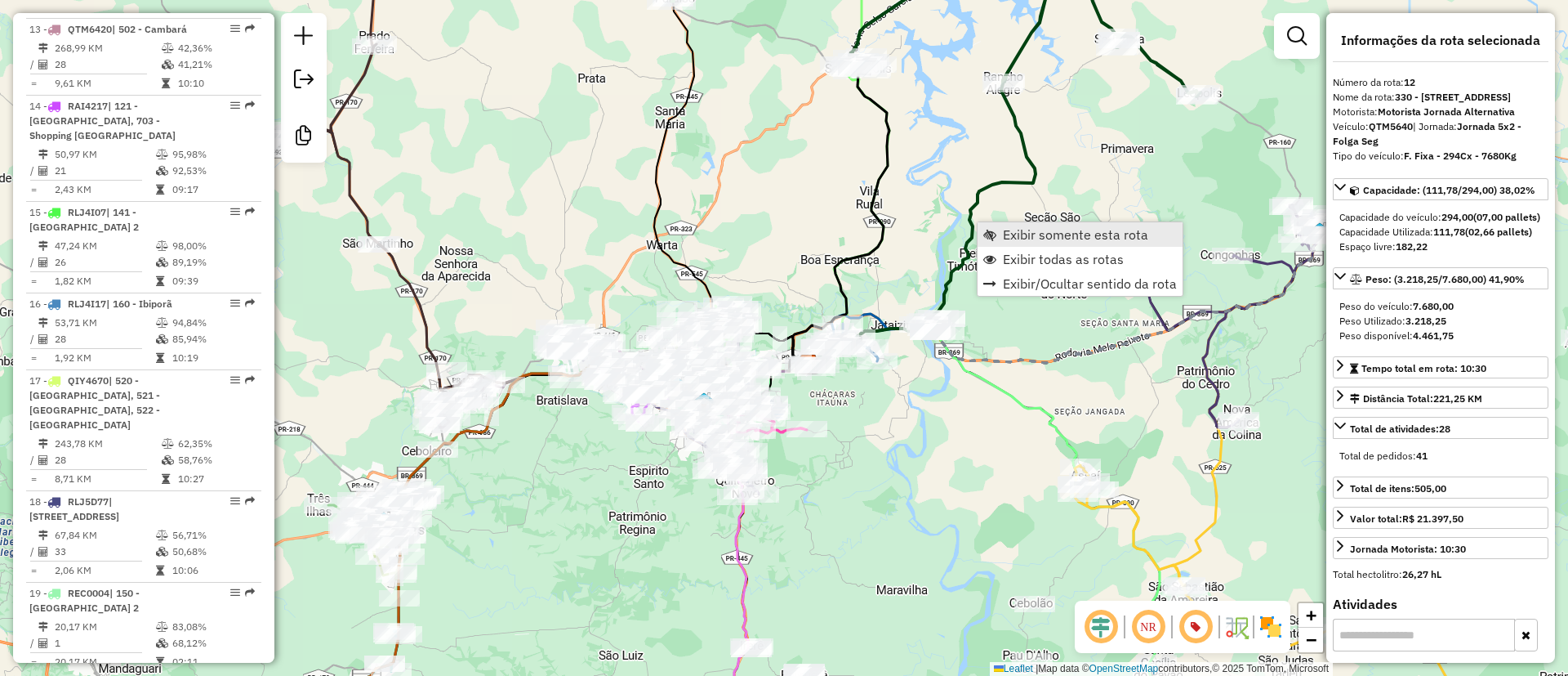
scroll to position [1721, 0]
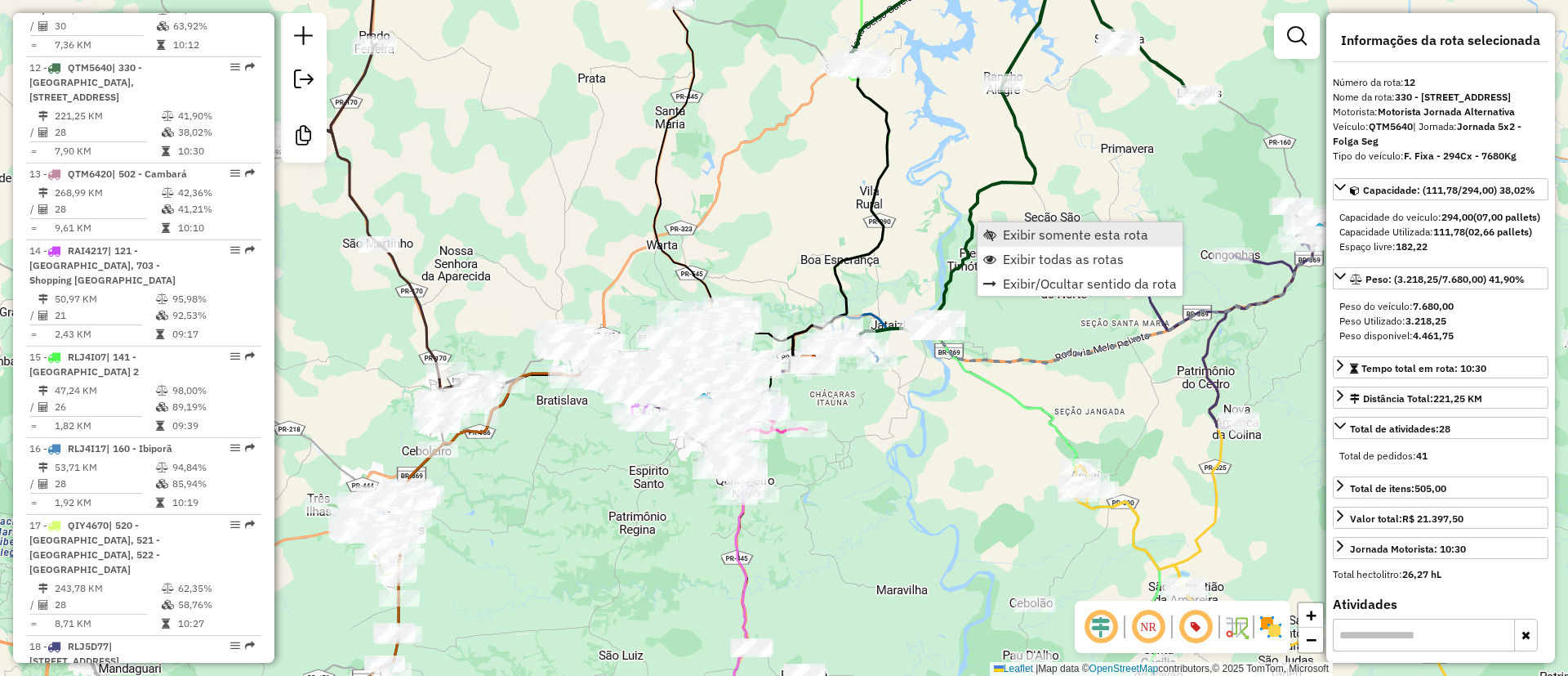
click at [1027, 236] on span "Exibir somente esta rota" at bounding box center [1075, 234] width 145 height 13
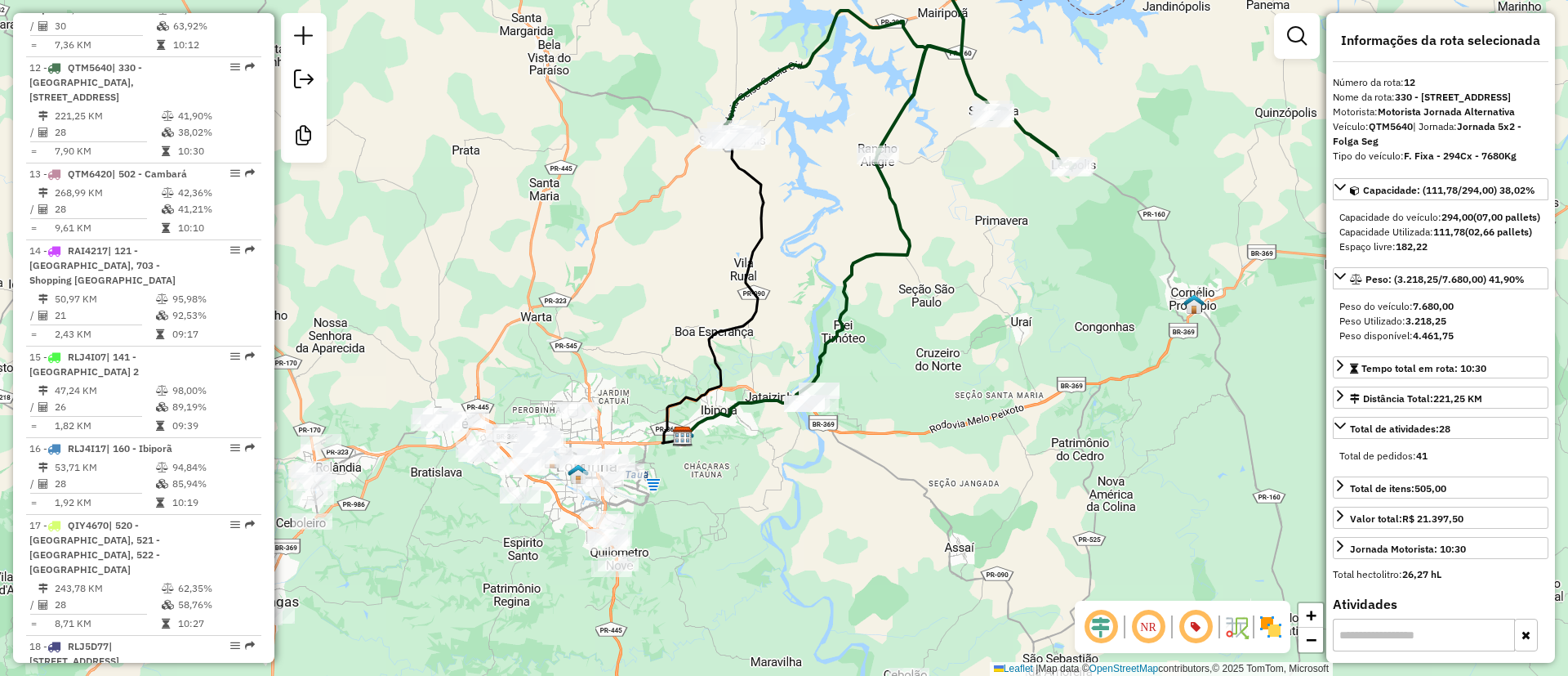
drag, startPoint x: 659, startPoint y: 446, endPoint x: 745, endPoint y: 264, distance: 201.3
click at [744, 264] on icon at bounding box center [712, 292] width 101 height 300
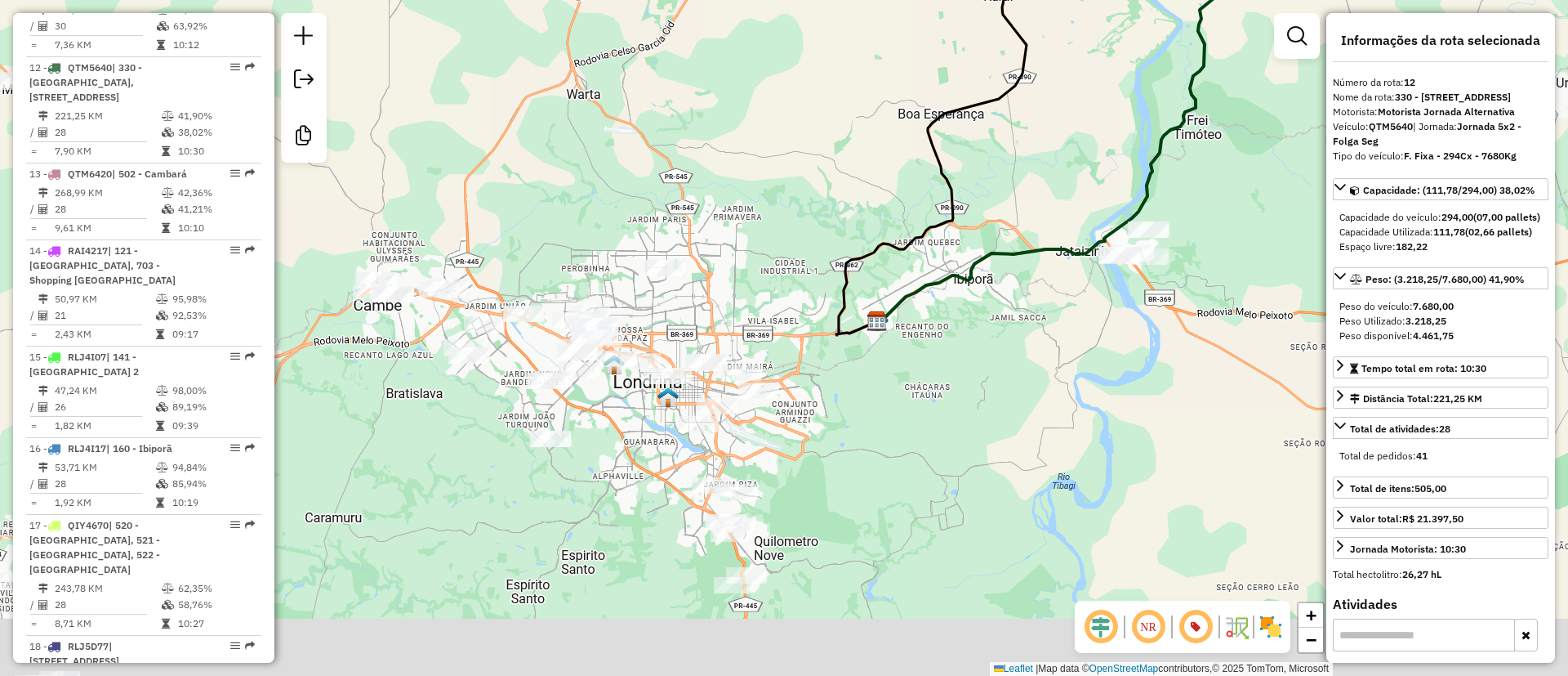
drag, startPoint x: 605, startPoint y: 541, endPoint x: 605, endPoint y: 403, distance: 138.0
click at [605, 404] on div "Janela de atendimento Grade de atendimento Capacidade Transportadoras Veículos …" at bounding box center [784, 338] width 1568 height 676
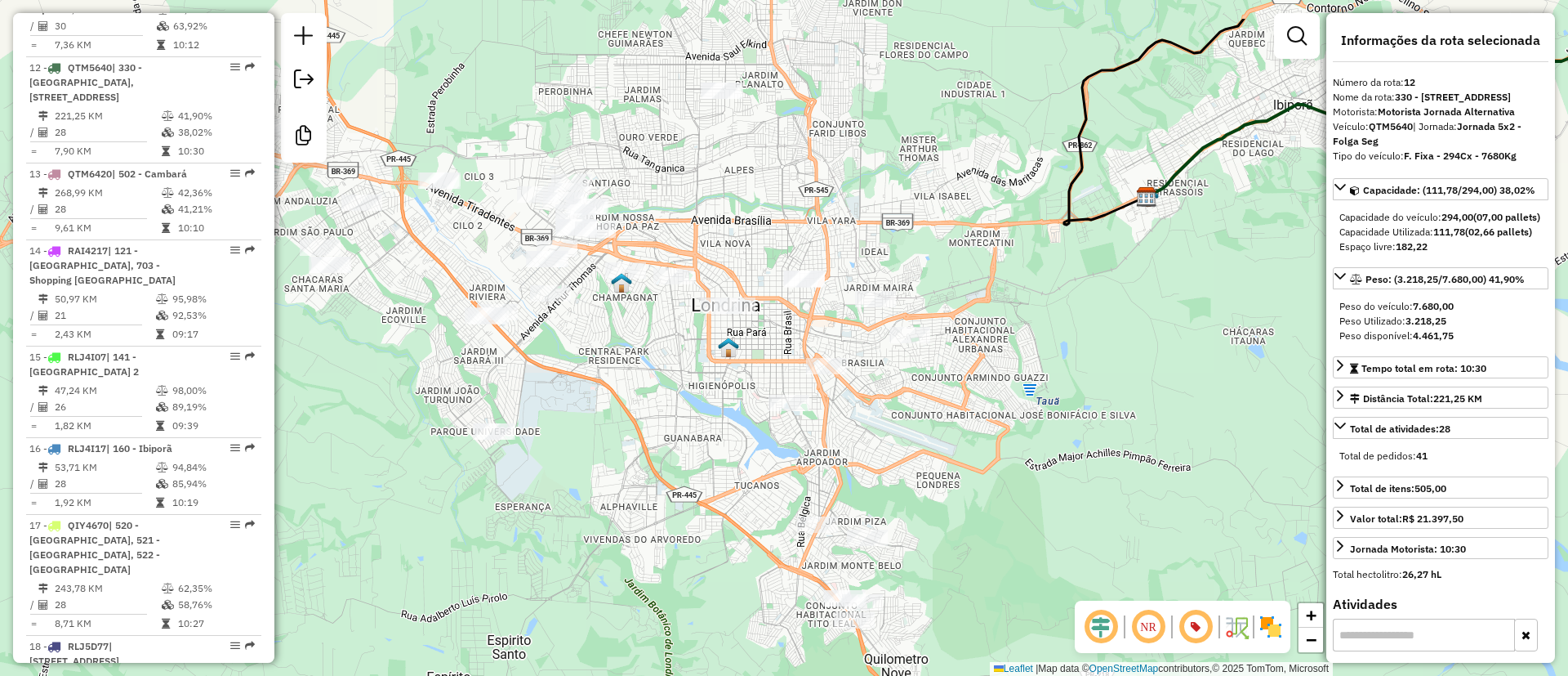
drag, startPoint x: 614, startPoint y: 336, endPoint x: 680, endPoint y: 393, distance: 87.2
click at [680, 393] on div "Janela de atendimento Grade de atendimento Capacidade Transportadoras Veículos …" at bounding box center [784, 338] width 1568 height 676
click at [1311, 20] on link at bounding box center [1297, 36] width 32 height 32
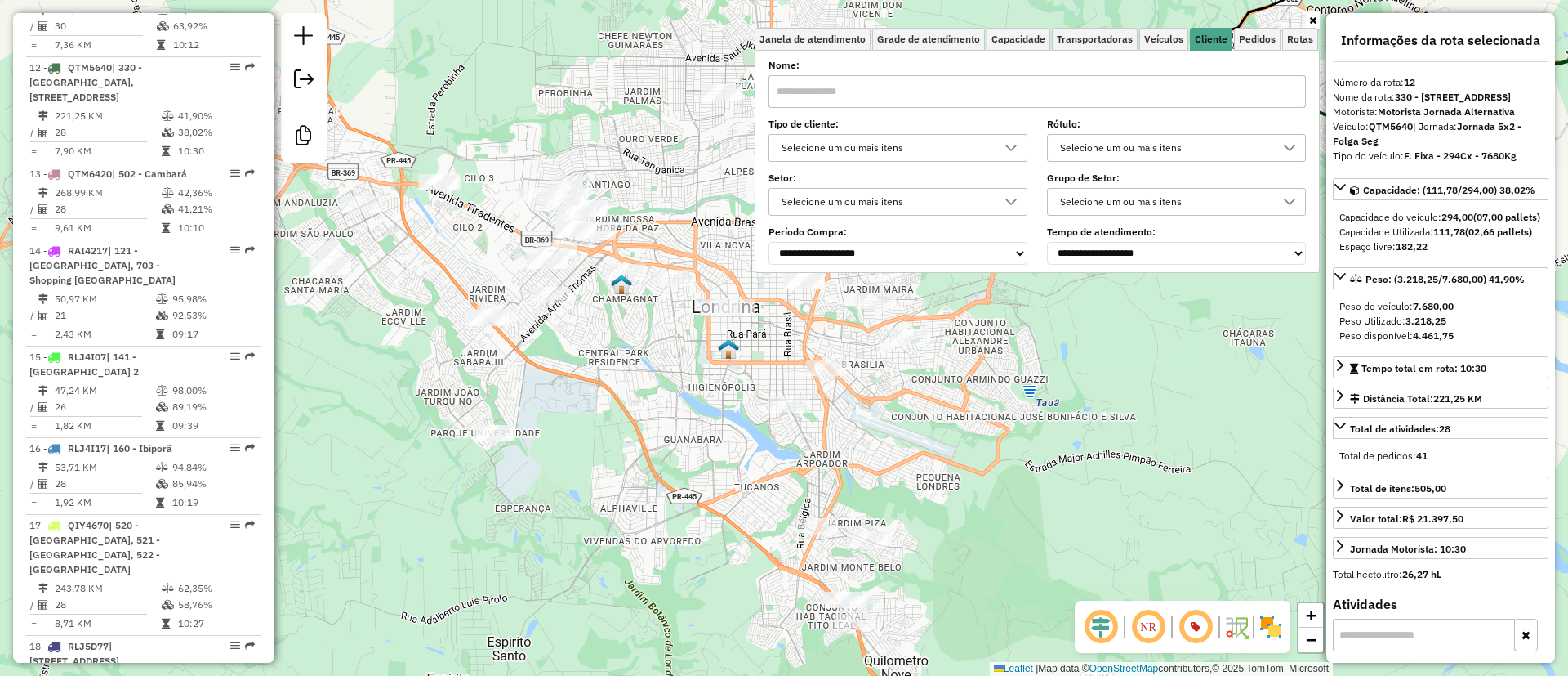
click at [986, 155] on div "Selecione um ou mais itens" at bounding box center [885, 147] width 220 height 26
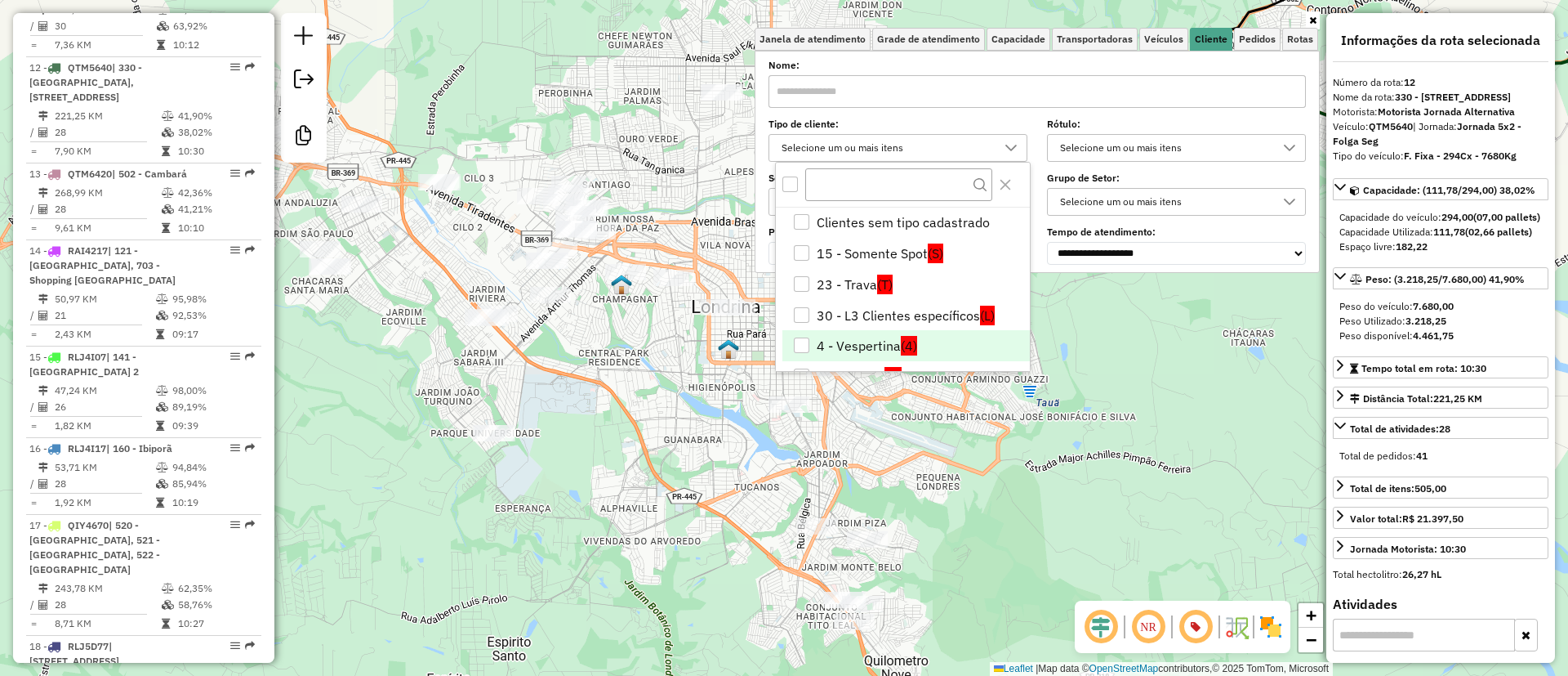
click at [901, 347] on span "(4)" at bounding box center [909, 346] width 16 height 20
click at [823, 348] on li "4 - Vespertina (4)" at bounding box center [906, 345] width 247 height 31
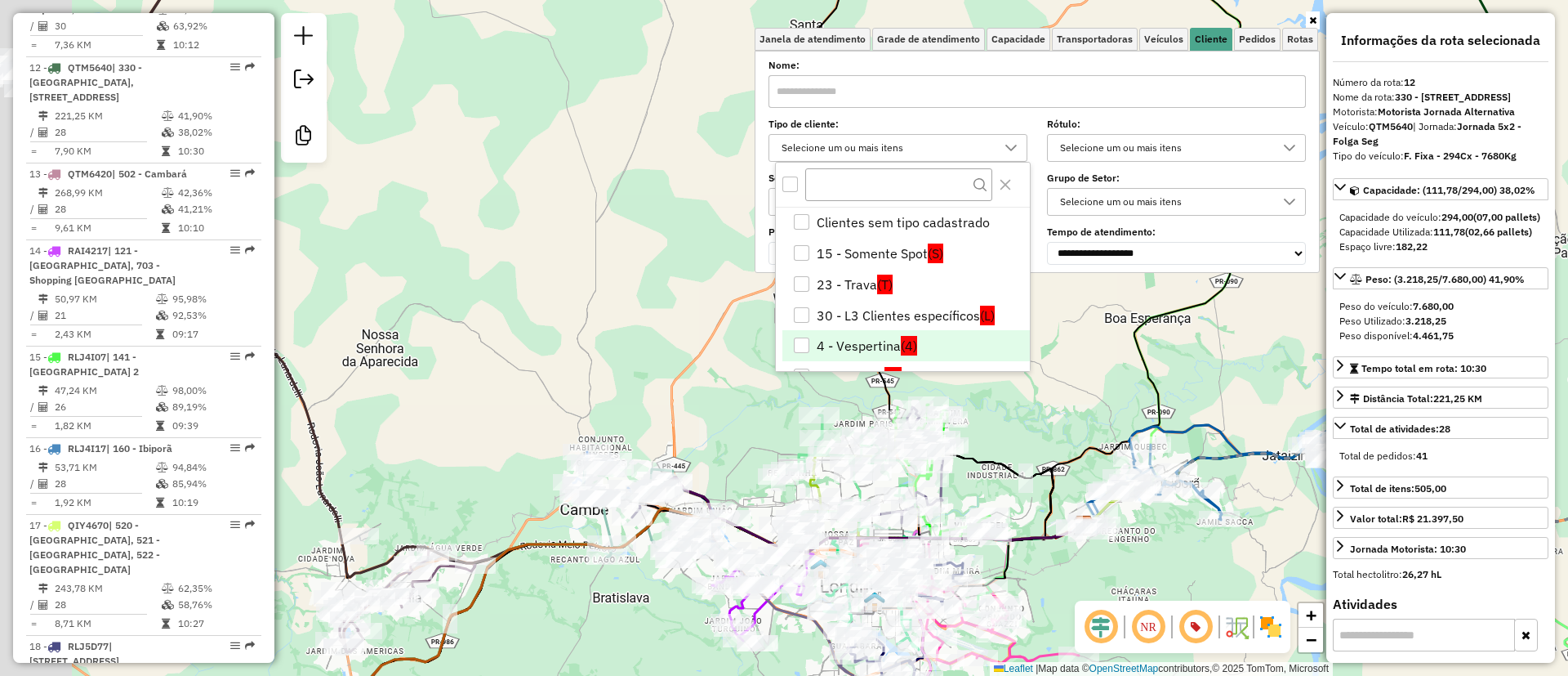
drag, startPoint x: 715, startPoint y: 289, endPoint x: 741, endPoint y: 282, distance: 26.9
click at [743, 283] on div "Janela de atendimento Grade de atendimento Capacidade Transportadoras Veículos …" at bounding box center [784, 338] width 1568 height 676
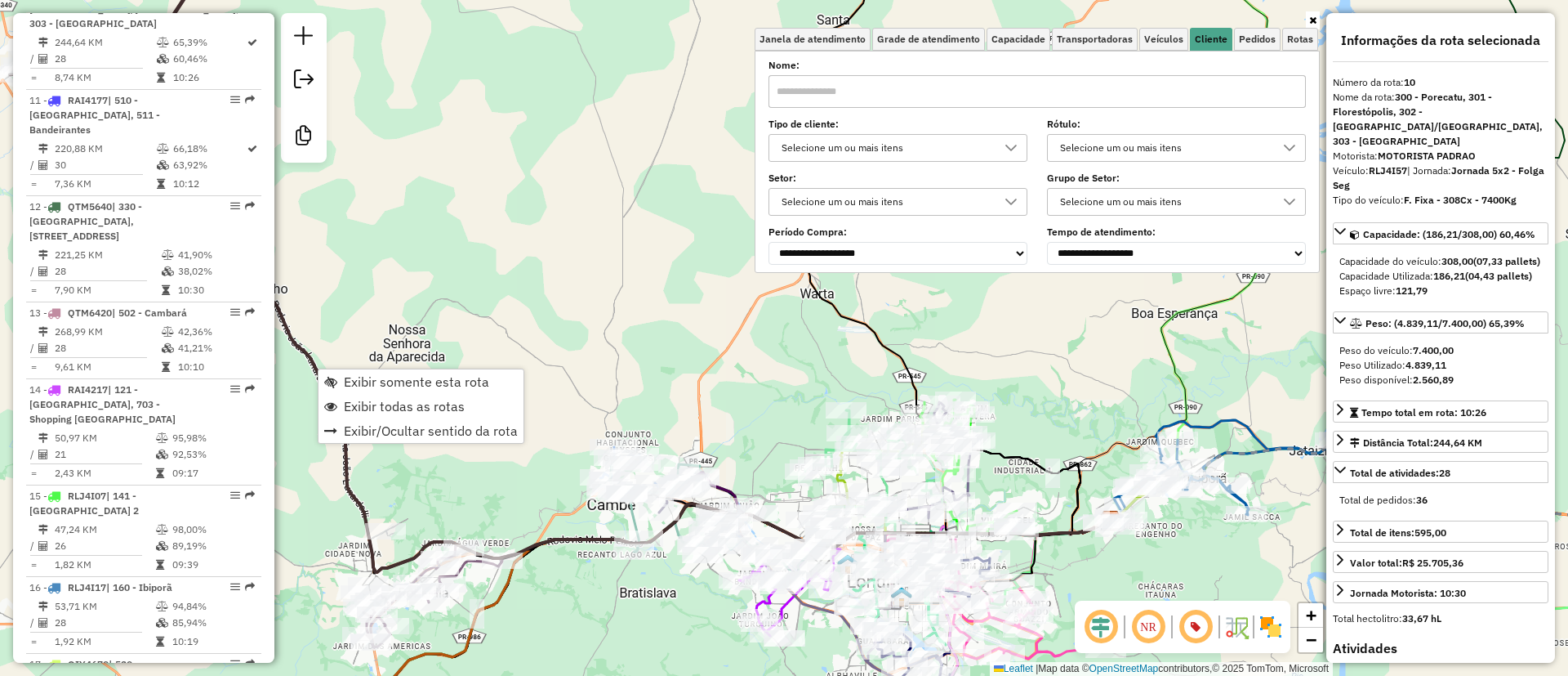
scroll to position [1523, 0]
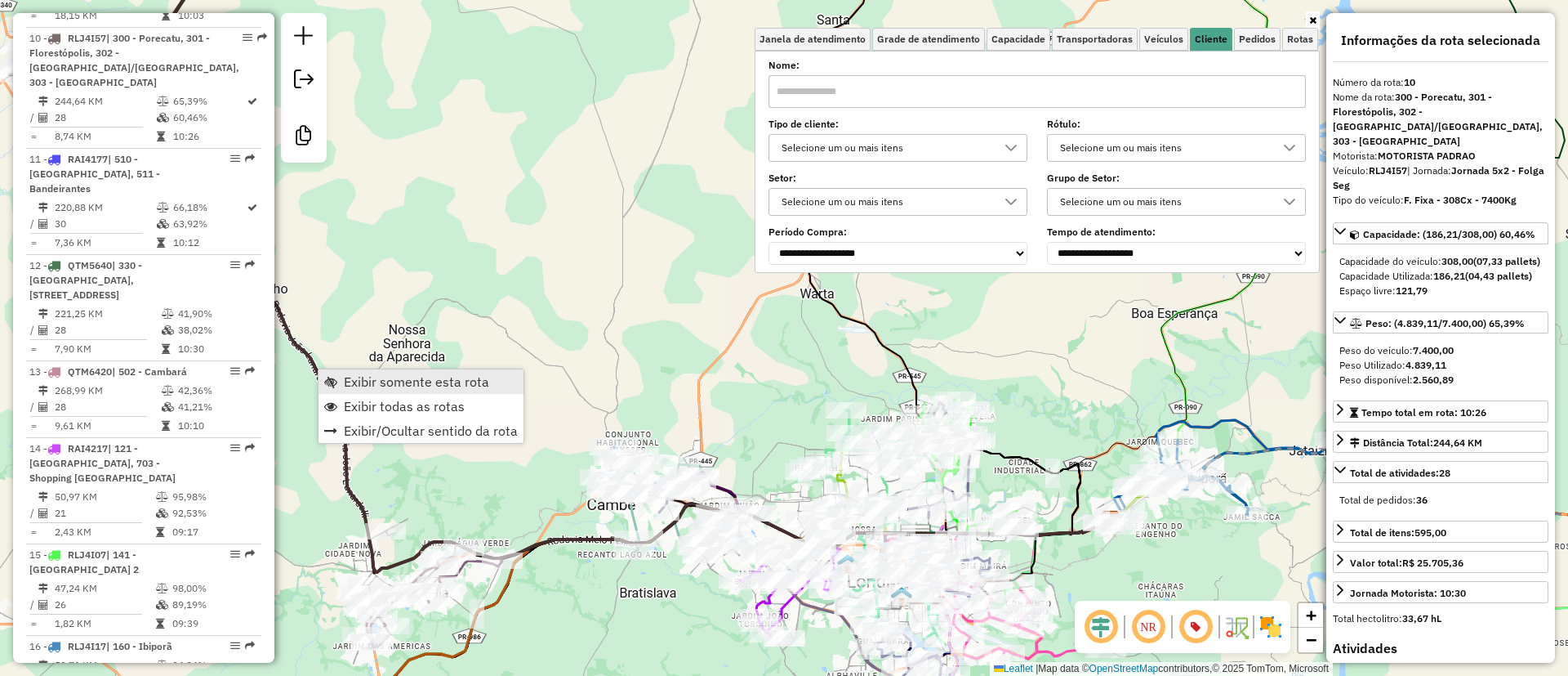
click at [392, 378] on span "Exibir somente esta rota" at bounding box center [417, 381] width 145 height 13
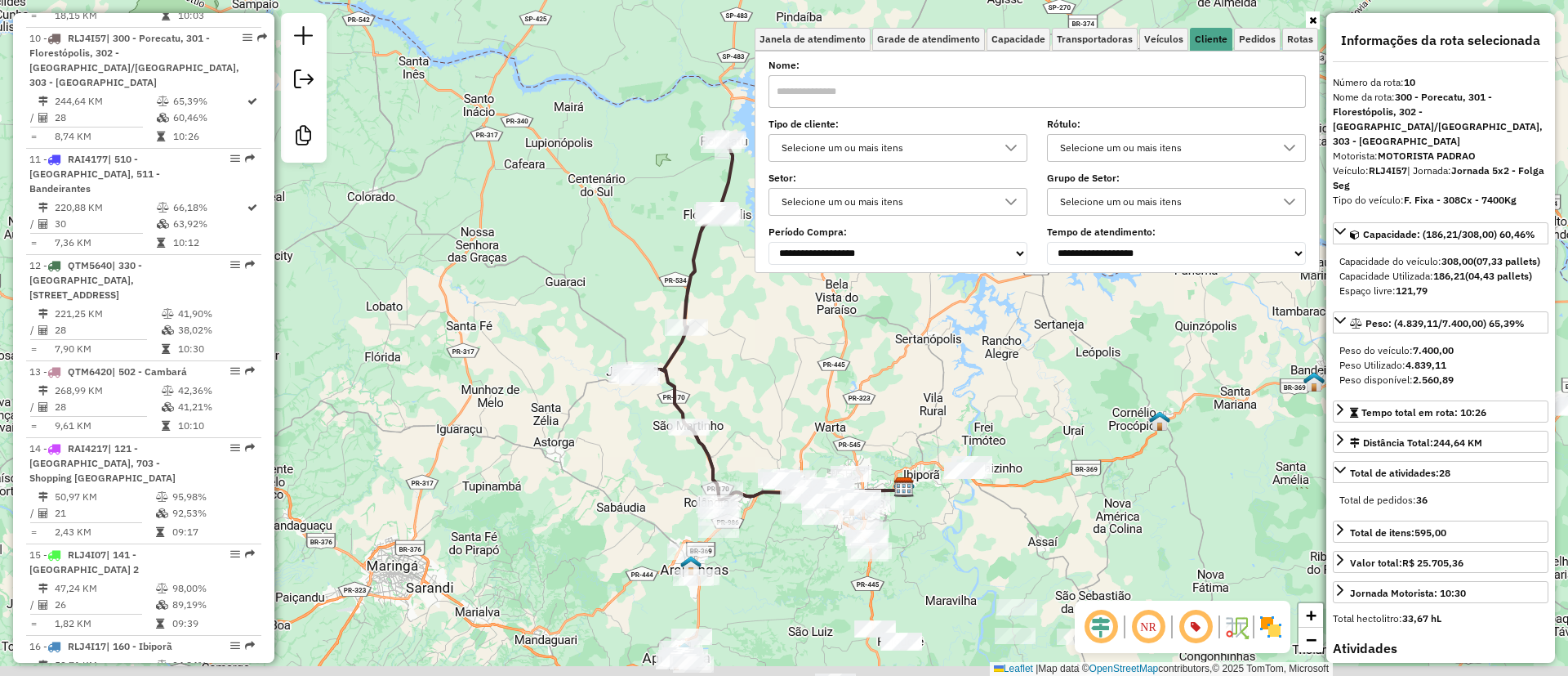
drag, startPoint x: 774, startPoint y: 433, endPoint x: 614, endPoint y: 346, distance: 182.1
click at [614, 346] on div "Janela de atendimento Grade de atendimento Capacidade Transportadoras Veículos …" at bounding box center [784, 338] width 1568 height 676
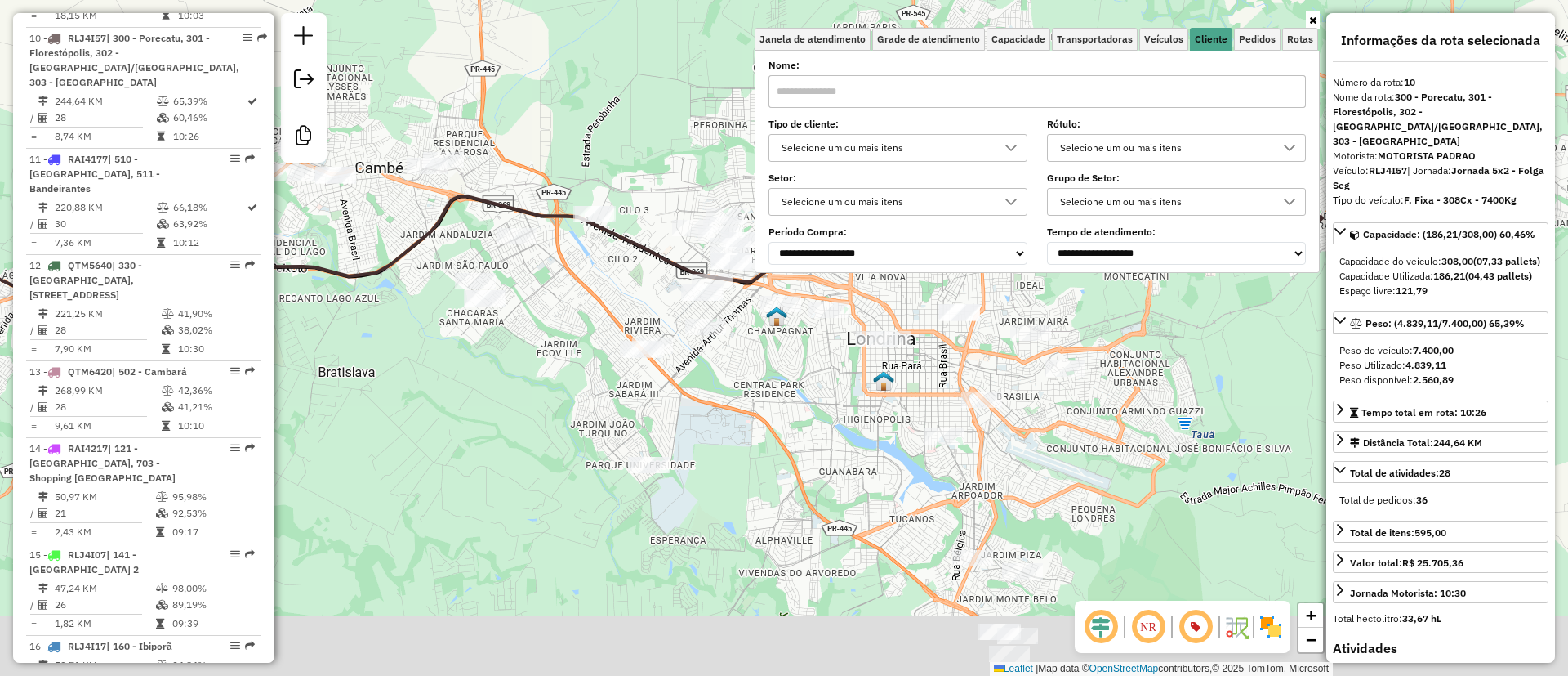
drag, startPoint x: 1157, startPoint y: 445, endPoint x: 1098, endPoint y: 213, distance: 239.4
click at [1100, 213] on div "Janela de atendimento Grade de atendimento Capacidade Transportadoras Veículos …" at bounding box center [784, 338] width 1568 height 676
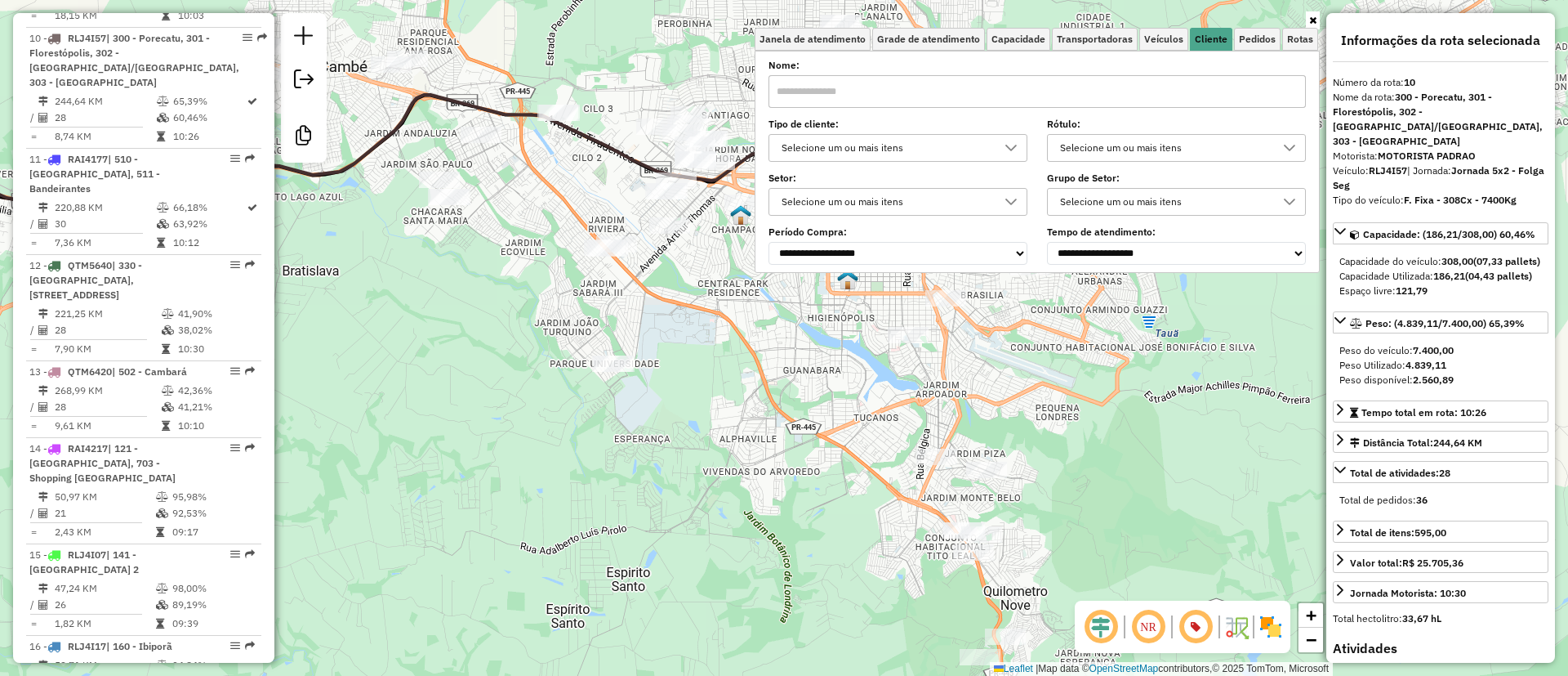
drag, startPoint x: 645, startPoint y: 396, endPoint x: 651, endPoint y: 471, distance: 75.2
click at [651, 471] on div "Janela de atendimento Grade de atendimento Capacidade Transportadoras Veículos …" at bounding box center [784, 338] width 1568 height 676
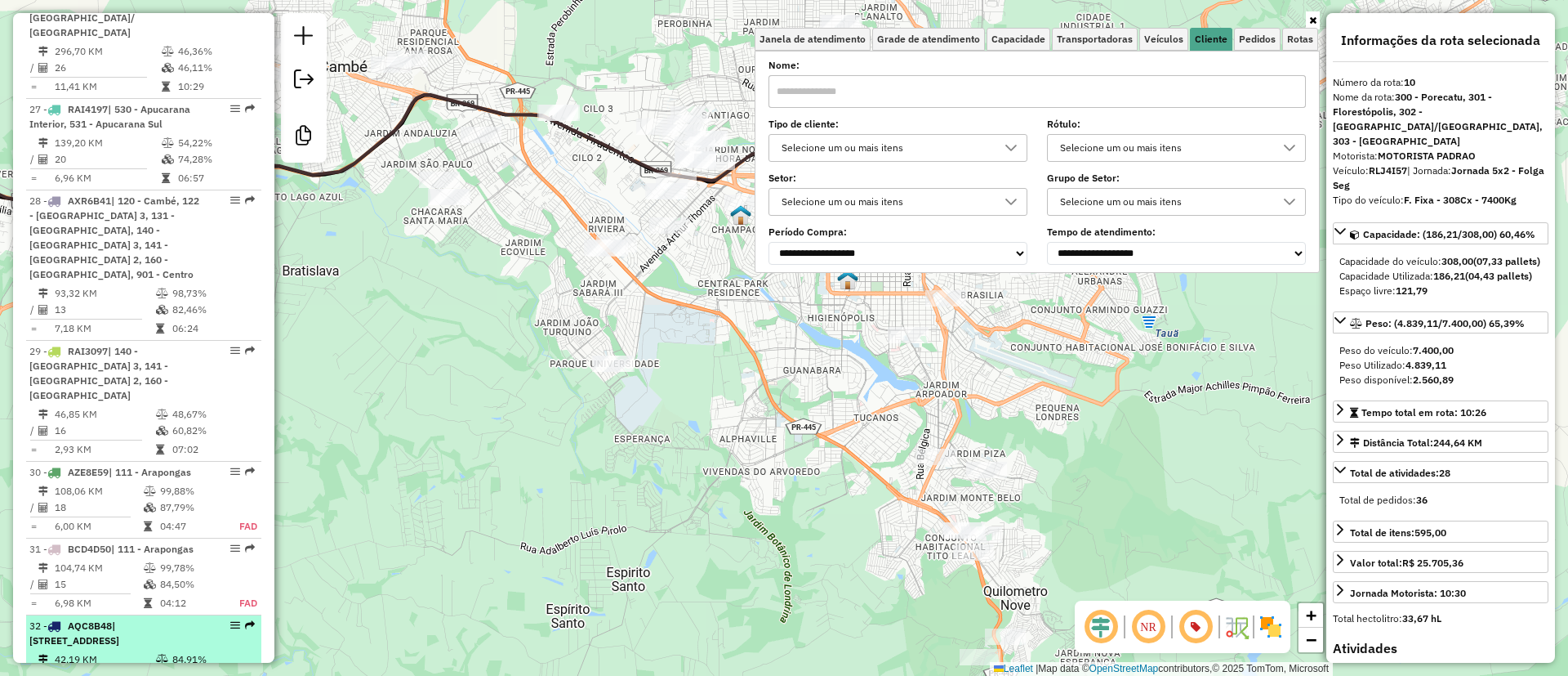
scroll to position [3239, 0]
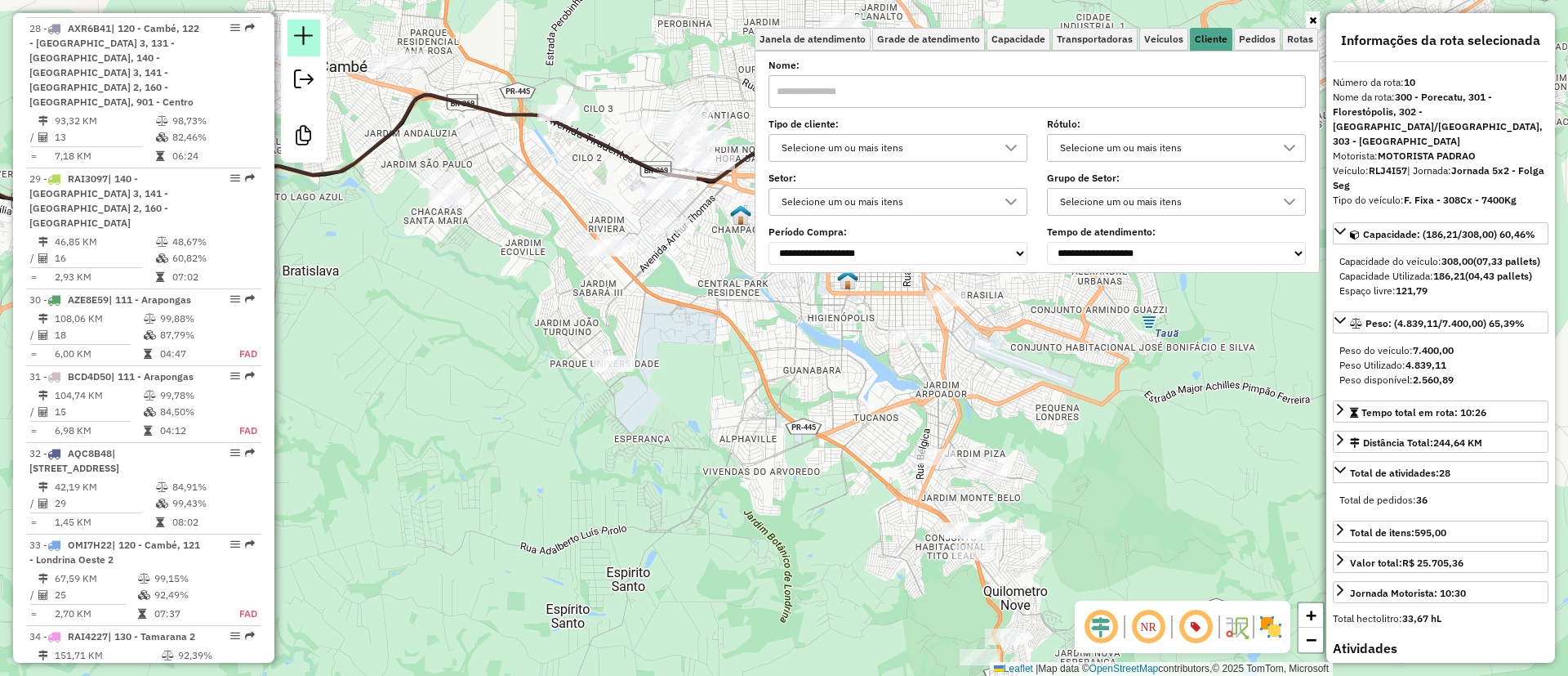
click at [310, 35] on em at bounding box center [304, 36] width 20 height 20
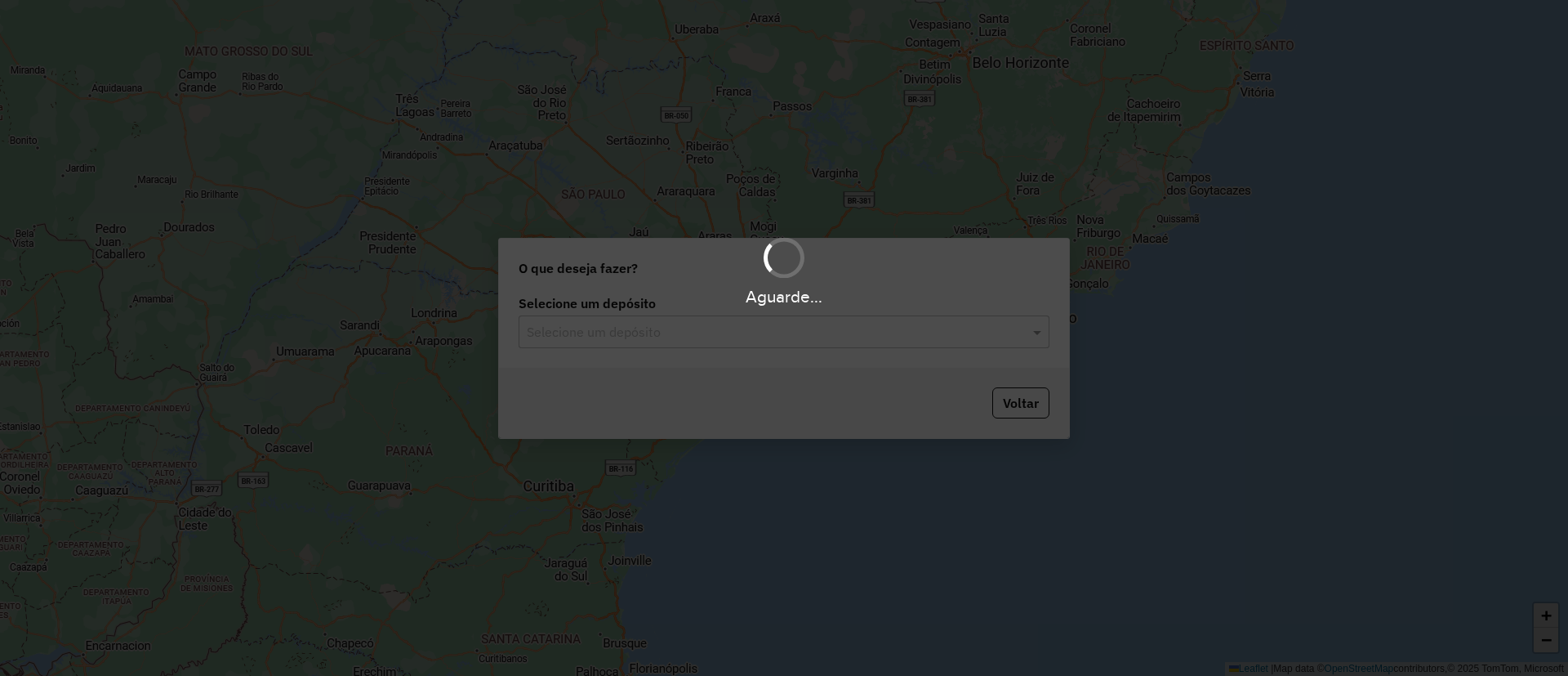
click at [607, 346] on div "Selecione um depósito" at bounding box center [784, 332] width 530 height 32
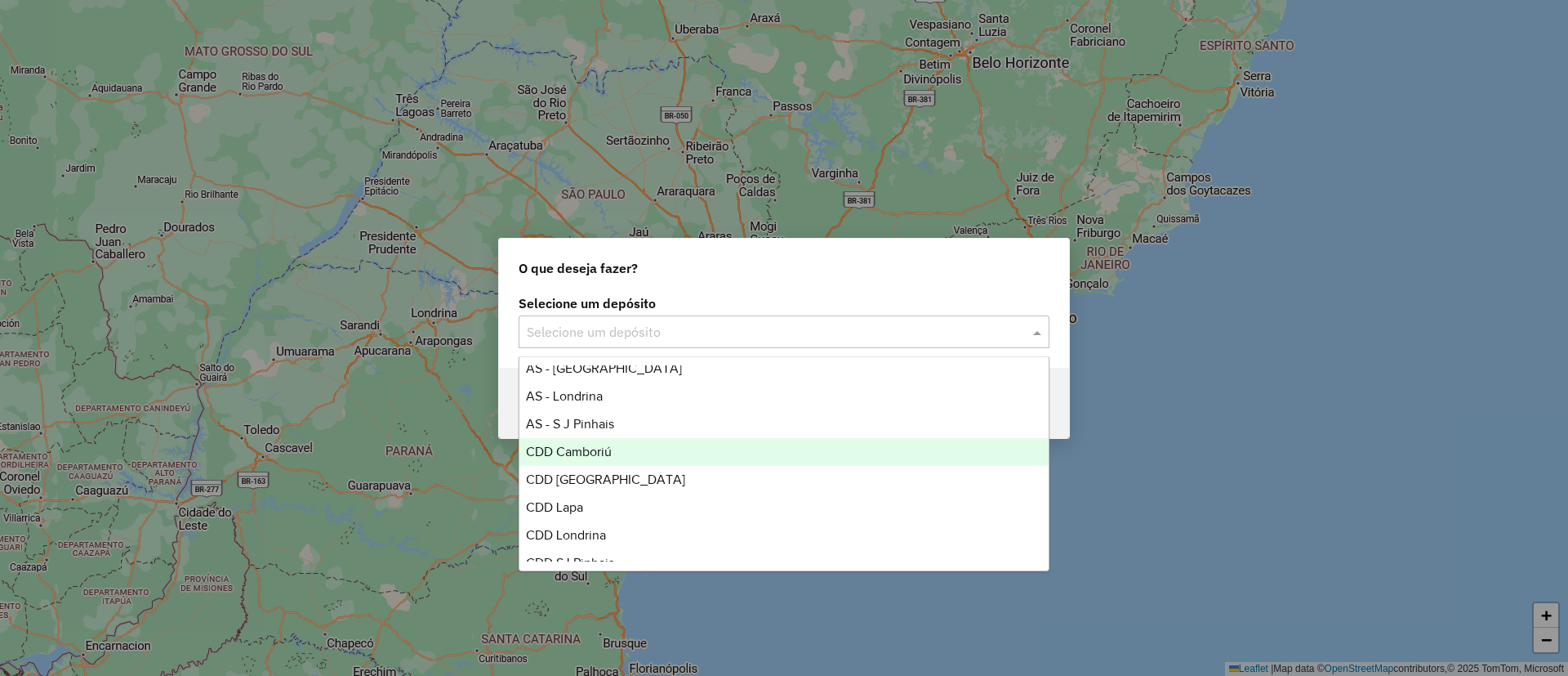
scroll to position [54, 0]
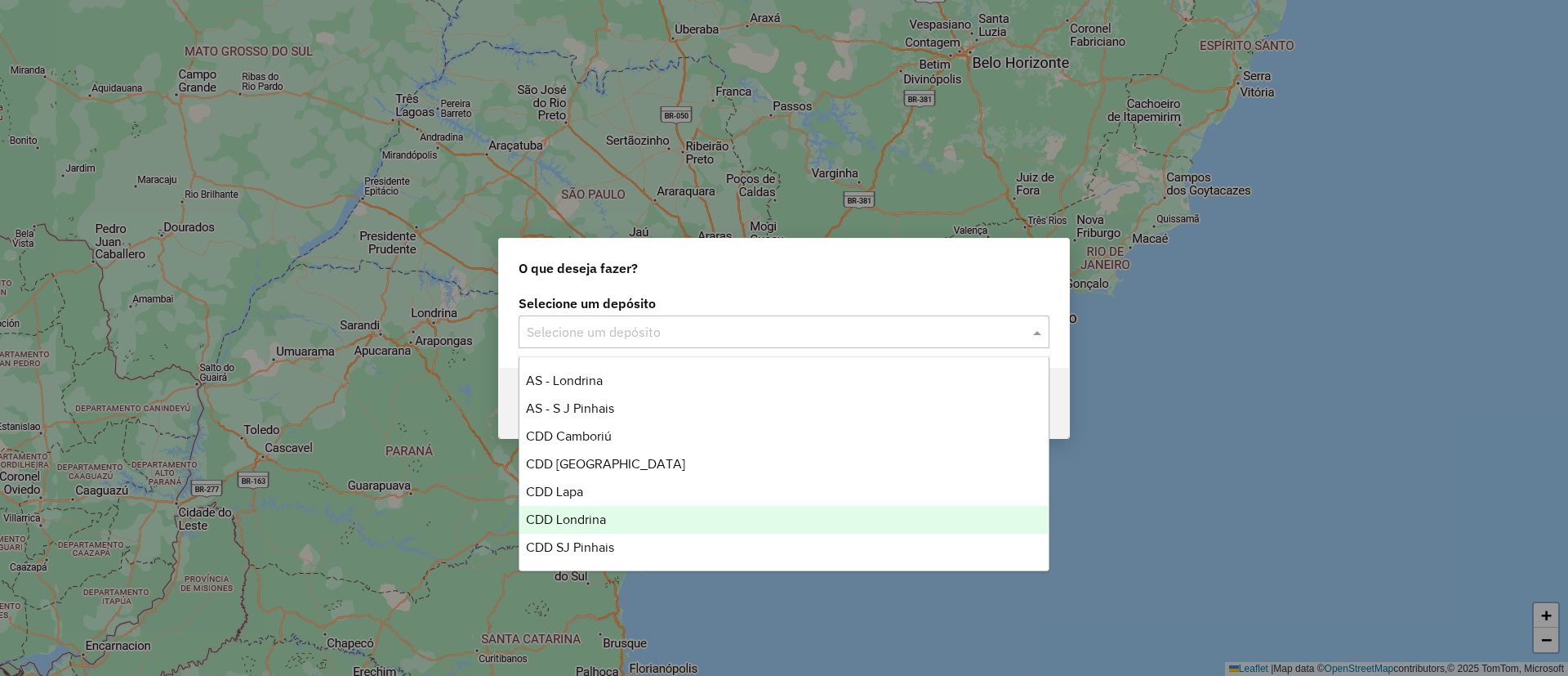
click at [606, 518] on span "CDD Londrina" at bounding box center [565, 519] width 80 height 13
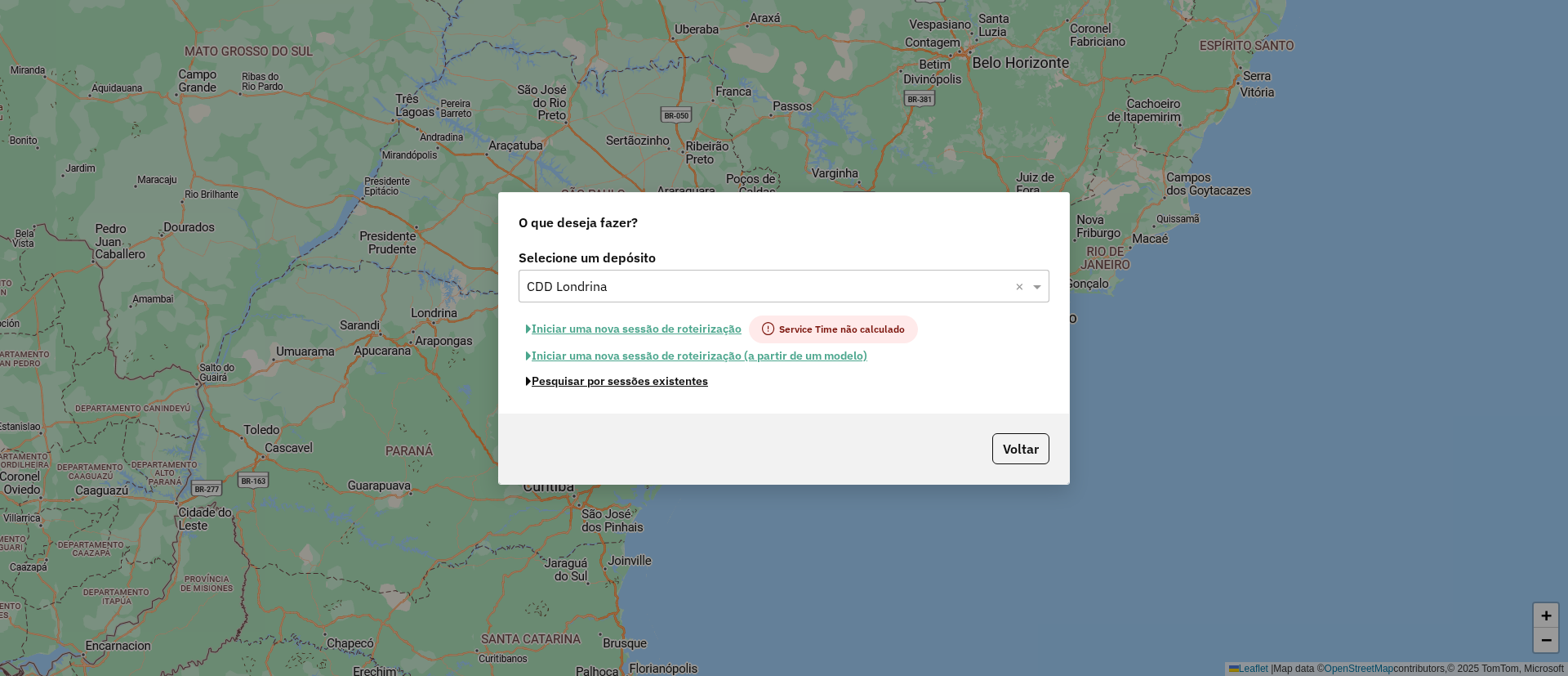
click at [634, 385] on button "Pesquisar por sessões existentes" at bounding box center [617, 381] width 197 height 25
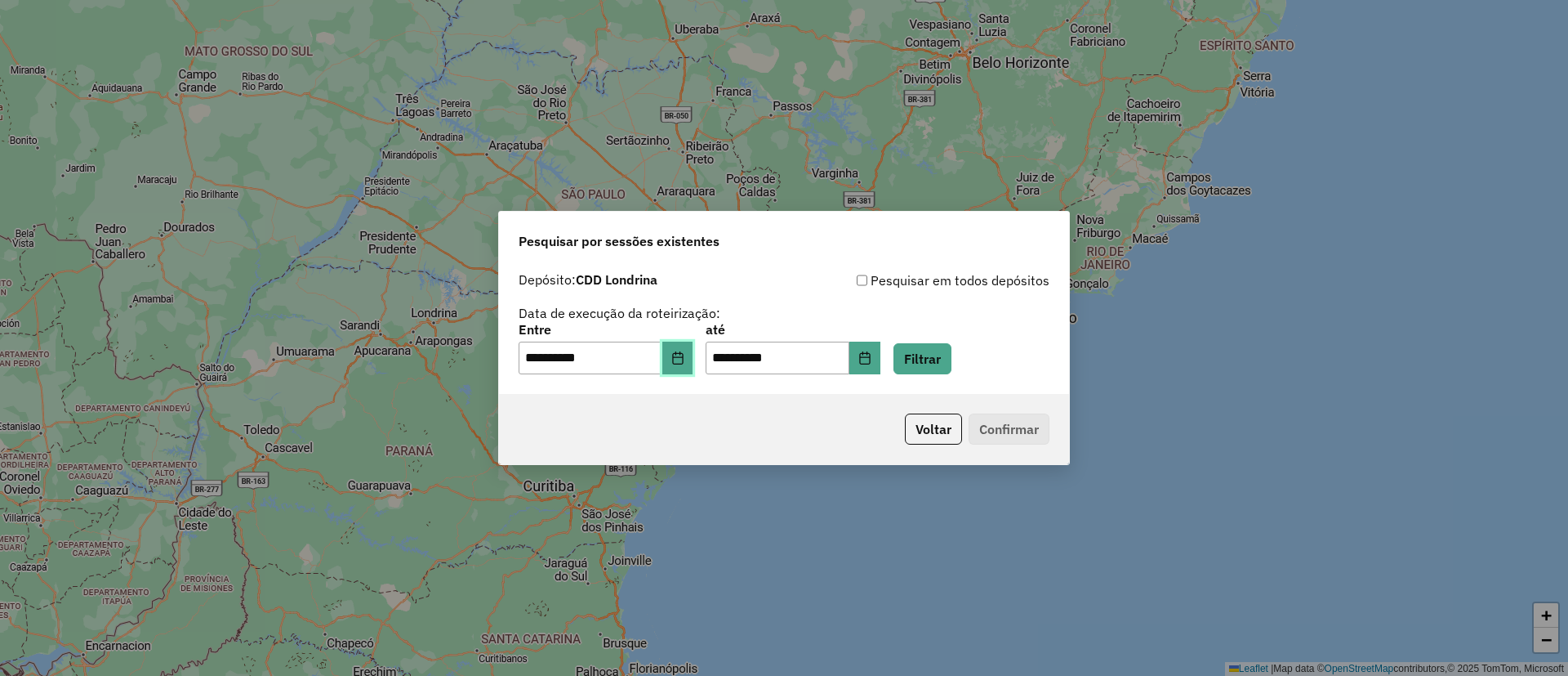
click at [676, 365] on button "Choose Date" at bounding box center [677, 358] width 31 height 32
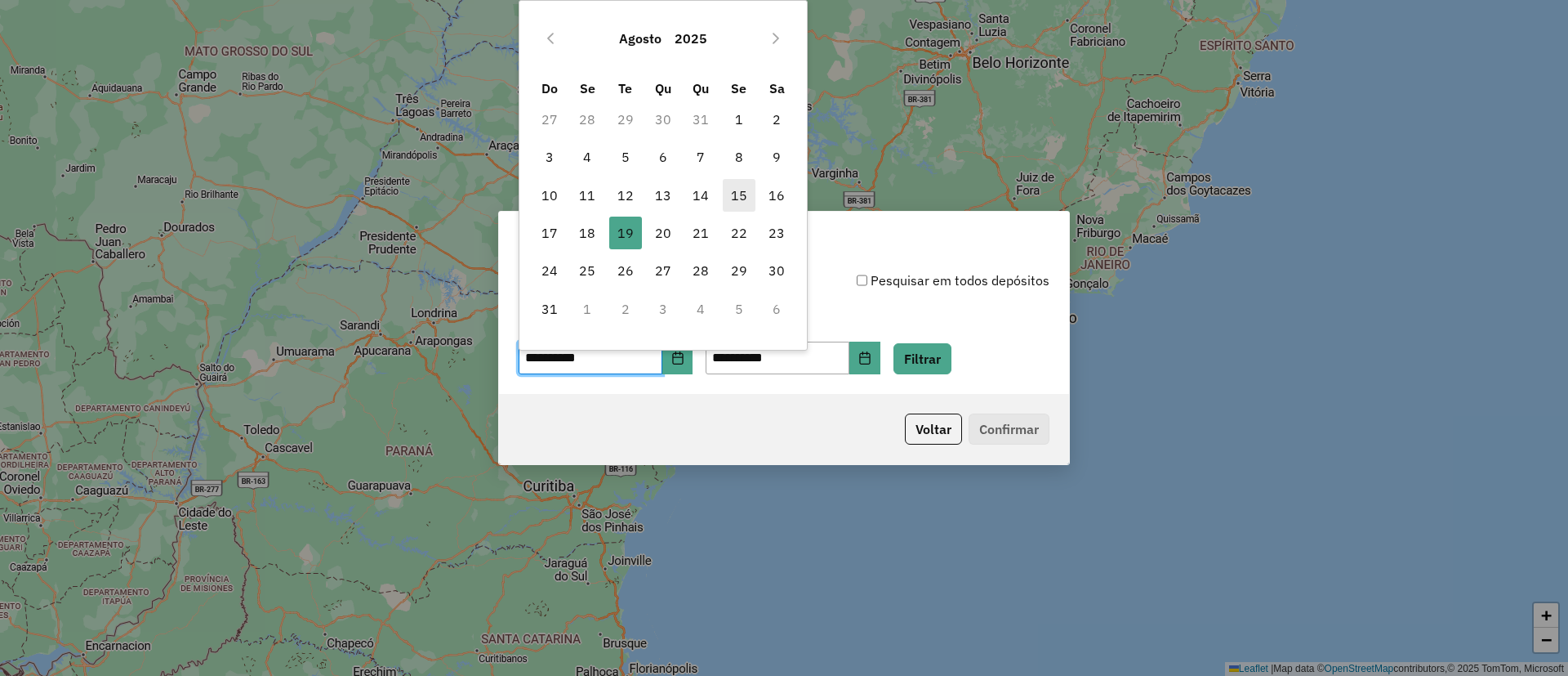
click at [734, 195] on span "15" at bounding box center [739, 195] width 32 height 32
type input "**********"
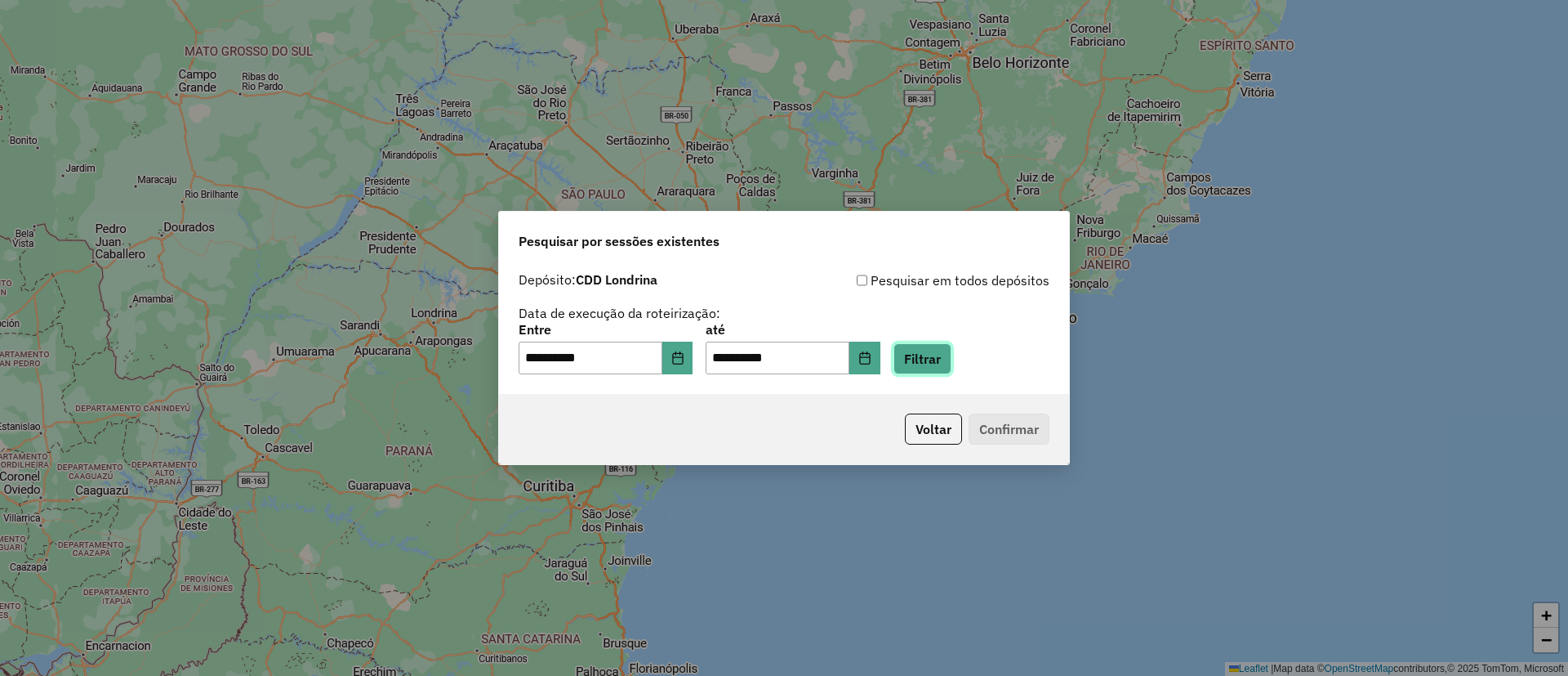
click at [942, 356] on button "Filtrar" at bounding box center [922, 359] width 58 height 31
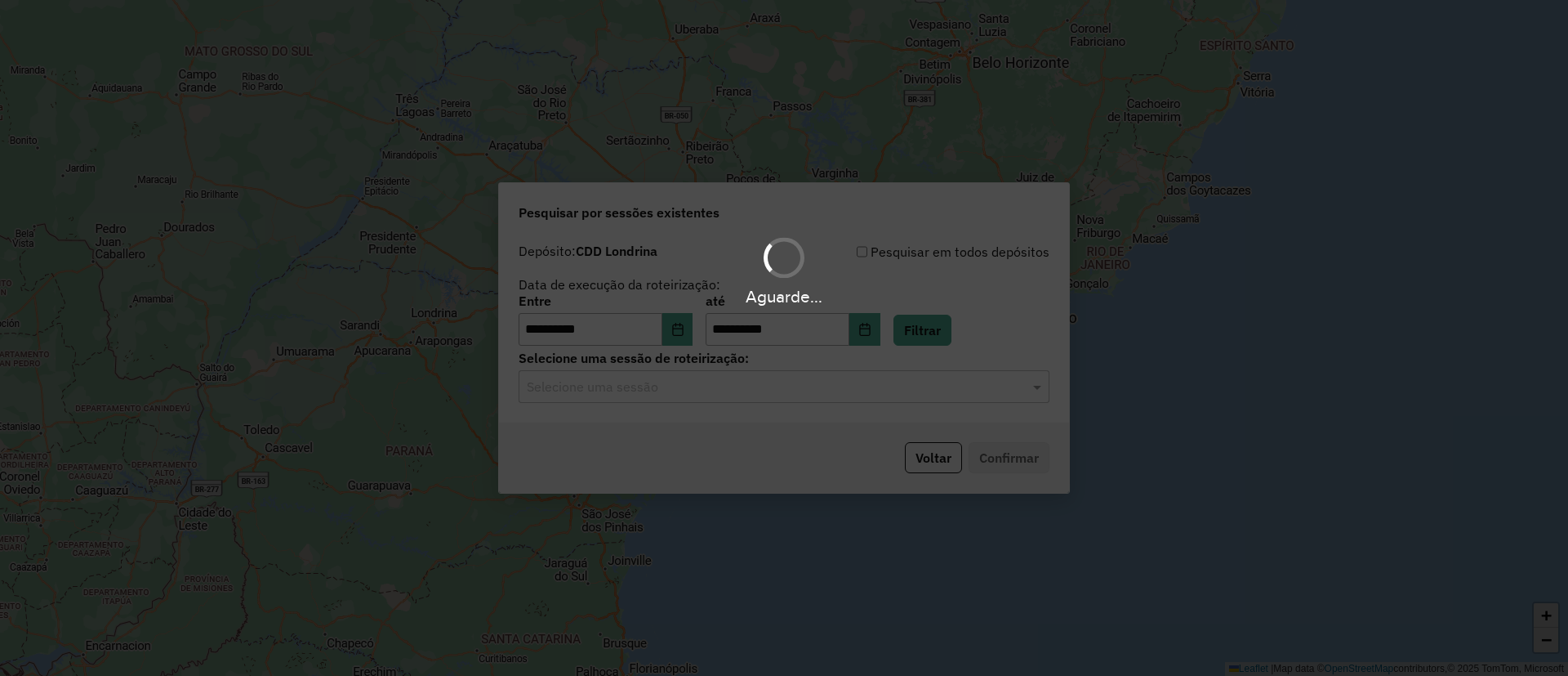
click at [657, 394] on div "Aguarde..." at bounding box center [784, 338] width 1568 height 676
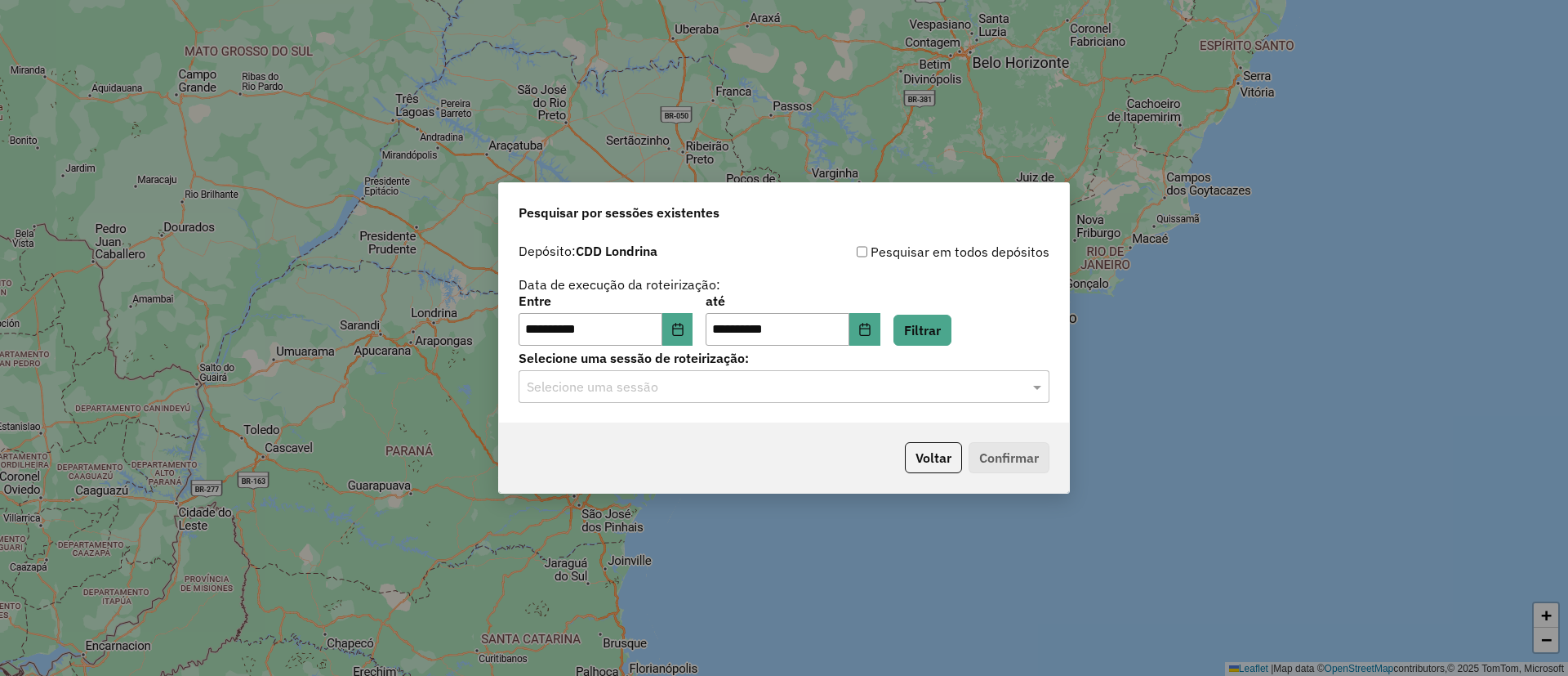
click at [647, 390] on input "text" at bounding box center [768, 387] width 482 height 20
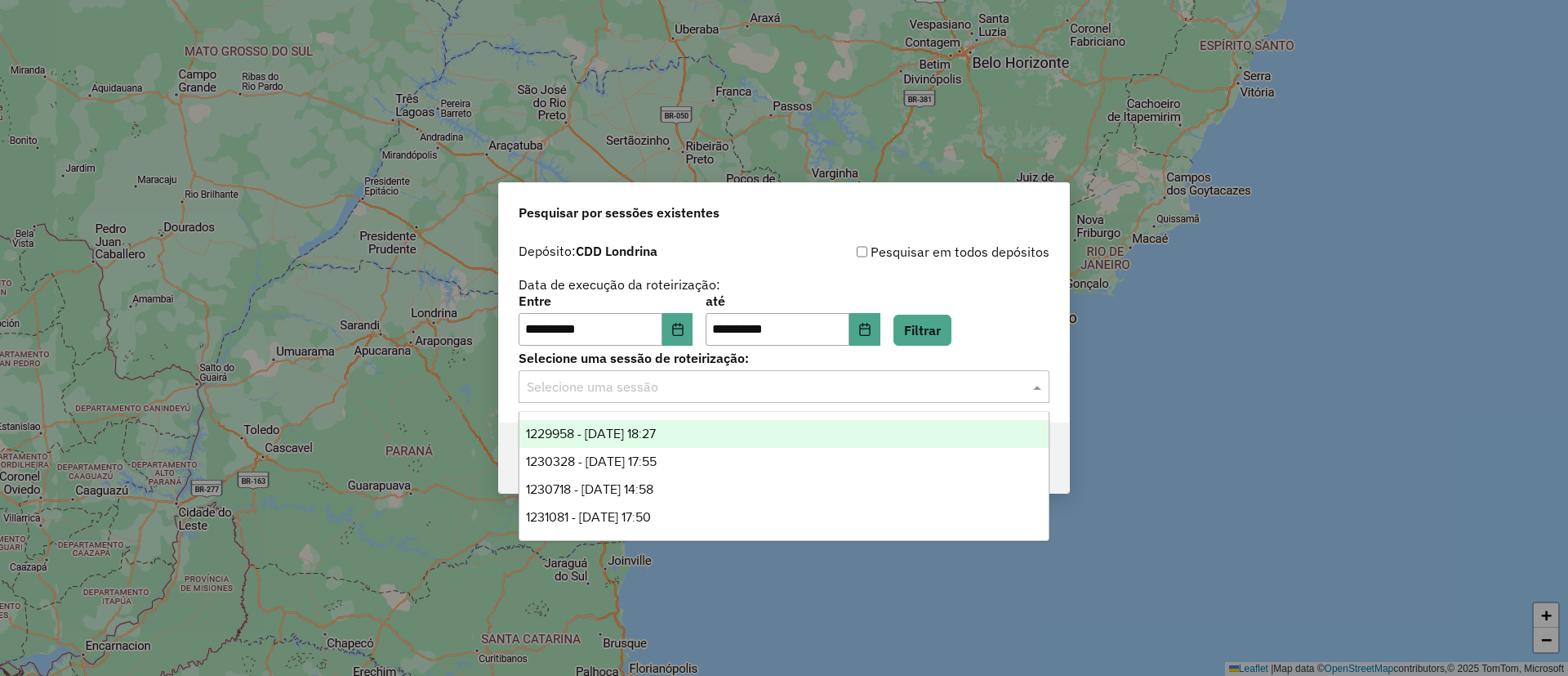
click at [628, 436] on span "1229958 - 15/08/2025 18:27" at bounding box center [590, 433] width 130 height 13
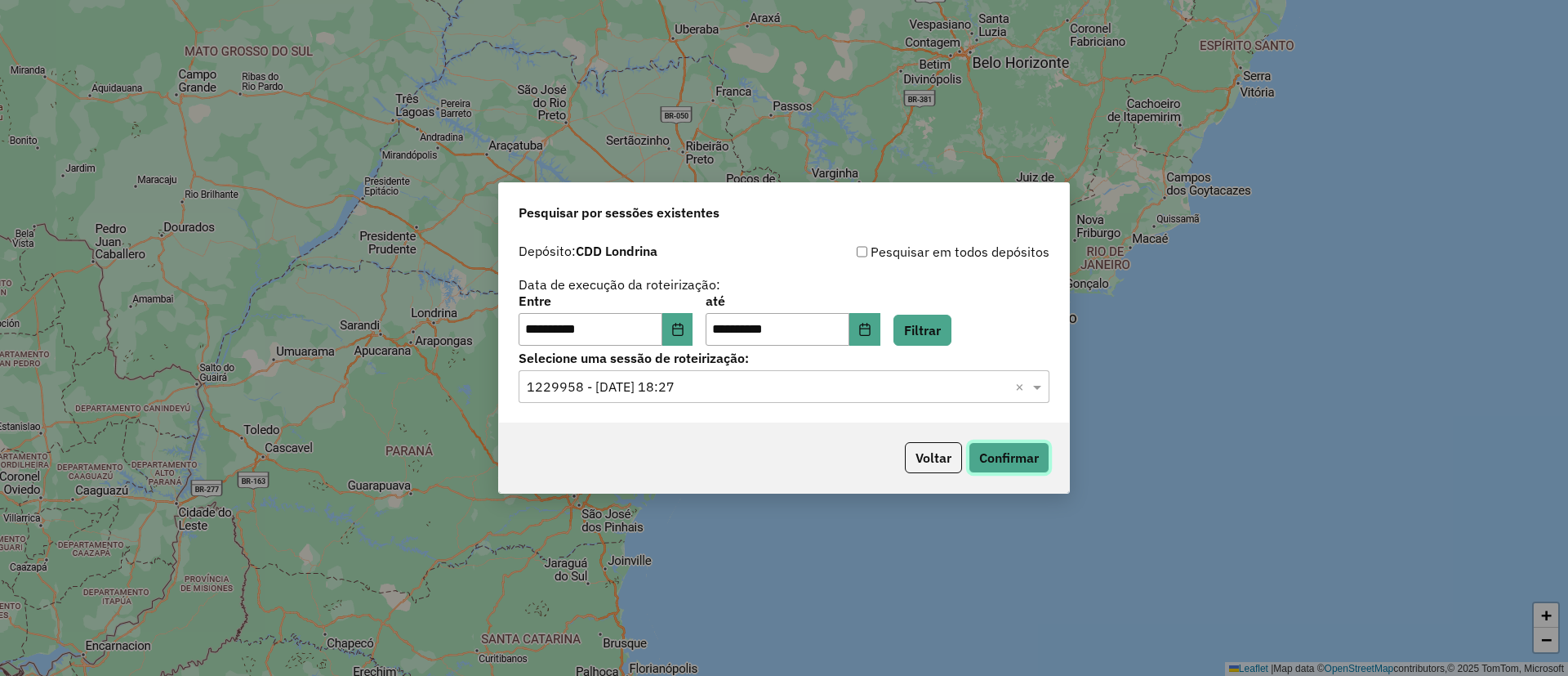
click at [994, 453] on button "Confirmar" at bounding box center [1009, 457] width 81 height 31
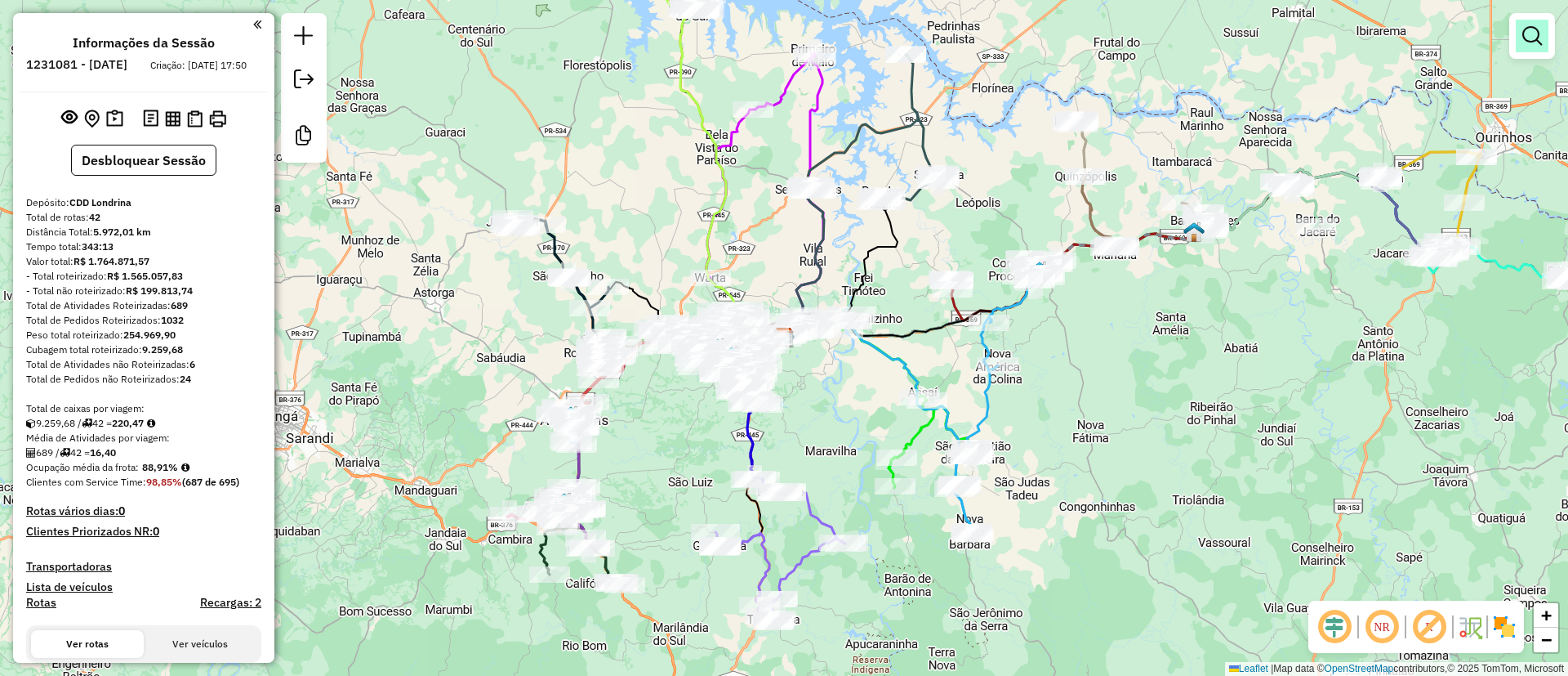
click at [1523, 39] on em at bounding box center [1532, 36] width 20 height 20
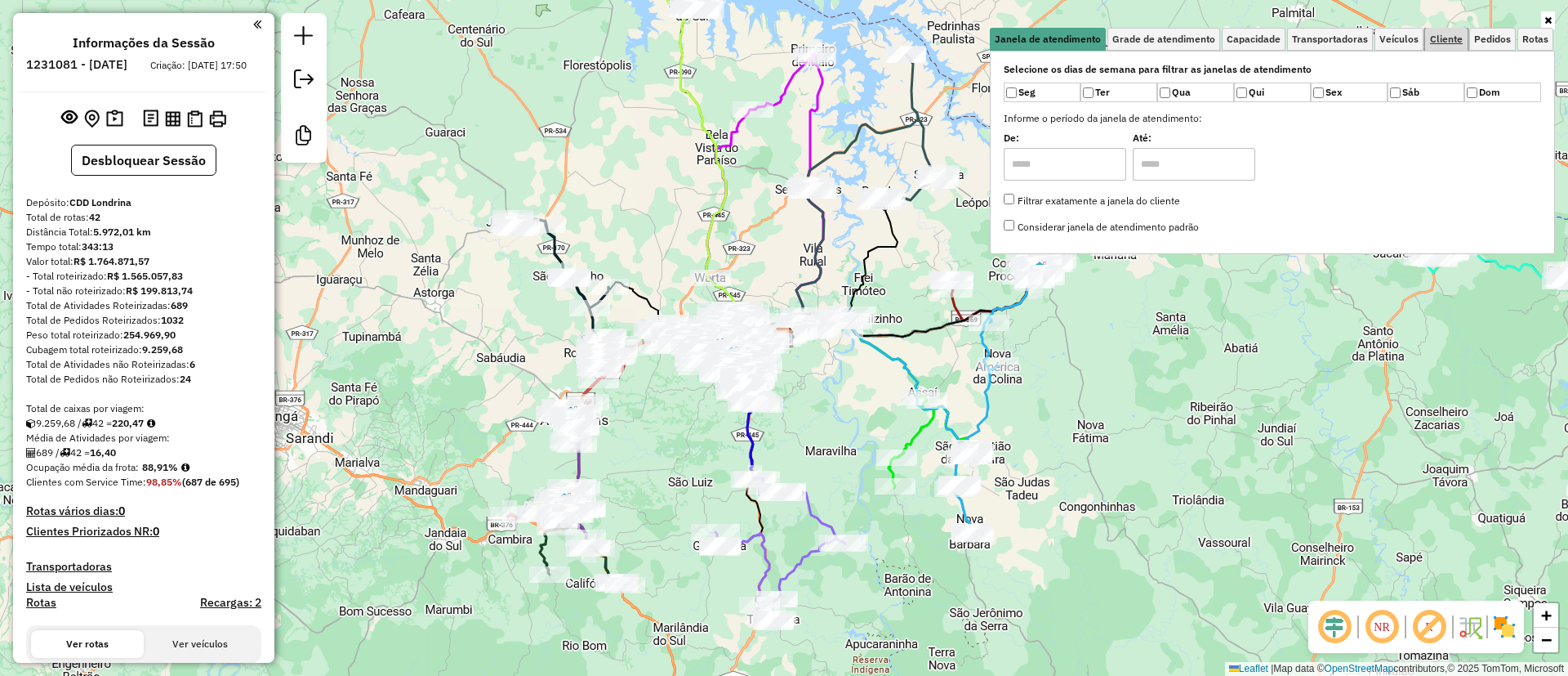
click at [1445, 36] on span "Cliente" at bounding box center [1446, 39] width 32 height 10
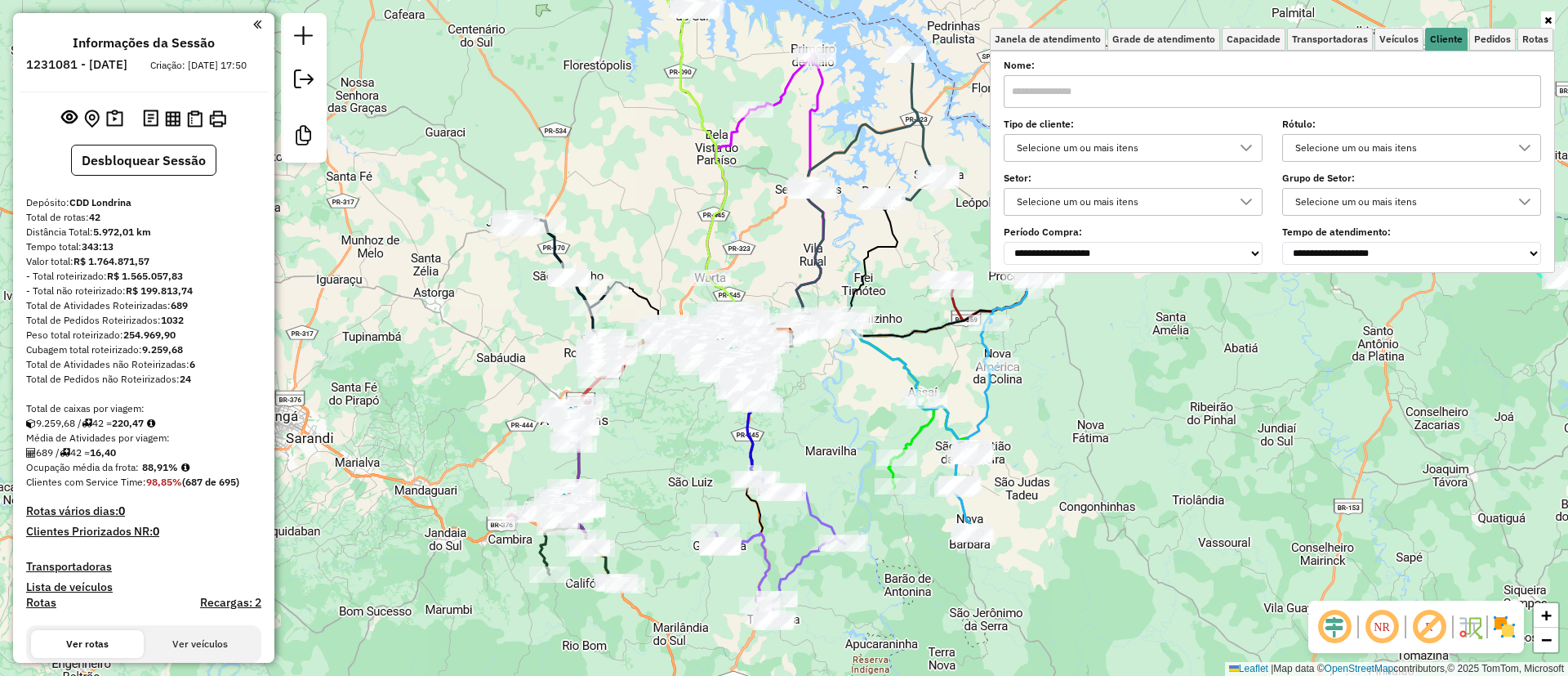
click at [1153, 151] on div "Selecione um ou mais itens" at bounding box center [1120, 147] width 220 height 26
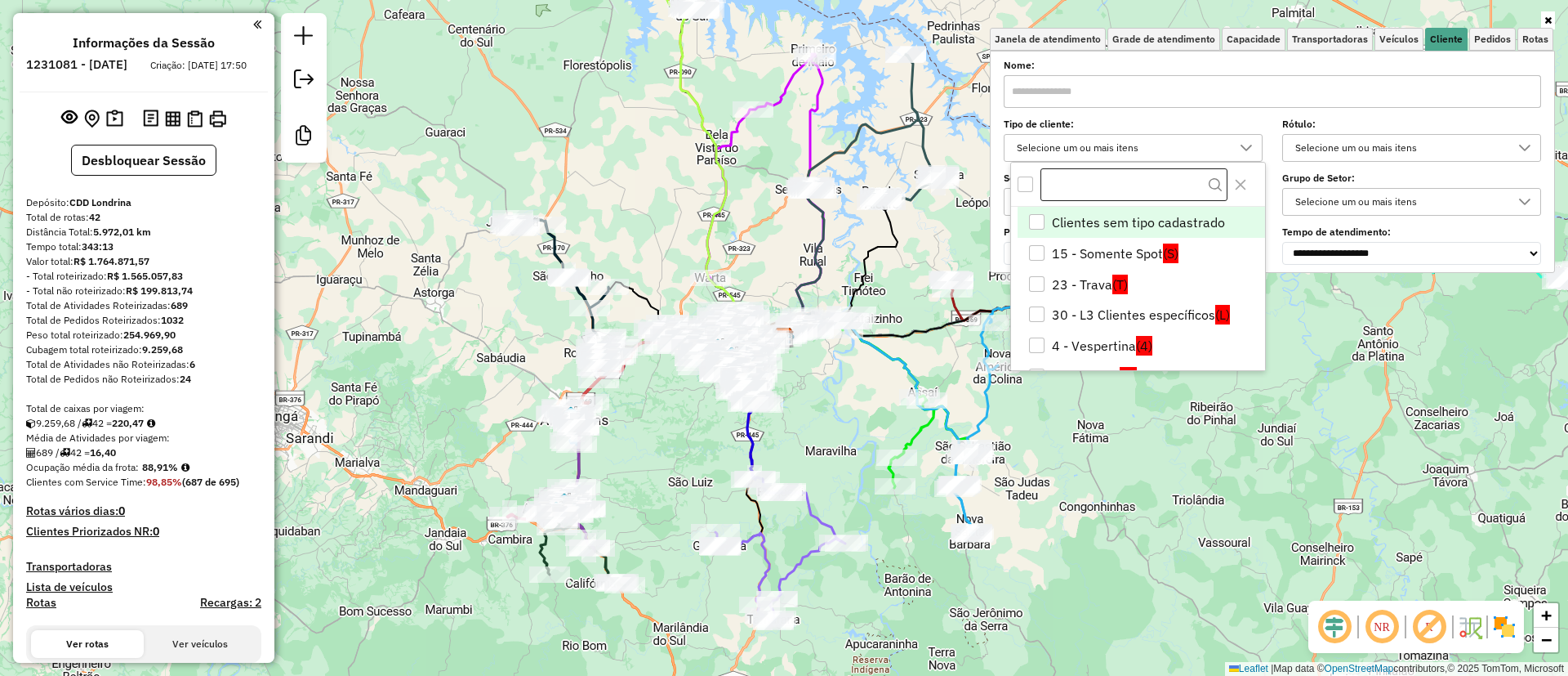
scroll to position [10, 56]
click at [1108, 337] on li "4 - Vespertina (4)" at bounding box center [1142, 345] width 247 height 31
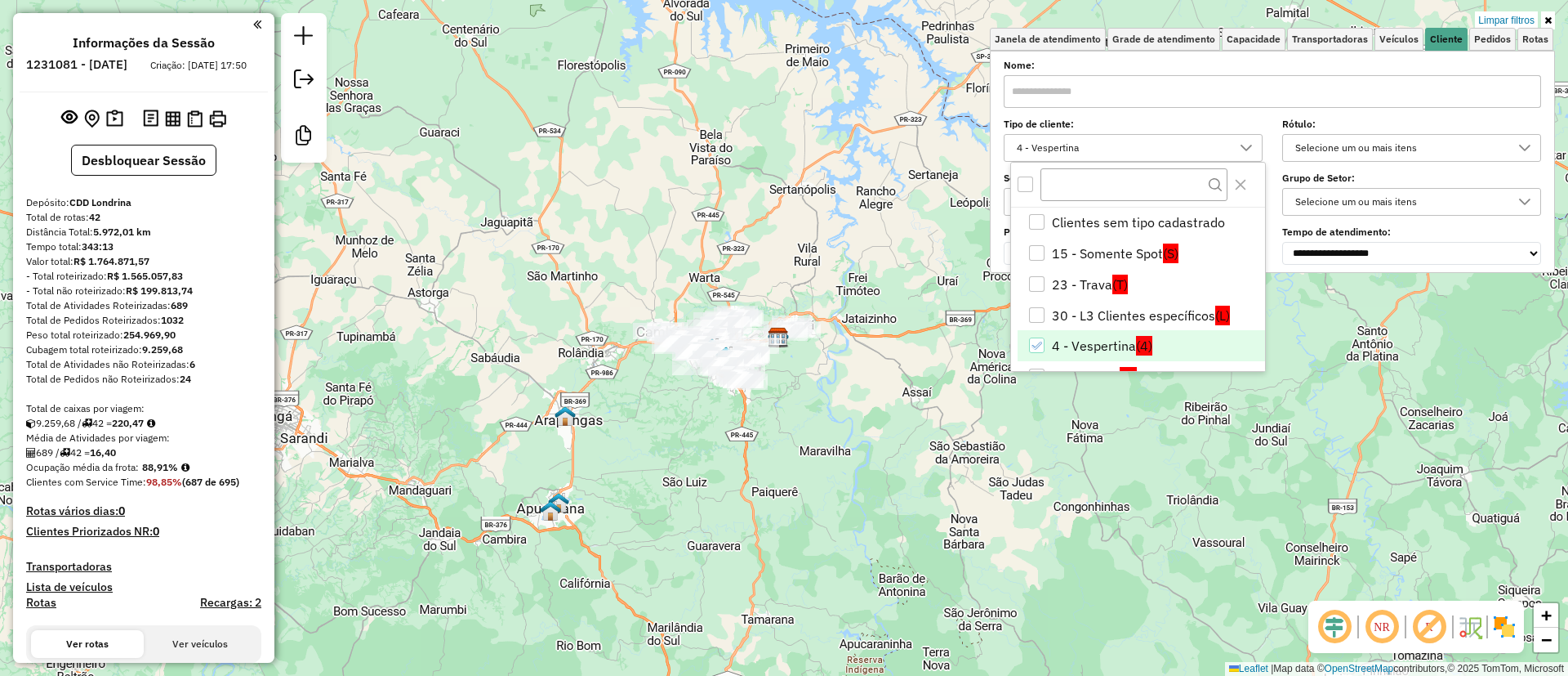
drag, startPoint x: 844, startPoint y: 227, endPoint x: 738, endPoint y: 238, distance: 106.6
click at [741, 232] on div "Limpar filtros Janela de atendimento Grade de atendimento Capacidade Transporta…" at bounding box center [784, 338] width 1568 height 676
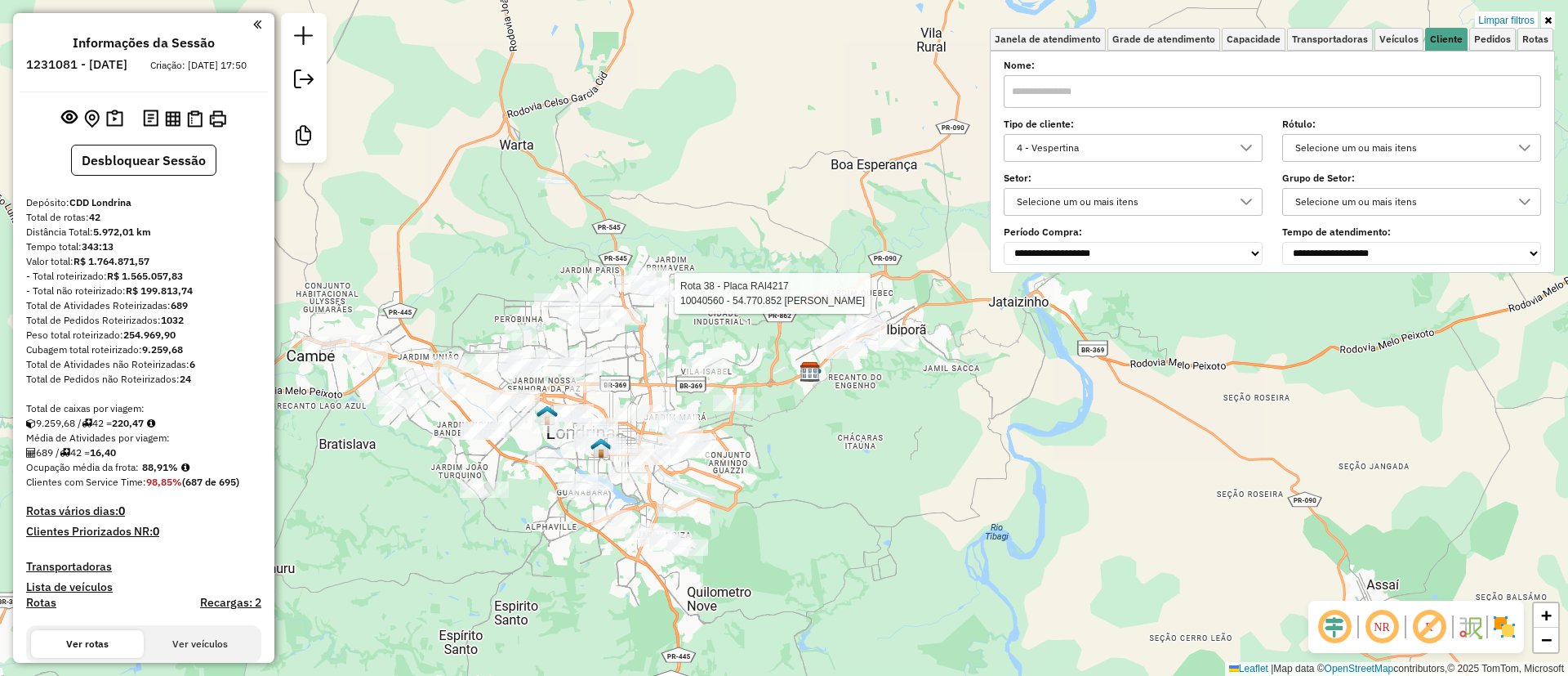
click at [685, 301] on div at bounding box center [670, 293] width 41 height 16
select select "**********"
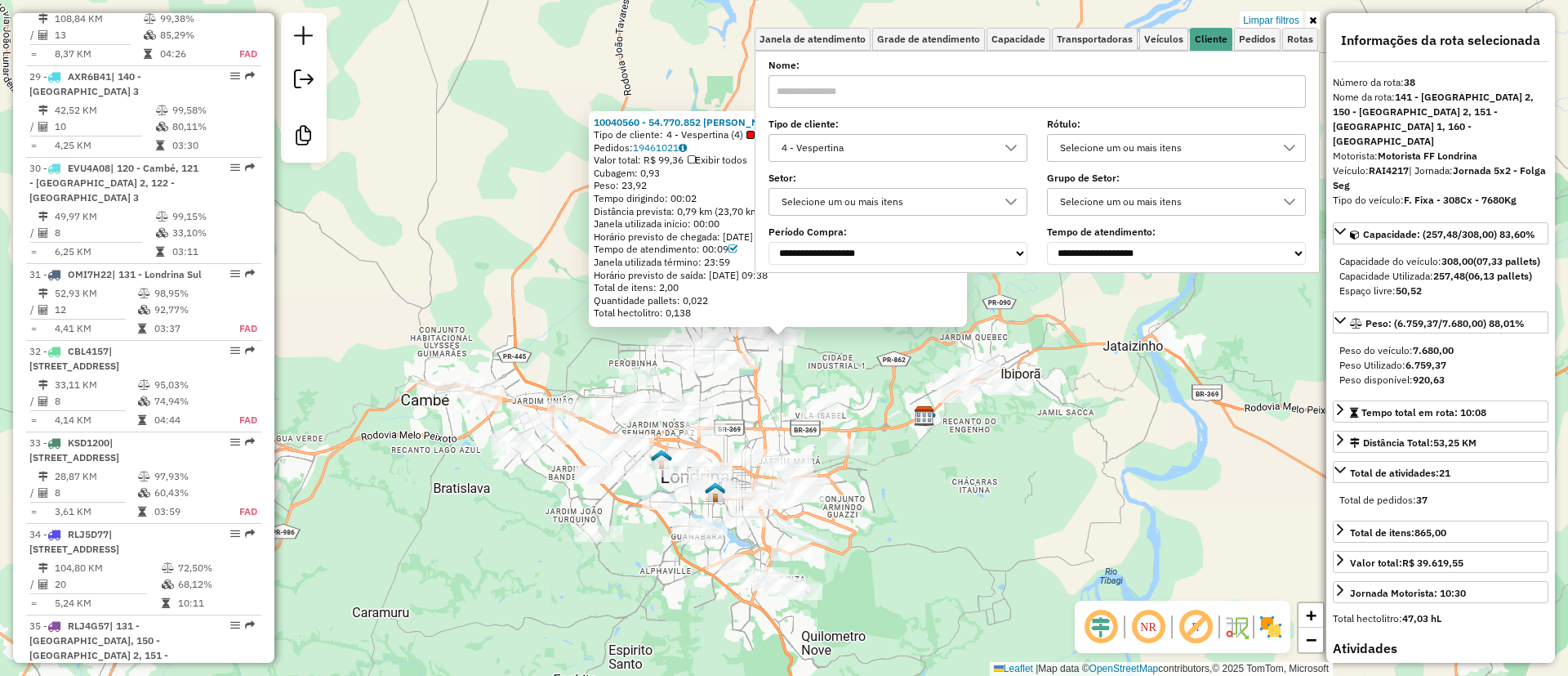
scroll to position [4154, 0]
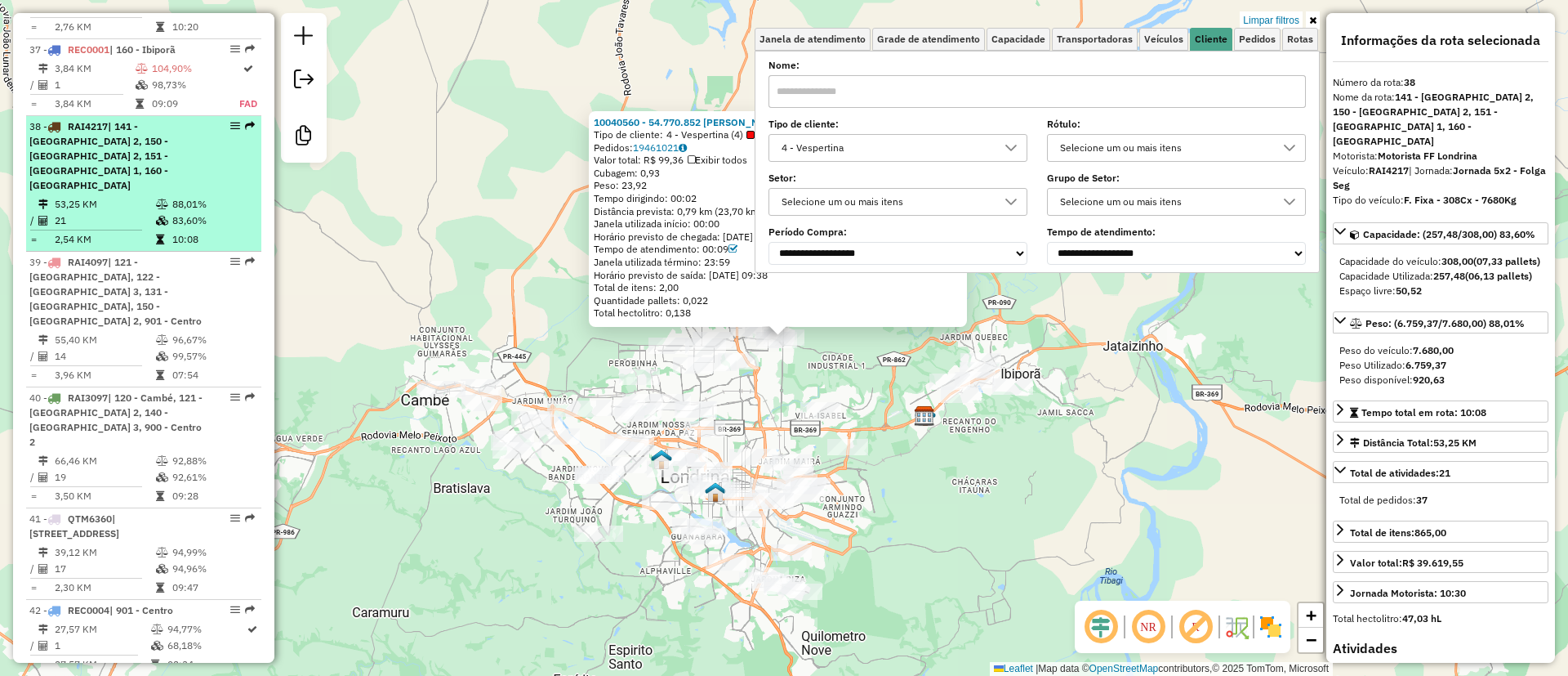
click at [86, 231] on td "2,54 KM" at bounding box center [104, 239] width 101 height 16
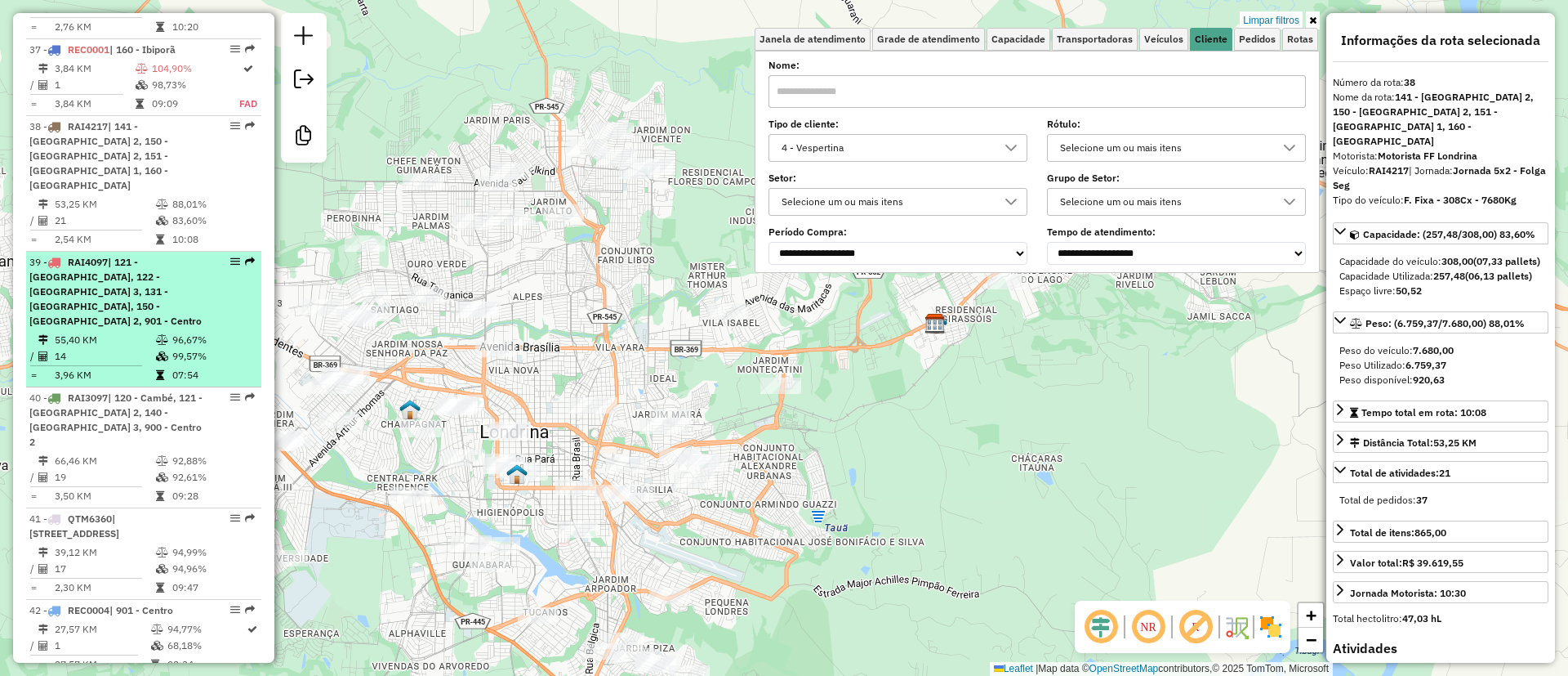
click at [118, 252] on li "39 - RAI4097 | 121 - Londrina Oeste 2, 122 - Londrina Oeste 3, 131 - Londrina S…" at bounding box center [143, 319] width 236 height 135
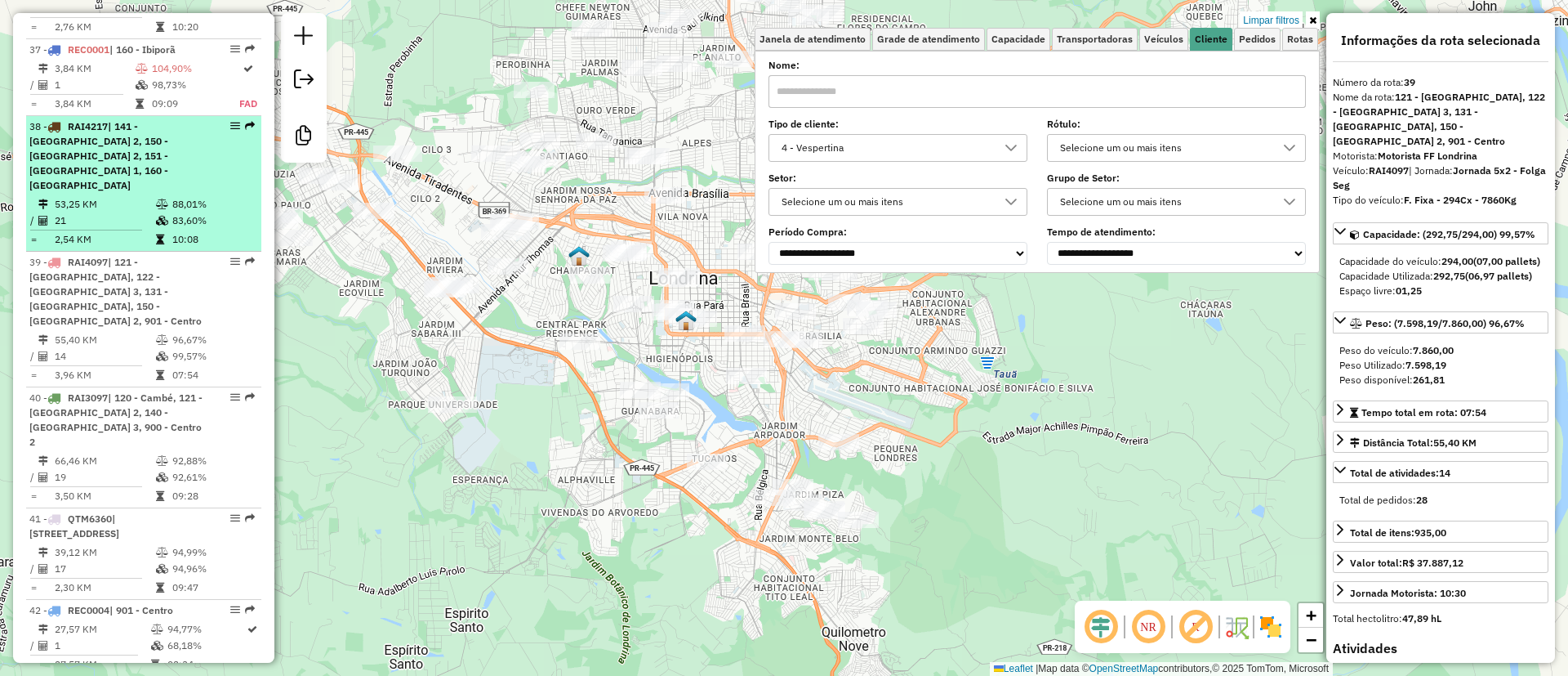
click at [116, 212] on td "21" at bounding box center [104, 221] width 101 height 16
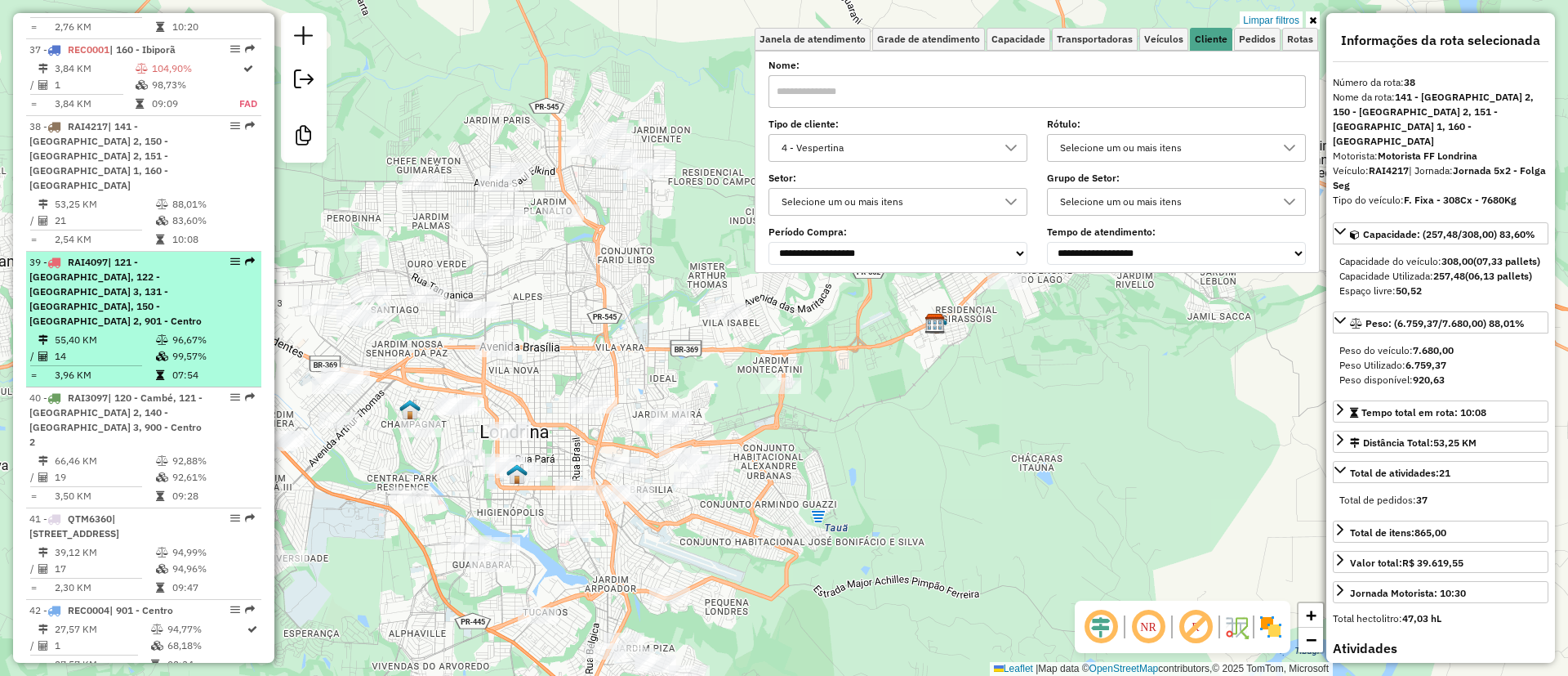
click at [185, 255] on div "39 - RAI4097 | 121 - Londrina Oeste 2, 122 - Londrina Oeste 3, 131 - Londrina S…" at bounding box center [116, 291] width 173 height 74
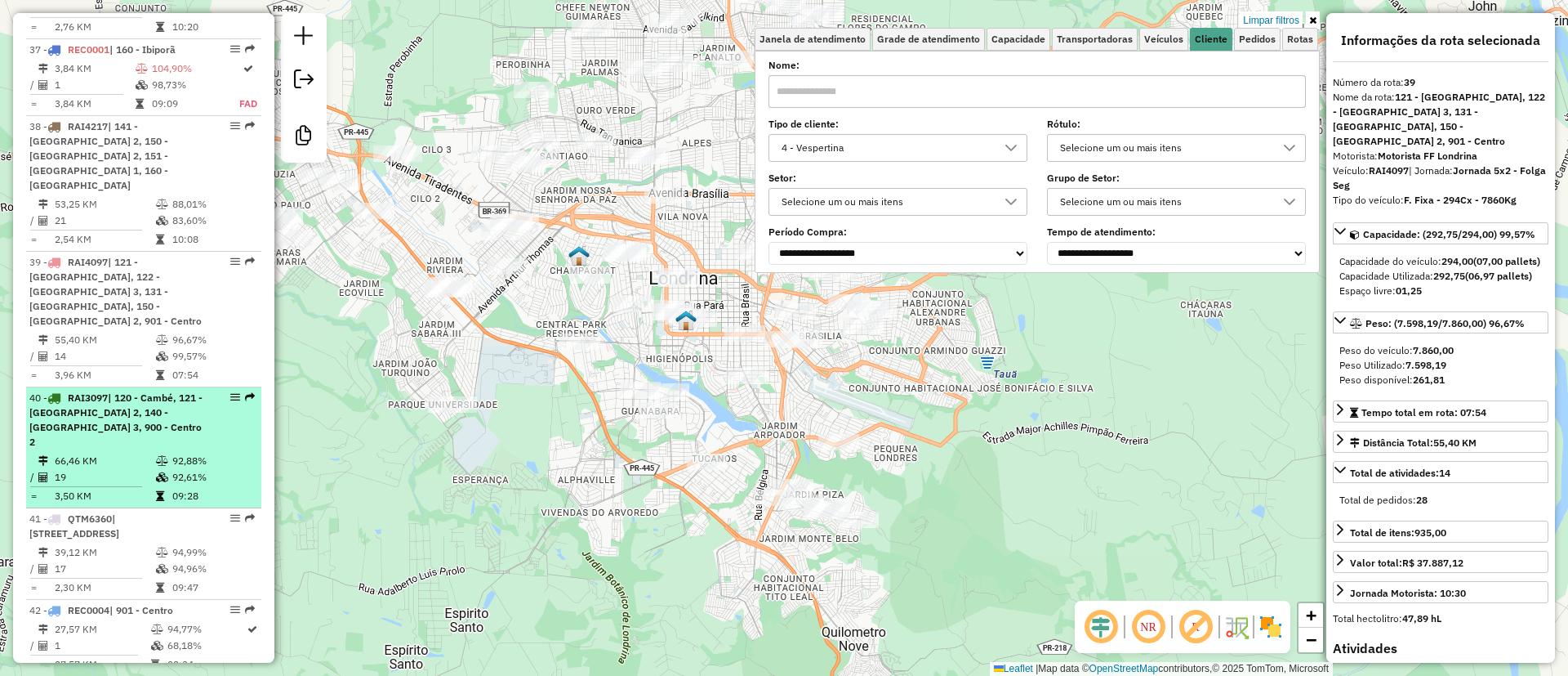
click at [88, 469] on td "19" at bounding box center [104, 477] width 101 height 16
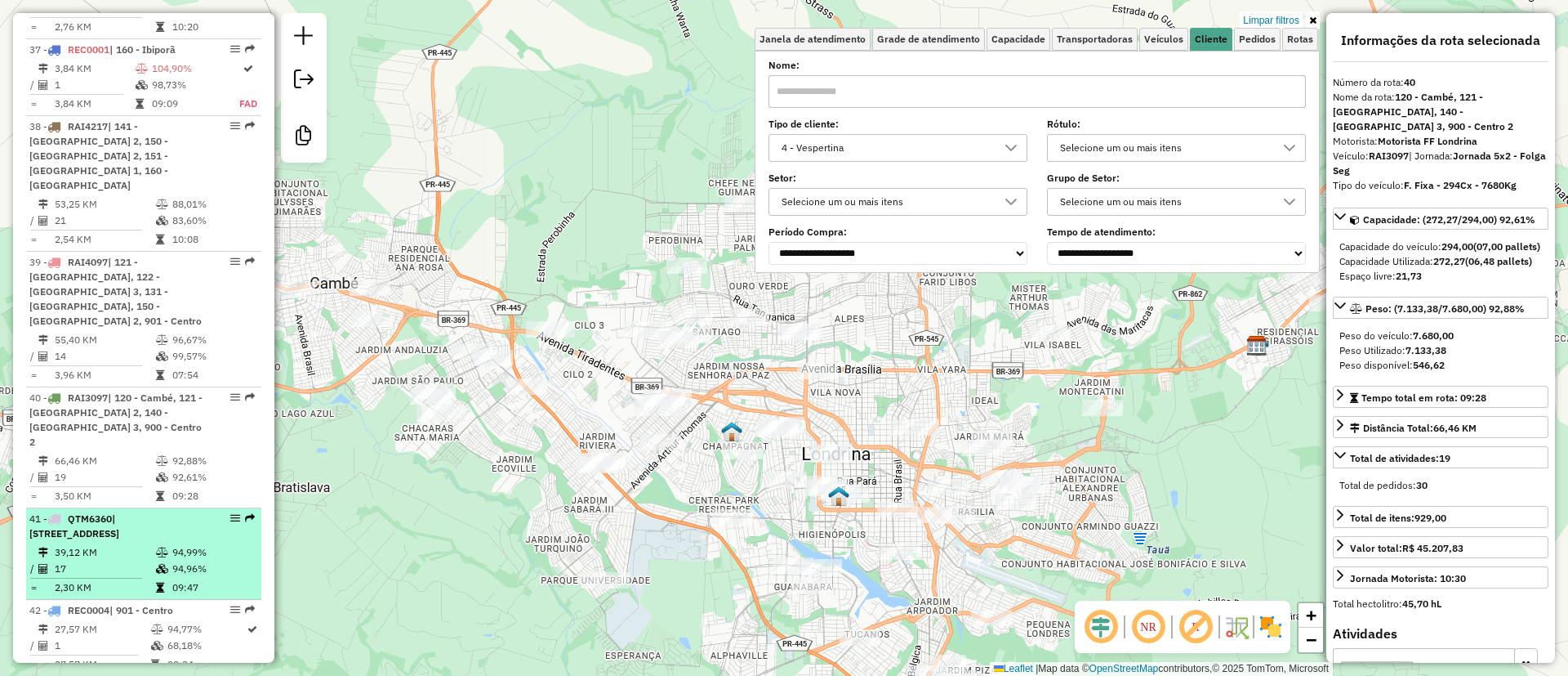
drag, startPoint x: 174, startPoint y: 398, endPoint x: 160, endPoint y: 399, distance: 14.0
click at [174, 544] on table "39,12 KM 94,99% / 17 94,96% = 2,30 KM 09:47" at bounding box center [143, 569] width 228 height 51
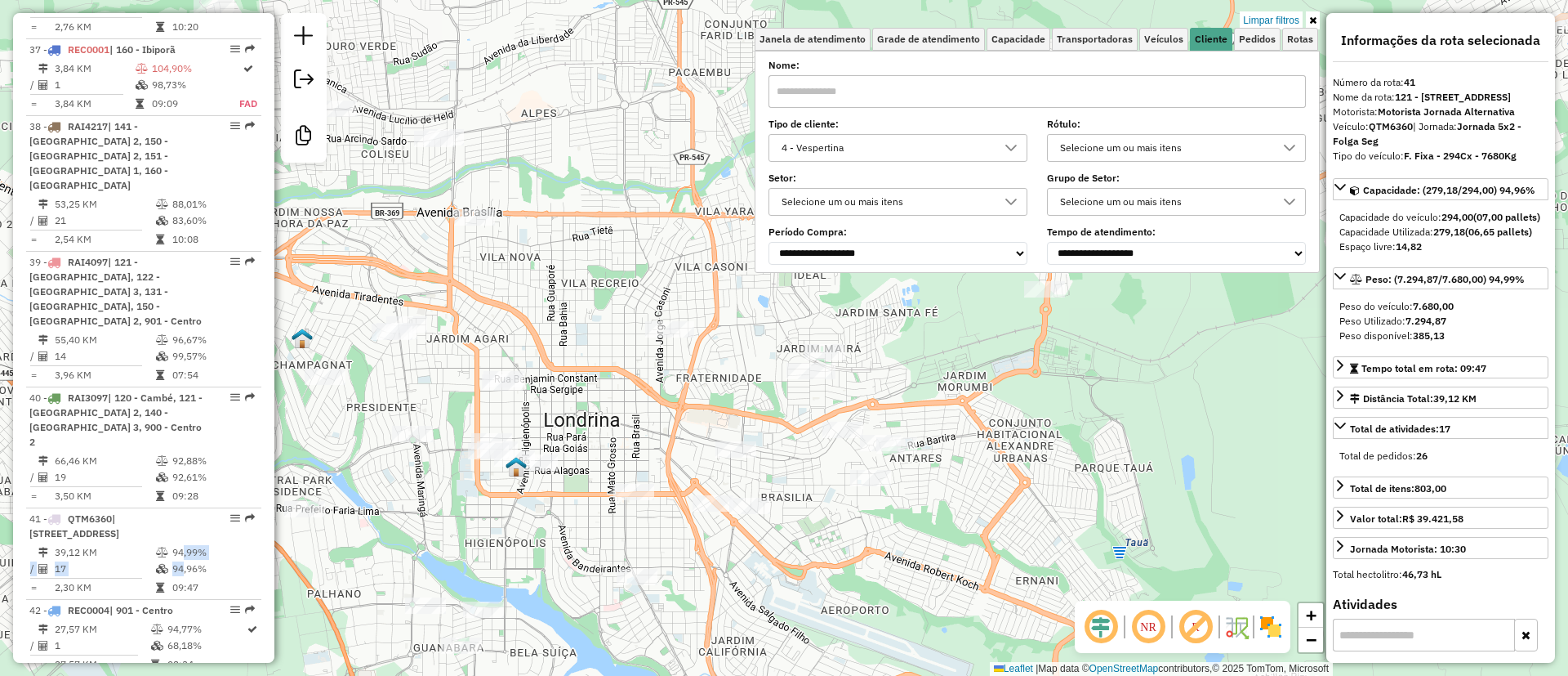
drag, startPoint x: 1027, startPoint y: 473, endPoint x: 1012, endPoint y: 464, distance: 17.5
click at [1019, 466] on div "Limpar filtros Janela de atendimento Grade de atendimento Capacidade Transporta…" at bounding box center [784, 338] width 1568 height 676
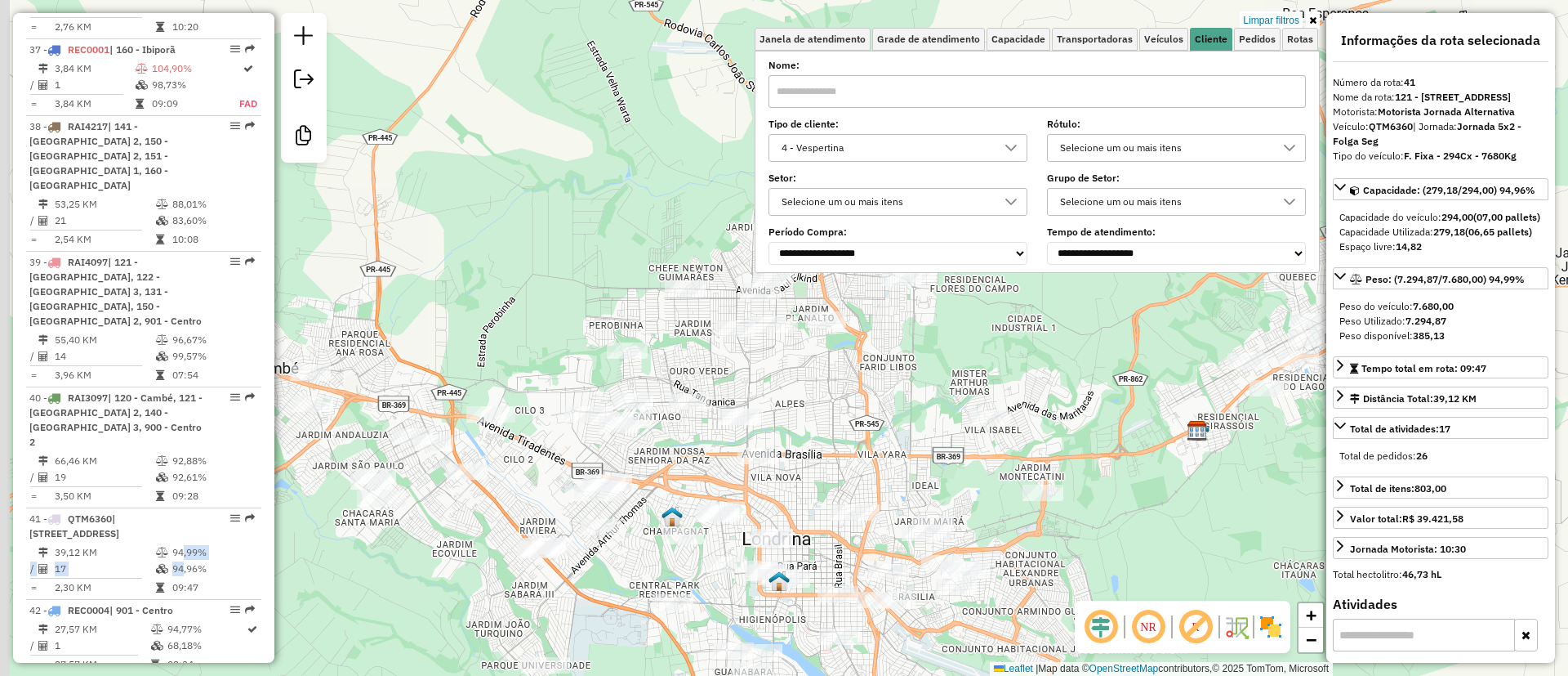
click at [1032, 580] on div "Limpar filtros Janela de atendimento Grade de atendimento Capacidade Transporta…" at bounding box center [784, 338] width 1568 height 676
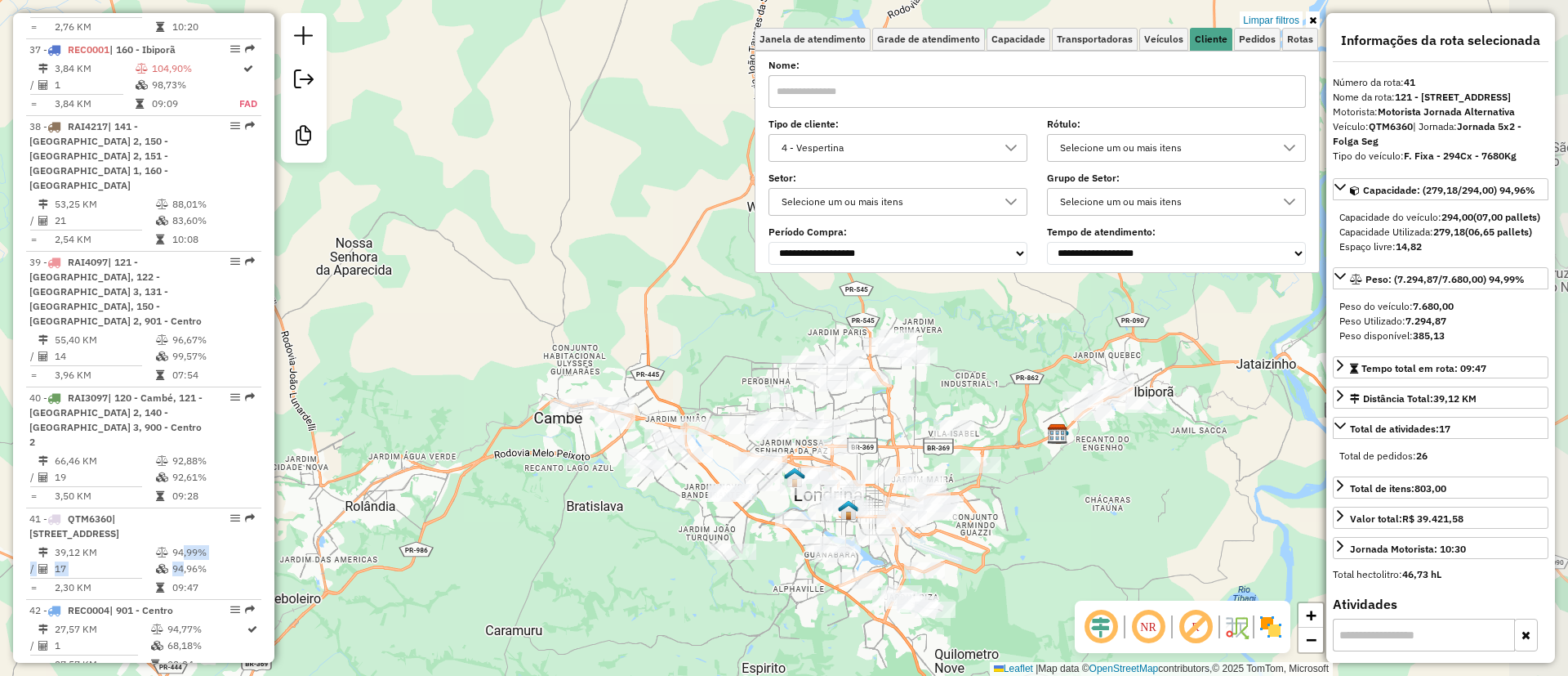
drag, startPoint x: 1057, startPoint y: 440, endPoint x: 983, endPoint y: 374, distance: 99.2
click at [983, 374] on div "Limpar filtros Janela de atendimento Grade de atendimento Capacidade Transporta…" at bounding box center [784, 338] width 1568 height 676
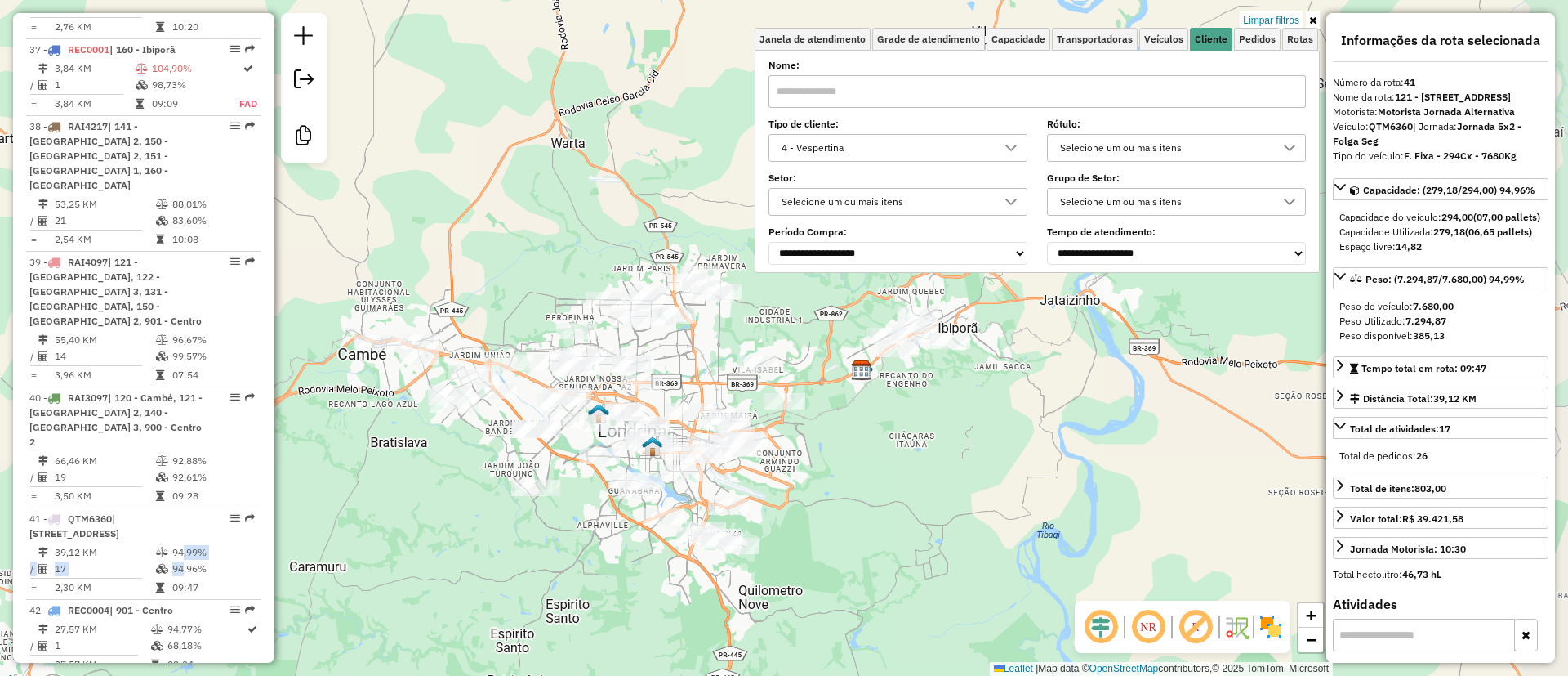
drag, startPoint x: 1044, startPoint y: 515, endPoint x: 864, endPoint y: 470, distance: 185.5
click at [864, 470] on div "Limpar filtros Janela de atendimento Grade de atendimento Capacidade Transporta…" at bounding box center [784, 338] width 1568 height 676
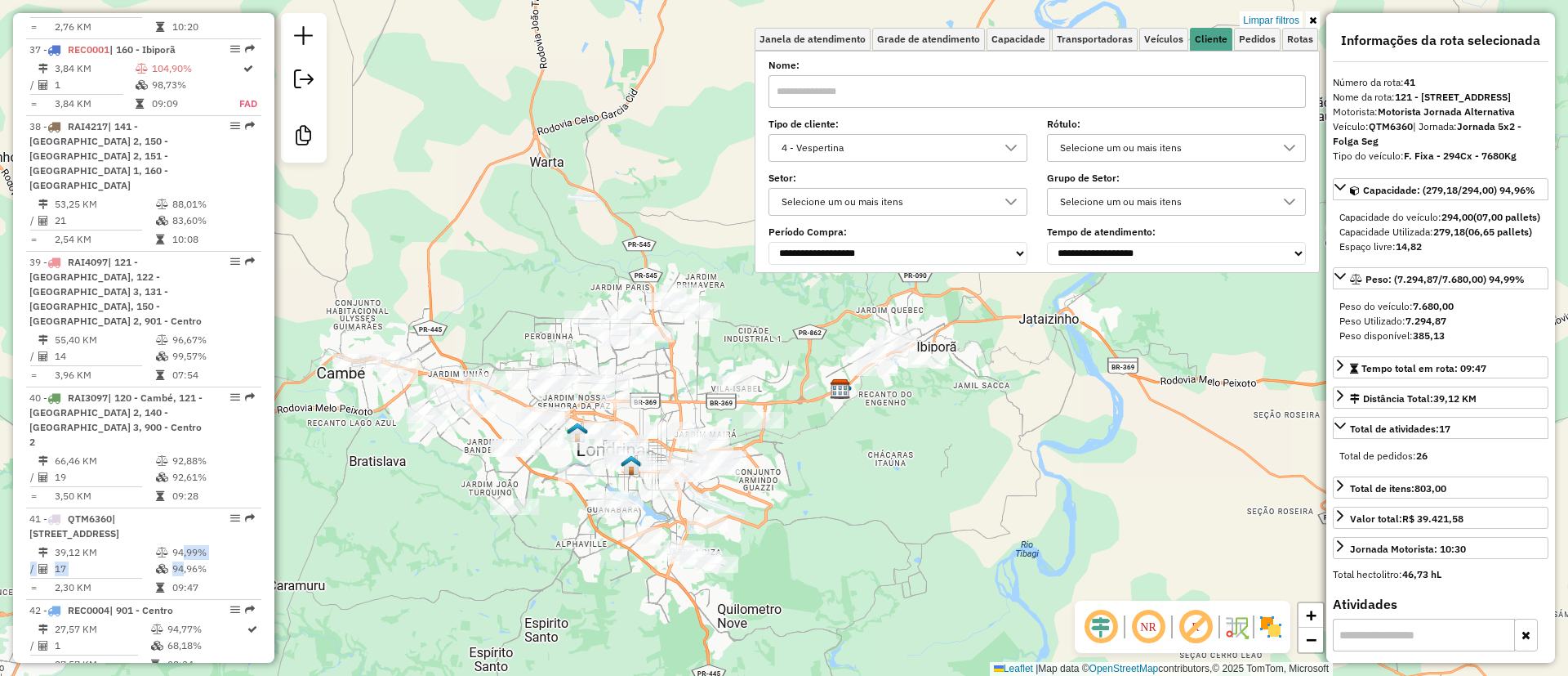
drag, startPoint x: 1047, startPoint y: 475, endPoint x: 1025, endPoint y: 488, distance: 25.6
click at [1025, 495] on div "Limpar filtros Janela de atendimento Grade de atendimento Capacidade Transporta…" at bounding box center [784, 338] width 1568 height 676
click at [655, 108] on div "Limpar filtros Janela de atendimento Grade de atendimento Capacidade Transporta…" at bounding box center [784, 338] width 1568 height 676
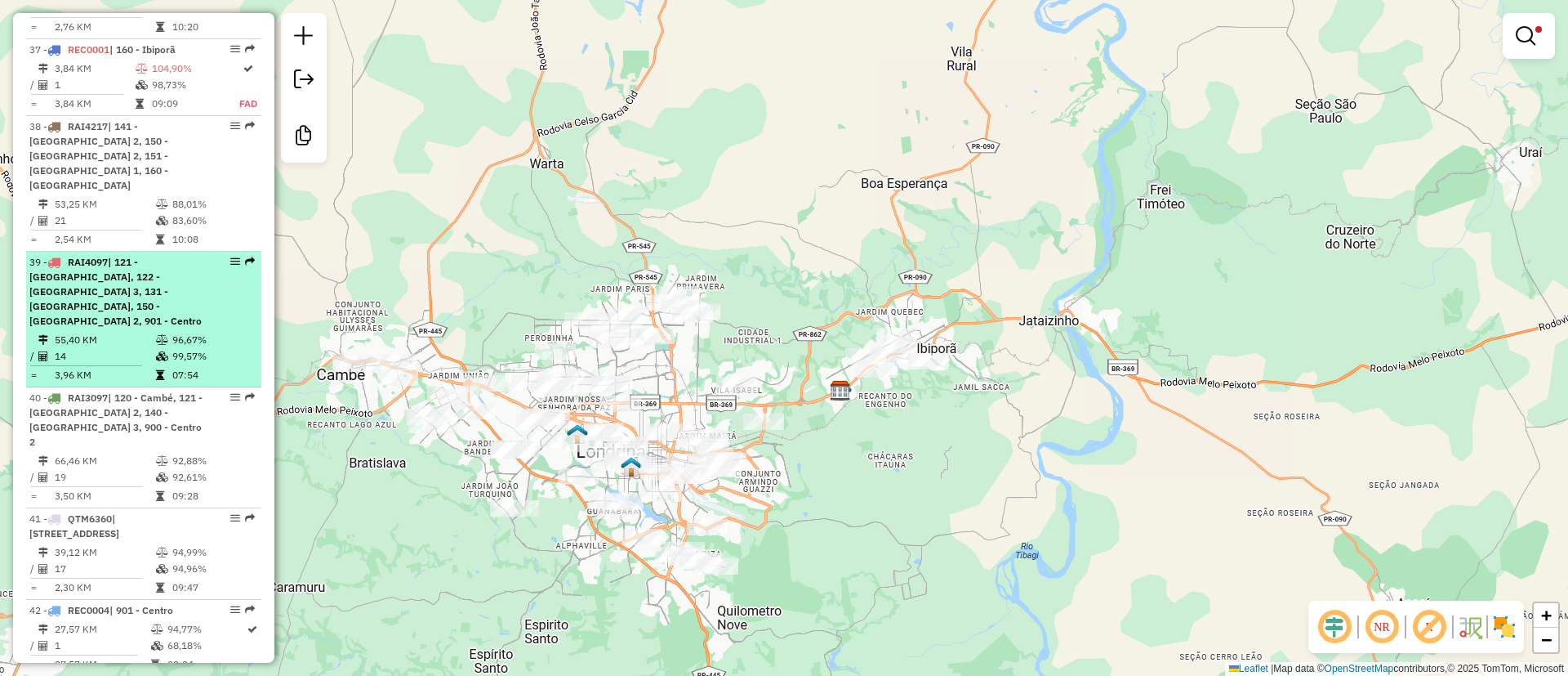
click at [134, 348] on td "14" at bounding box center [104, 356] width 101 height 16
select select "**********"
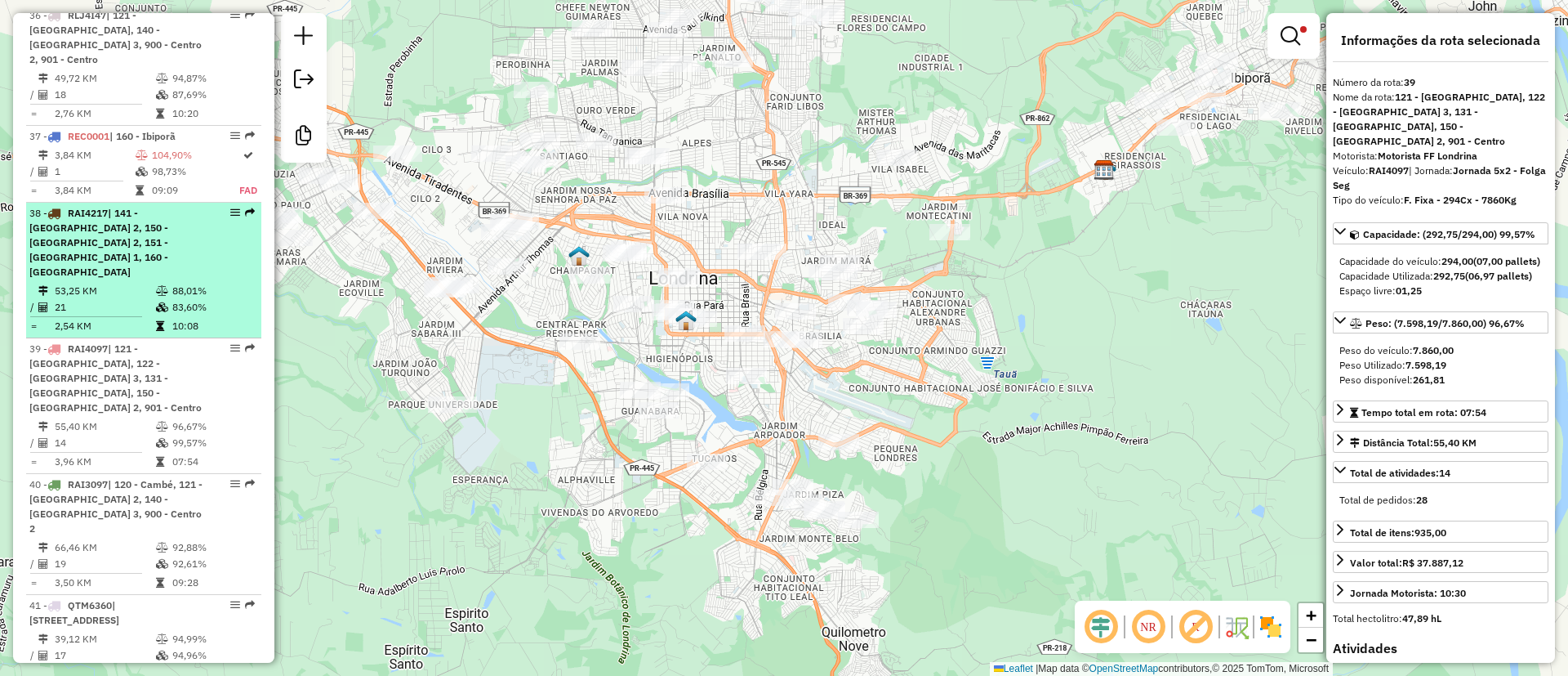
scroll to position [4032, 0]
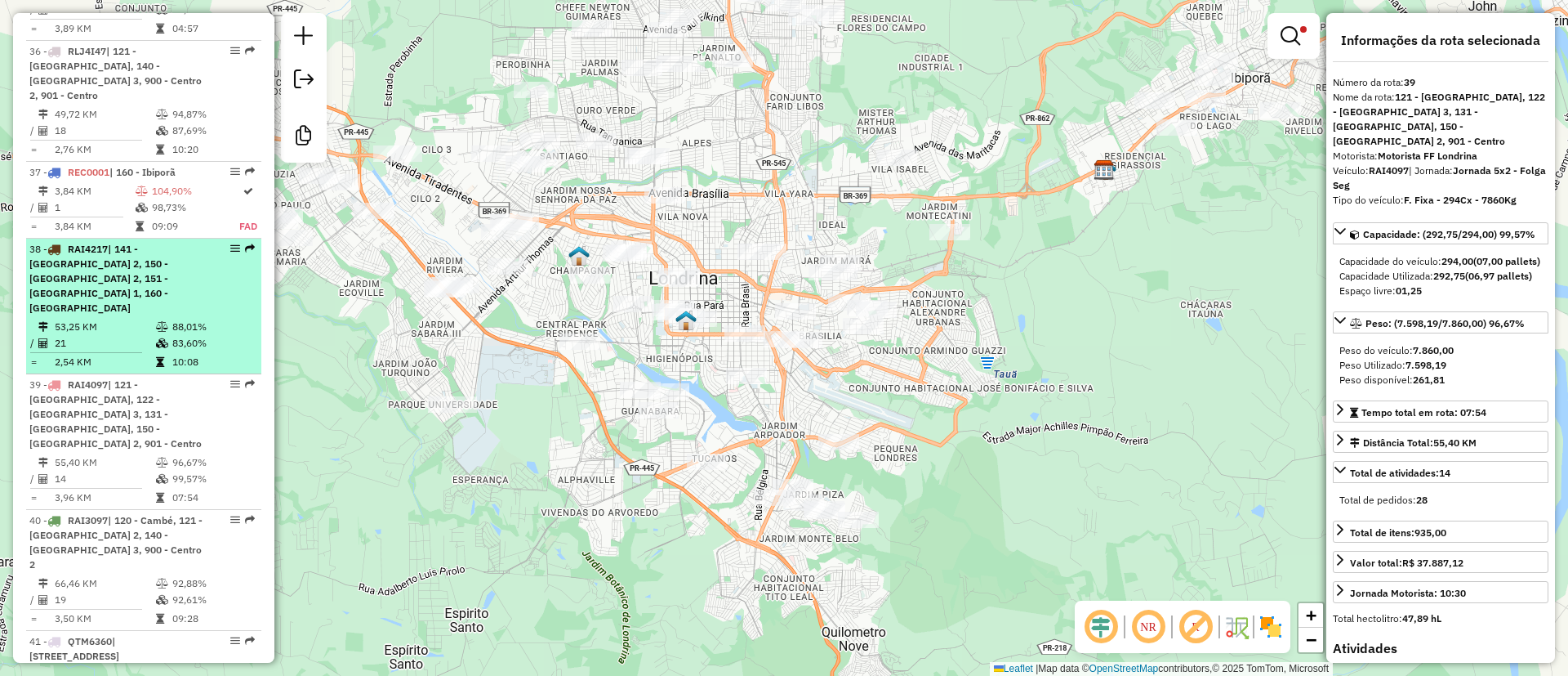
click at [161, 322] on icon at bounding box center [162, 326] width 13 height 10
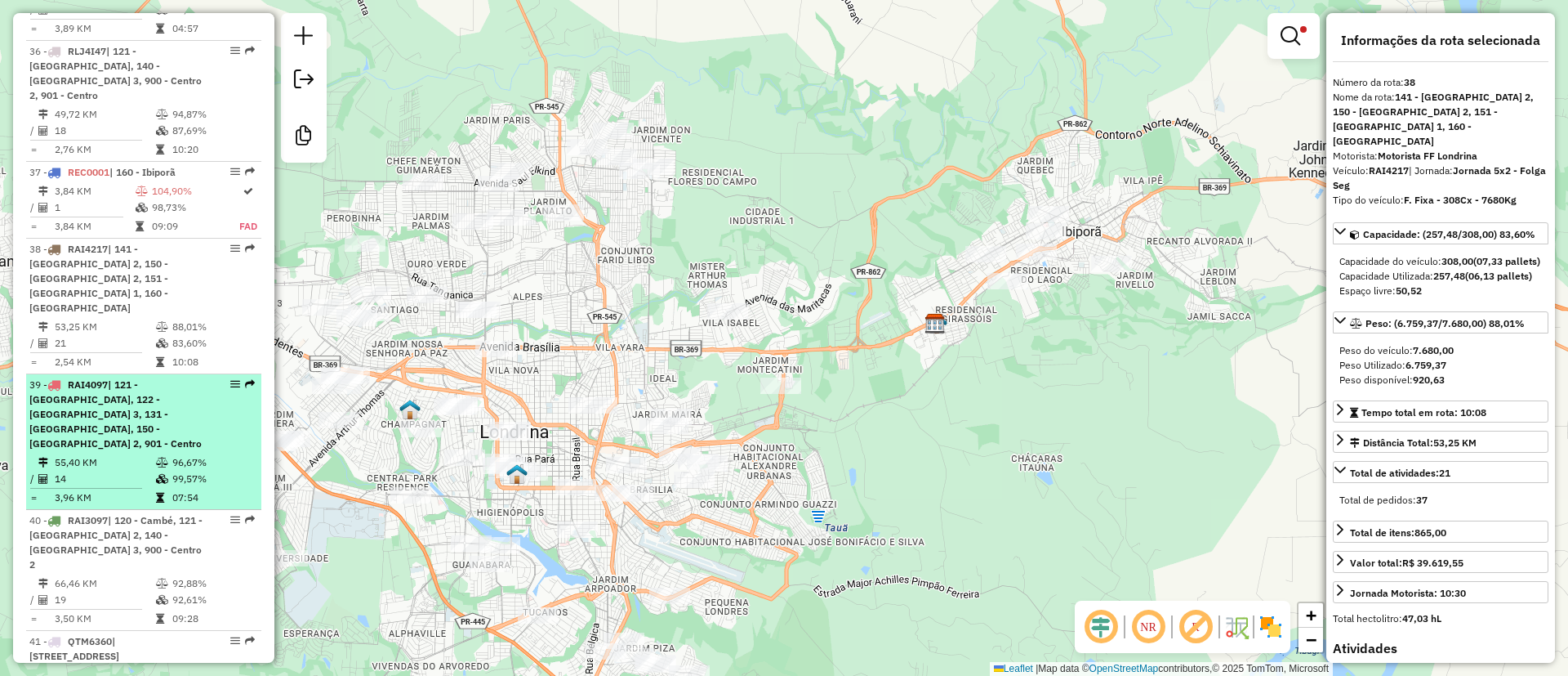
click at [138, 471] on td "14" at bounding box center [104, 479] width 101 height 16
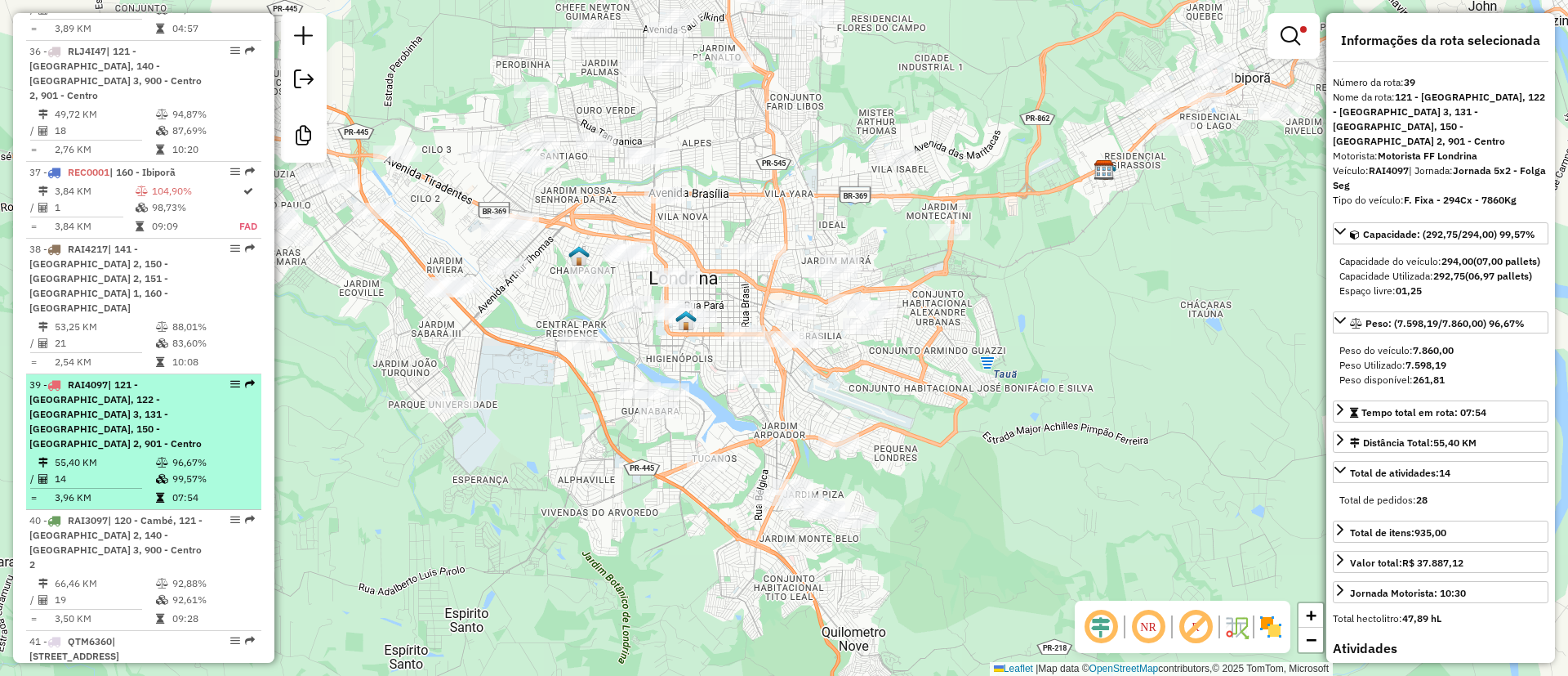
click at [175, 378] on span "| 121 - Londrina Oeste 2, 122 - Londrina Oeste 3, 131 - Londrina Sul, 150 - Lon…" at bounding box center [116, 413] width 172 height 71
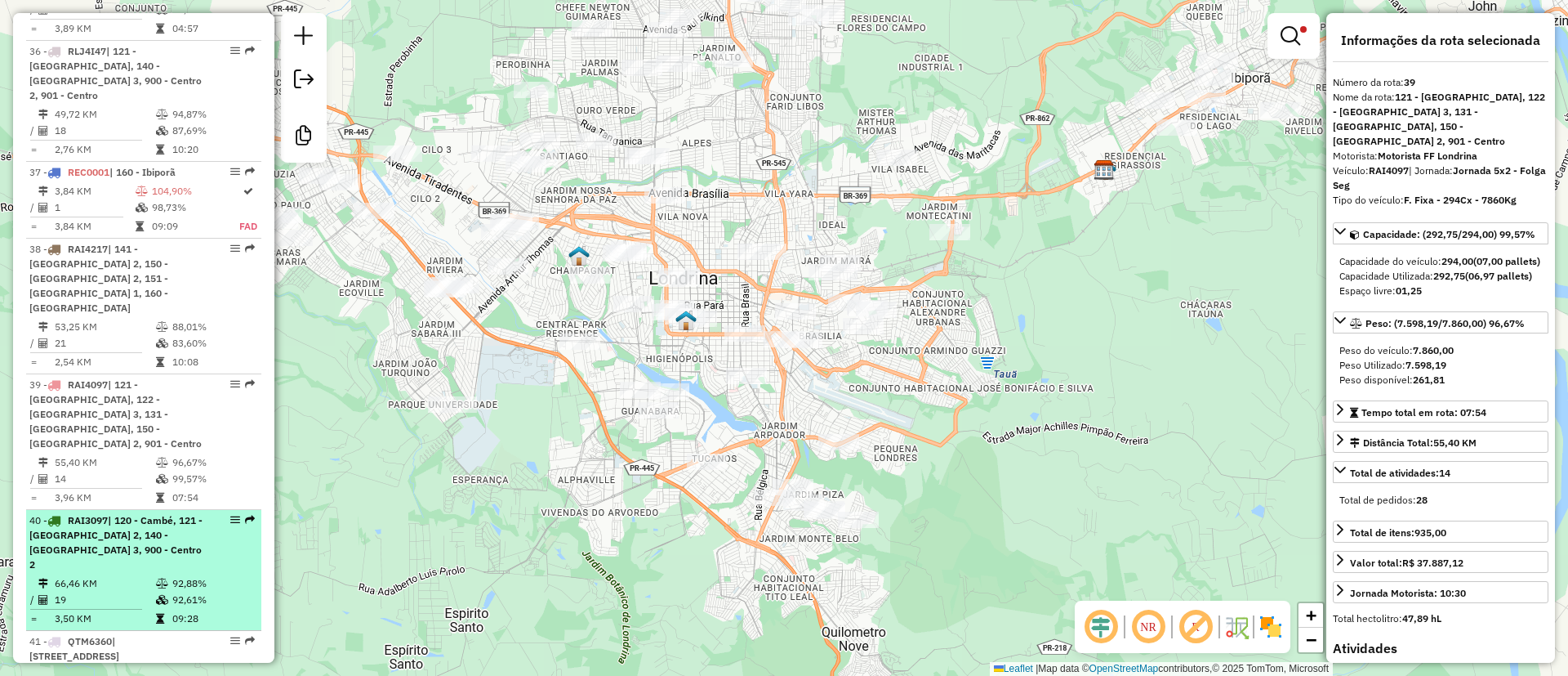
click at [161, 514] on span "| 120 - Cambé, 121 - Londrina Oeste 2, 140 - Londrina Norte 3, 900 - Centro 2" at bounding box center [116, 542] width 173 height 56
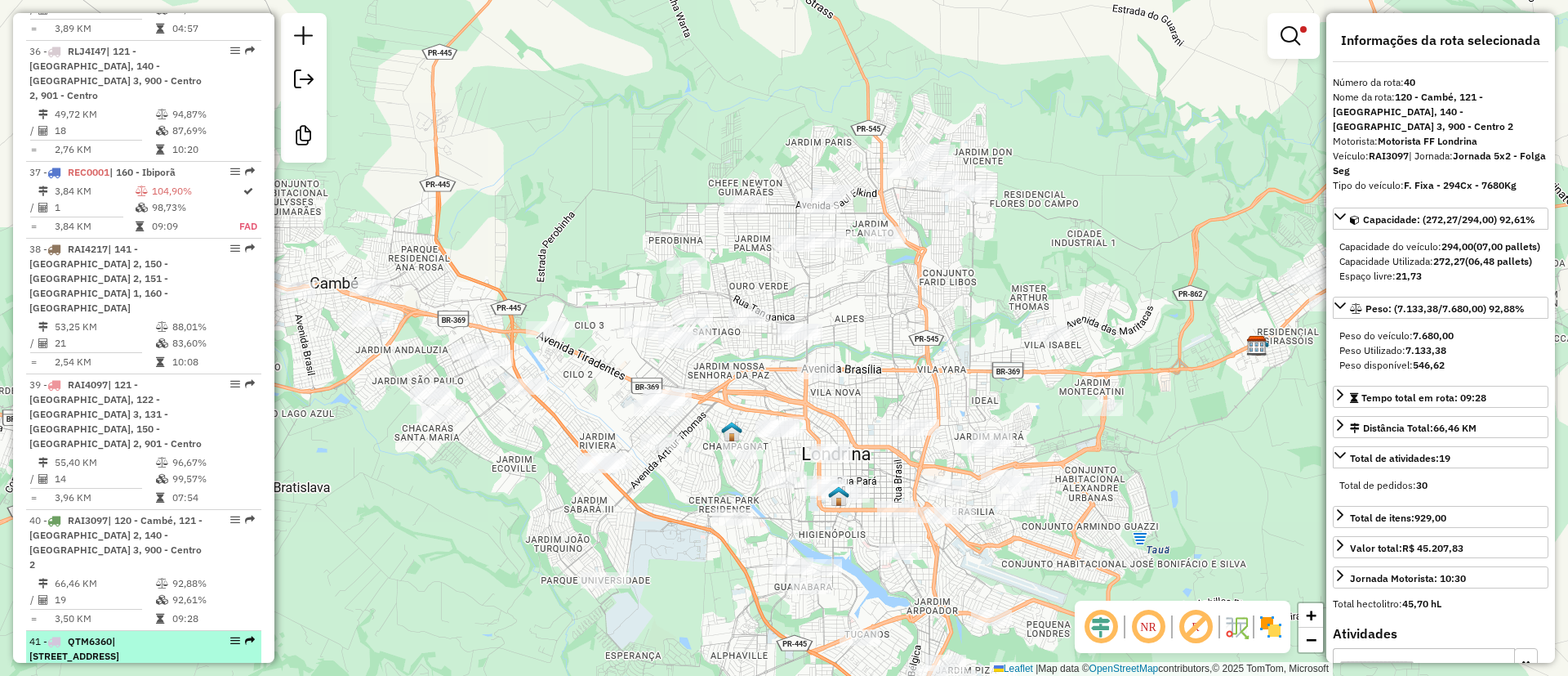
click at [134, 634] on div "41 - QTM6360 | 121 - Londrina Oeste 2, 900 - Centro 2, 901 - Centro" at bounding box center [116, 648] width 173 height 30
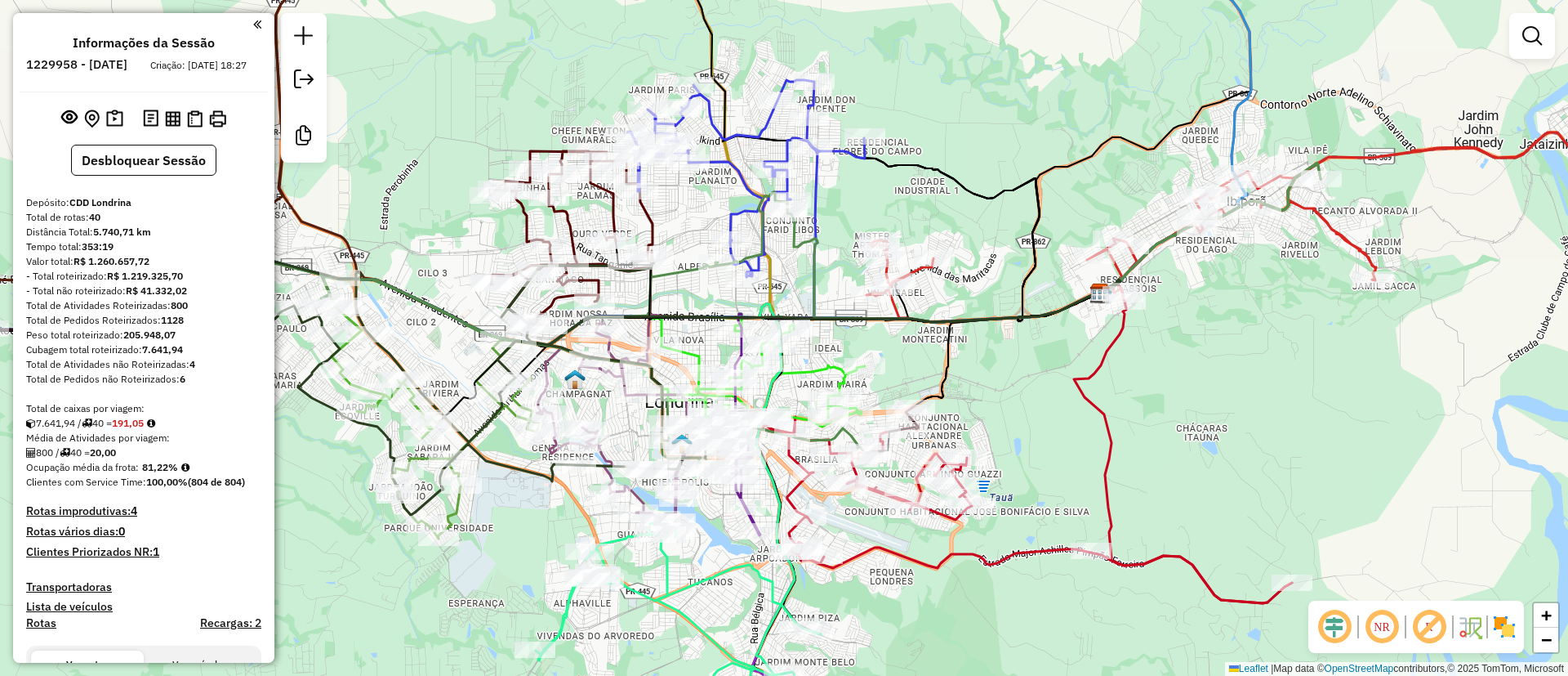
drag, startPoint x: 879, startPoint y: 350, endPoint x: 887, endPoint y: 349, distance: 8.1
click at [887, 349] on div "Janela de atendimento Grade de atendimento Capacidade Transportadoras Veículos …" at bounding box center [784, 338] width 1568 height 676
click at [1538, 32] on em at bounding box center [1532, 36] width 20 height 20
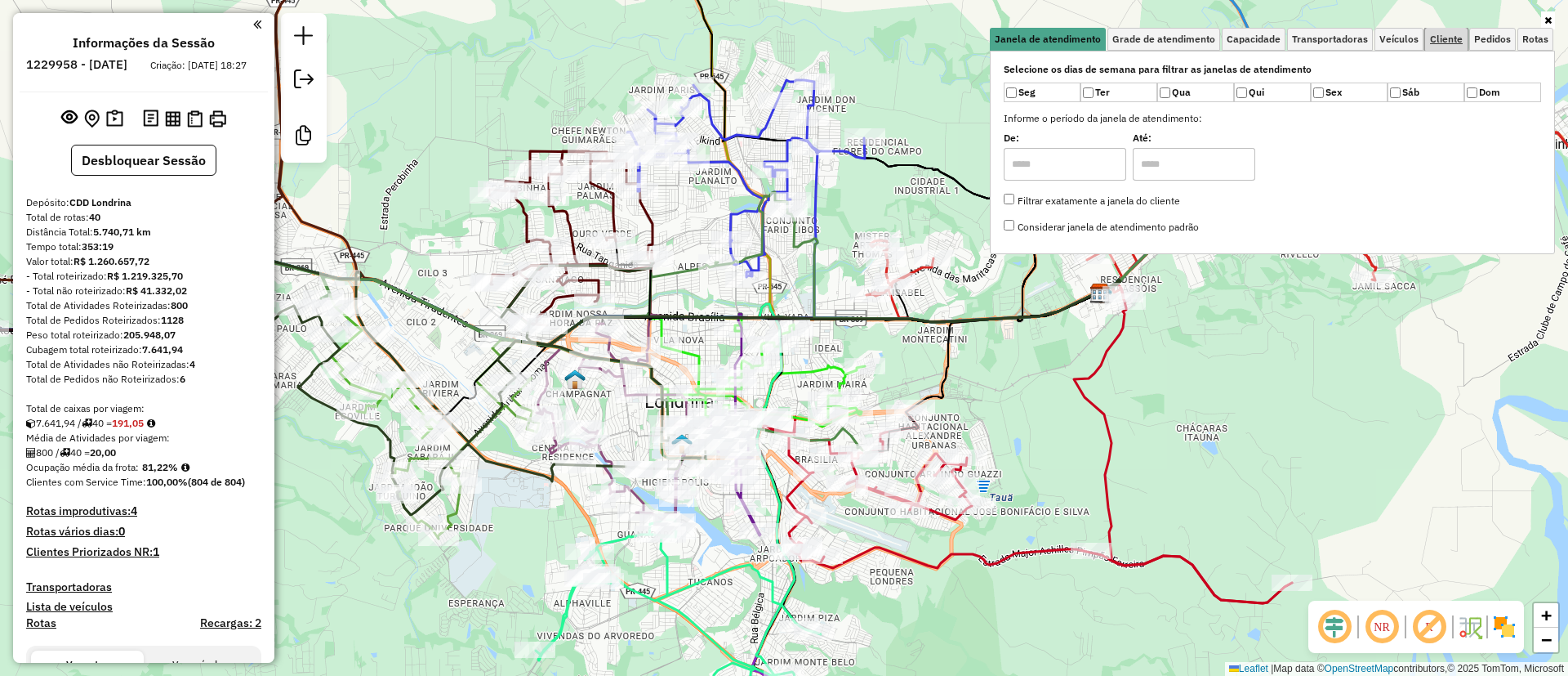
click at [1445, 37] on span "Cliente" at bounding box center [1446, 39] width 32 height 10
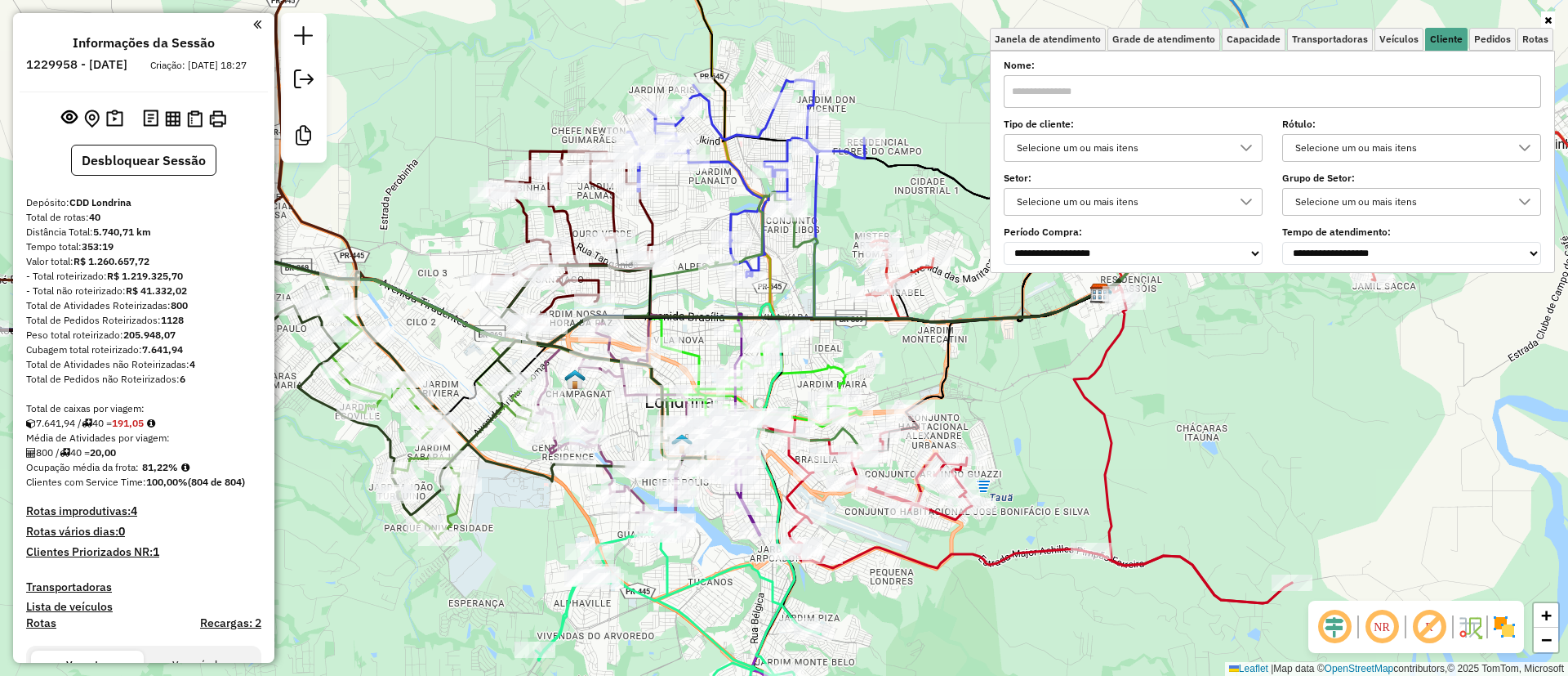
click at [1146, 139] on div "Selecione um ou mais itens" at bounding box center [1120, 147] width 220 height 26
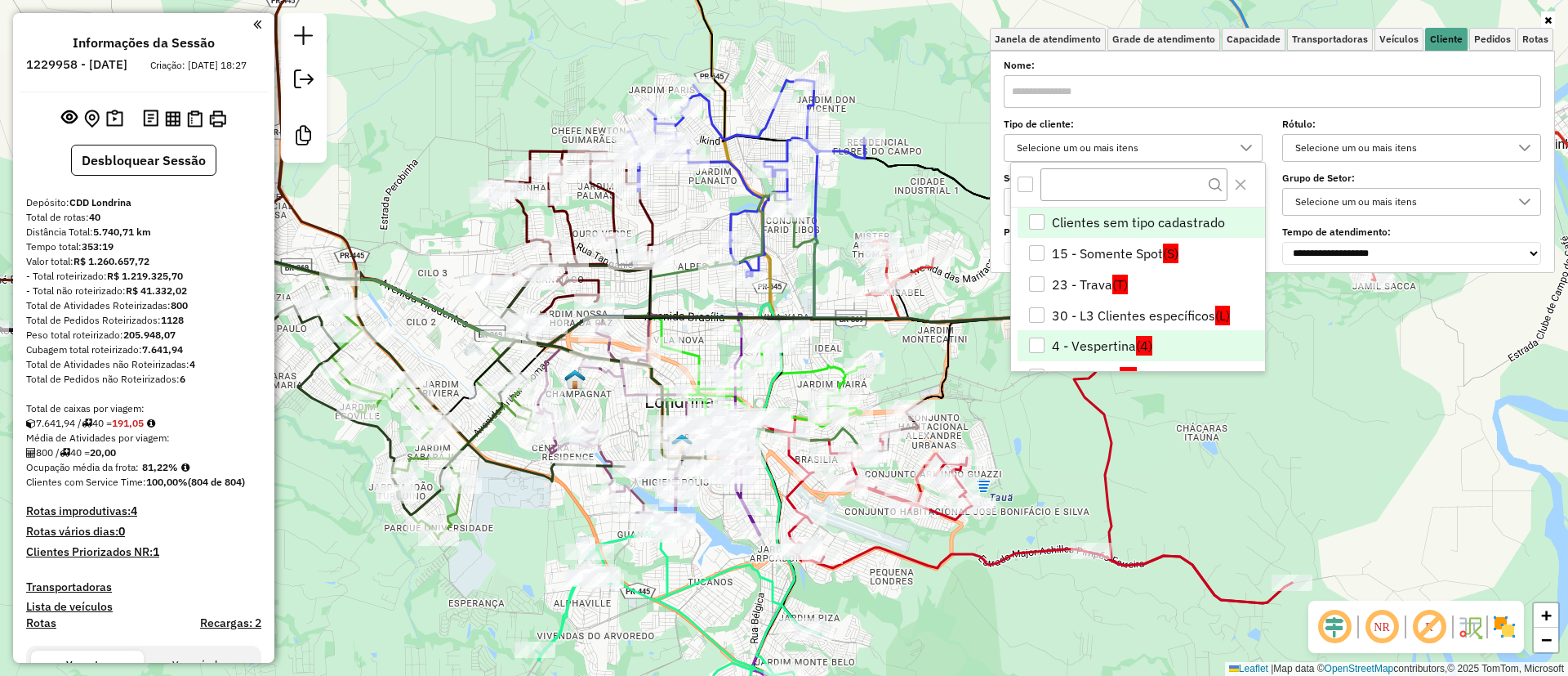
click at [1077, 346] on li "4 - Vespertina (4)" at bounding box center [1142, 345] width 247 height 31
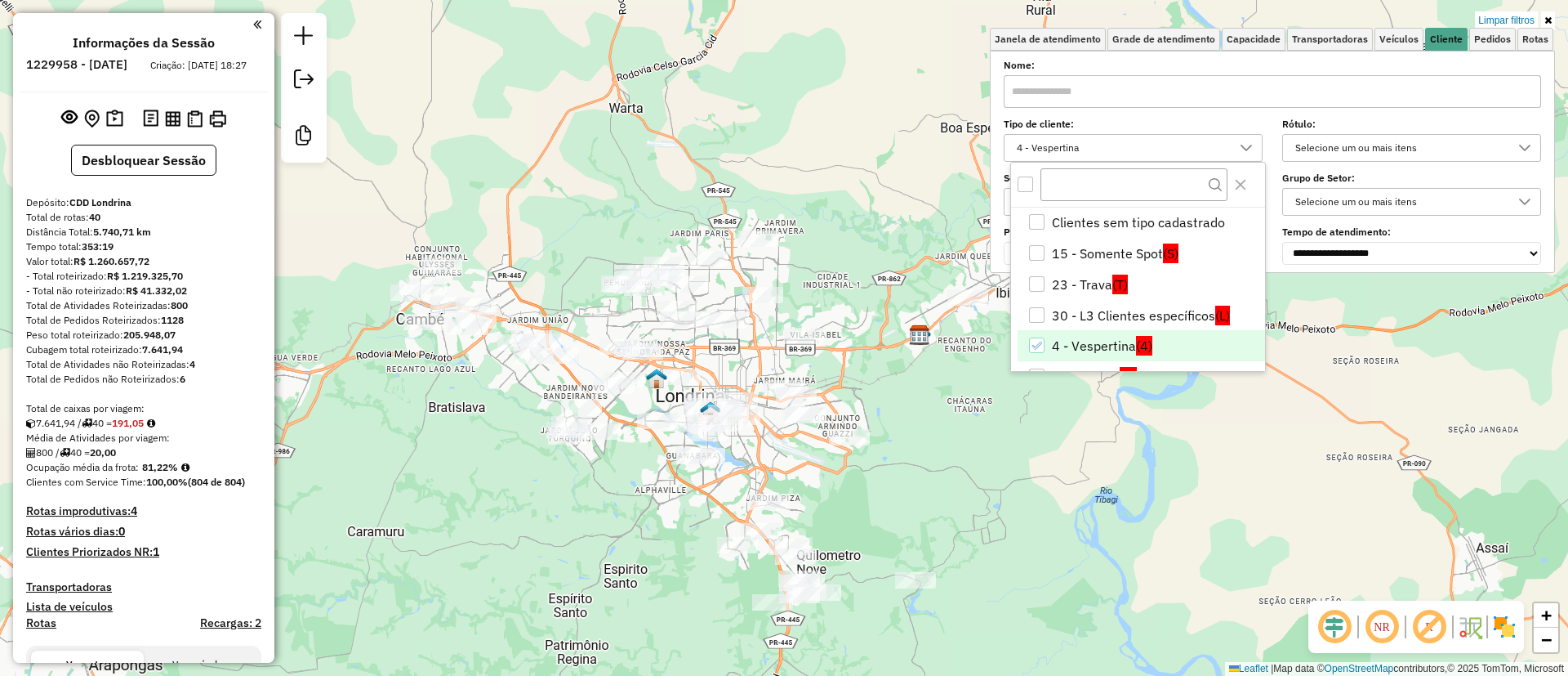
click at [642, 264] on div "Rota 40 - Placa CSI8J92 10029517 - CLAUDINEZ CARVALHO D Rota 1 - Placa RLJ4H97 …" at bounding box center [784, 338] width 1568 height 676
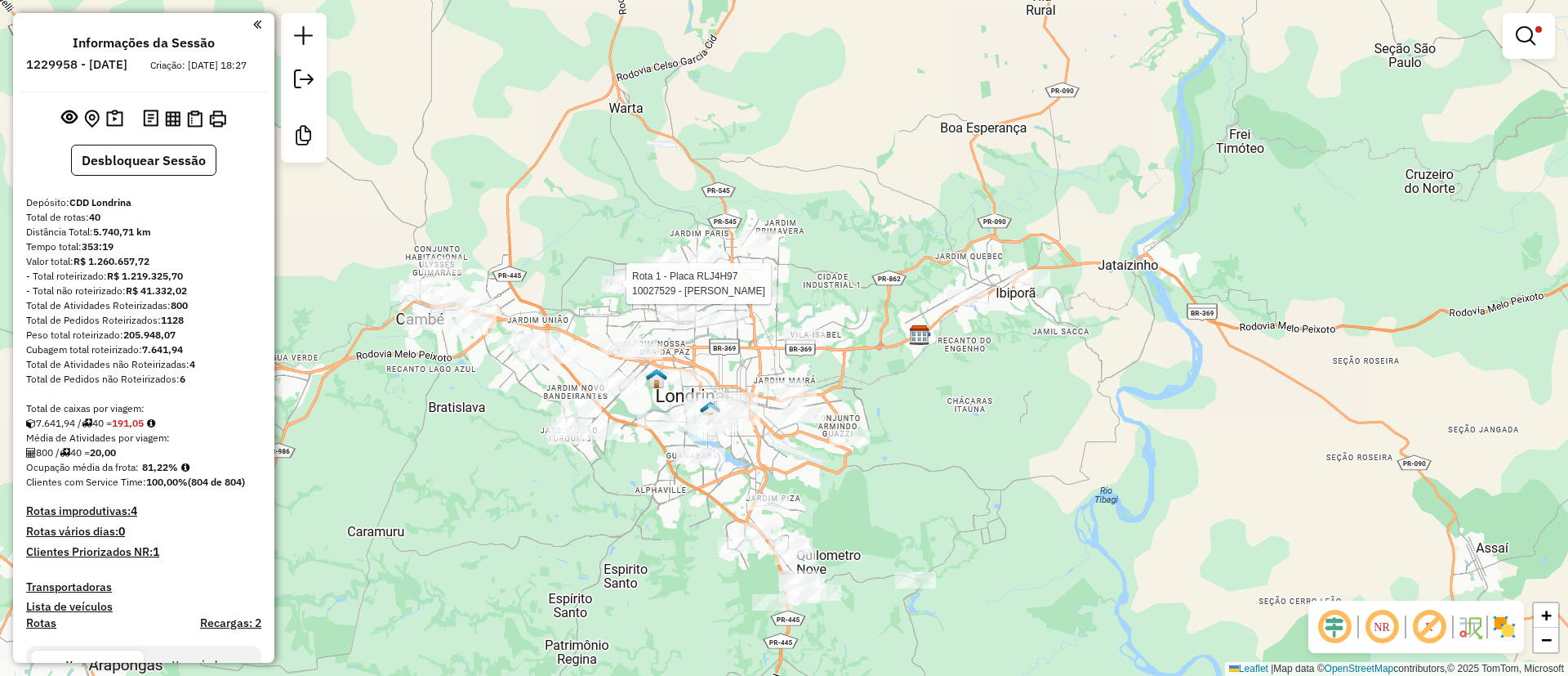
select select "**********"
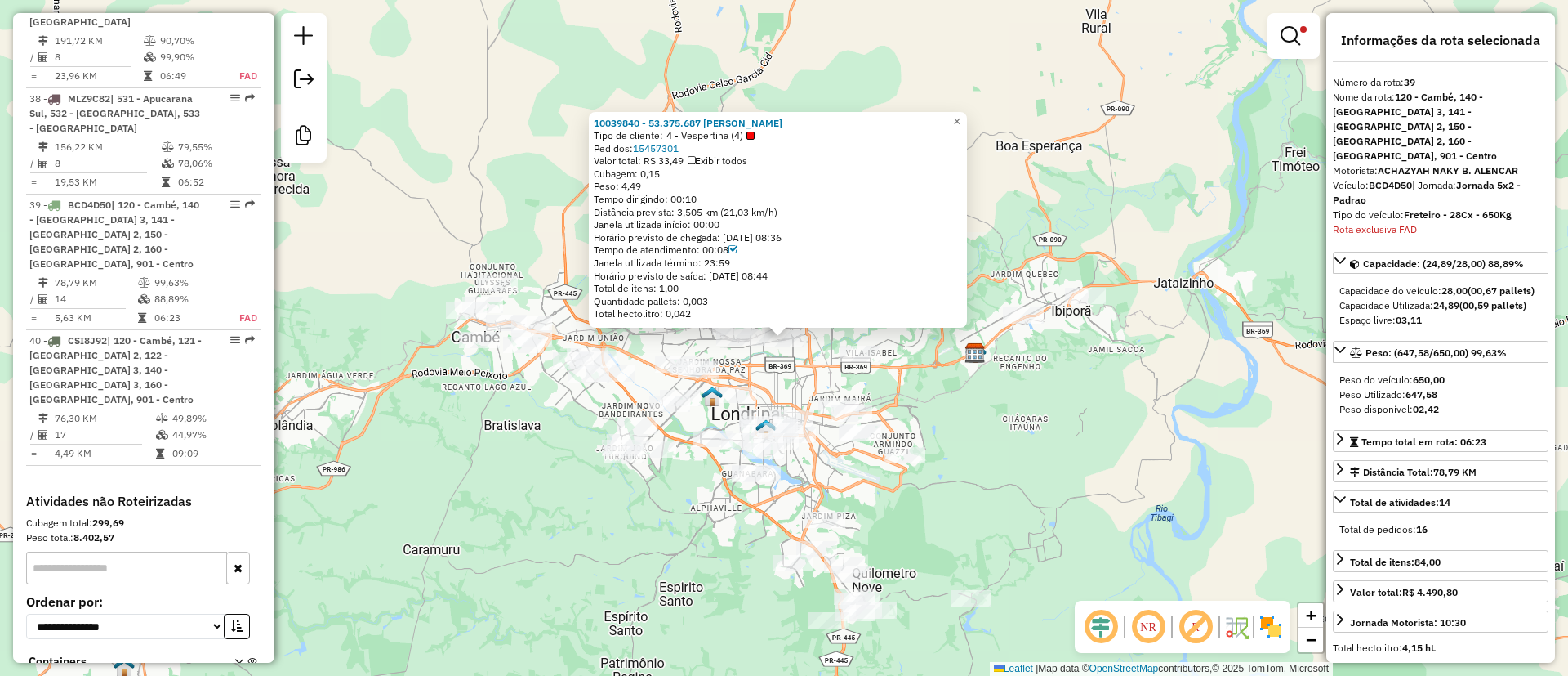
scroll to position [4355, 0]
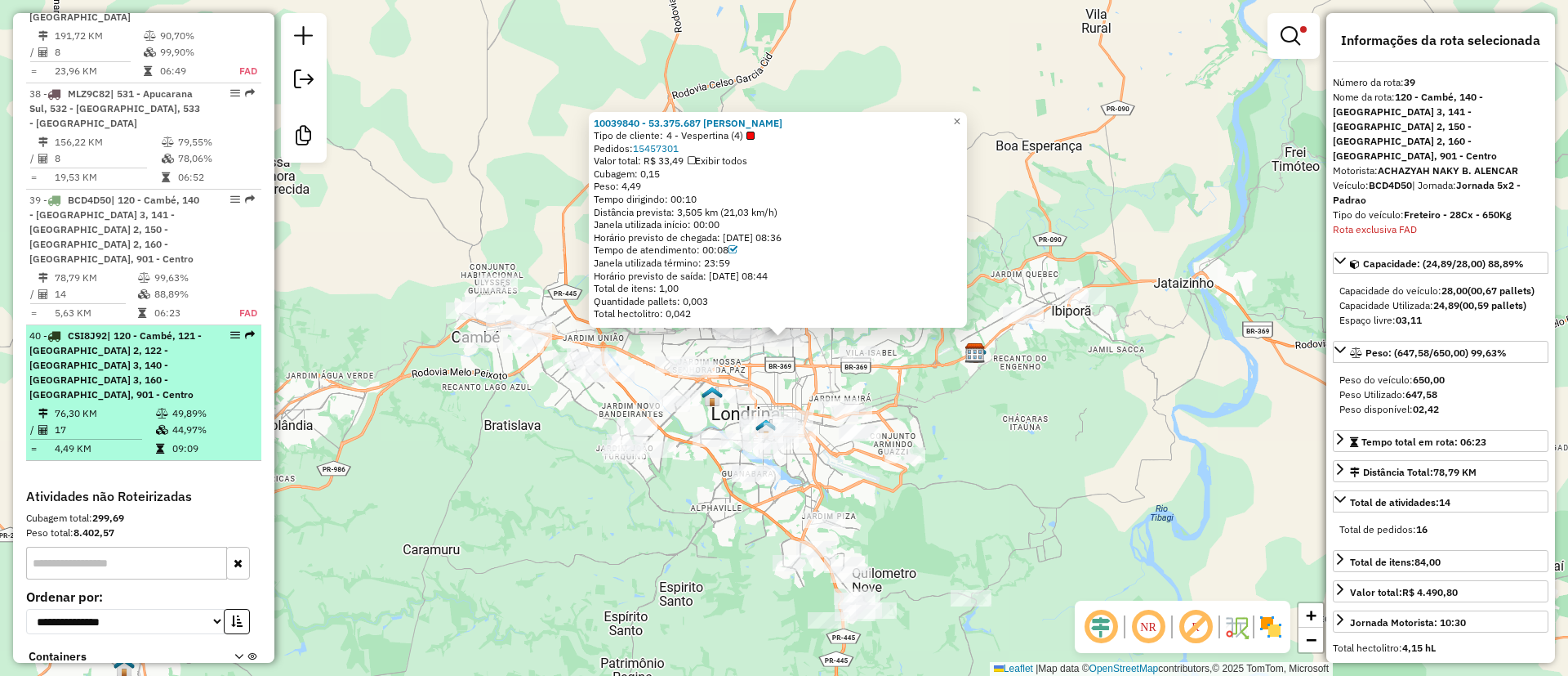
click at [57, 329] on span "| 120 - Cambé, 121 - Londrina Oeste 2, 122 - Londrina Oeste 3, 140 - Londrina N…" at bounding box center [116, 364] width 172 height 71
